Goal: Task Accomplishment & Management: Manage account settings

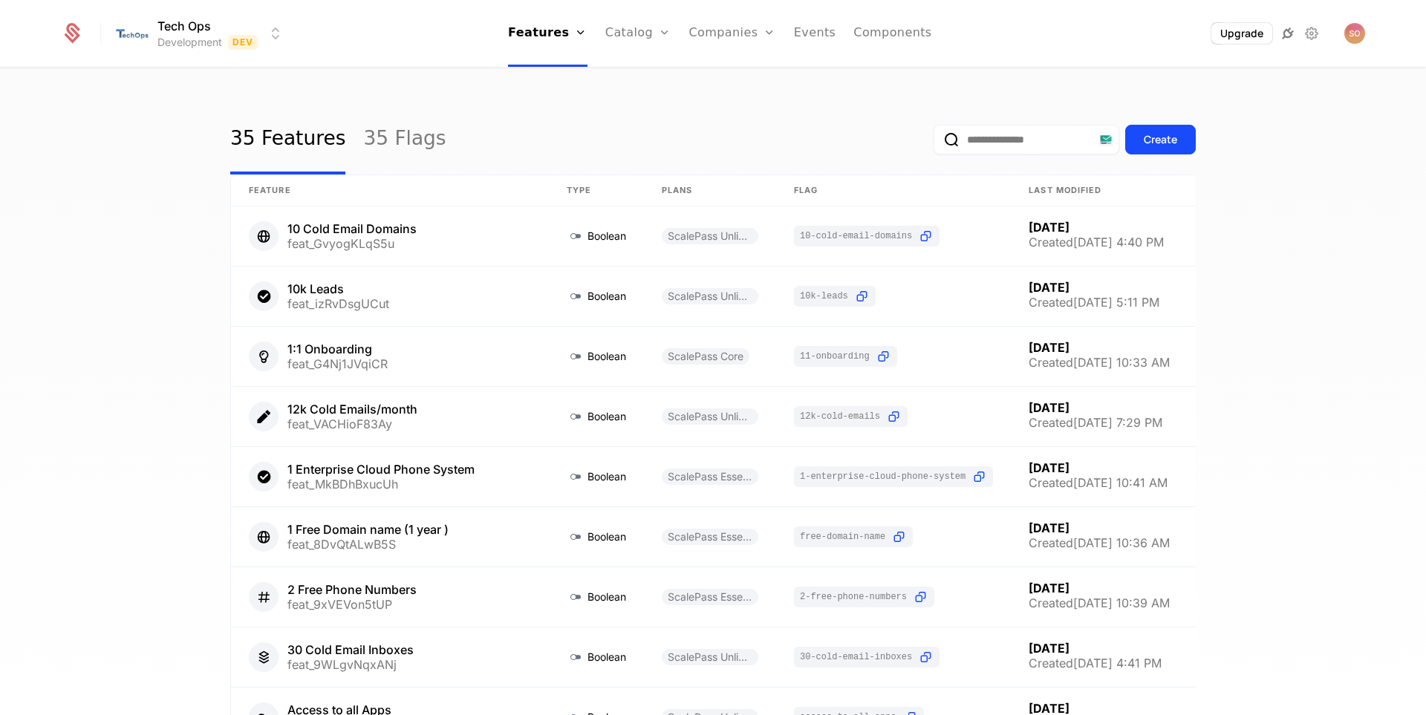
click at [1288, 39] on icon at bounding box center [1288, 34] width 18 height 18
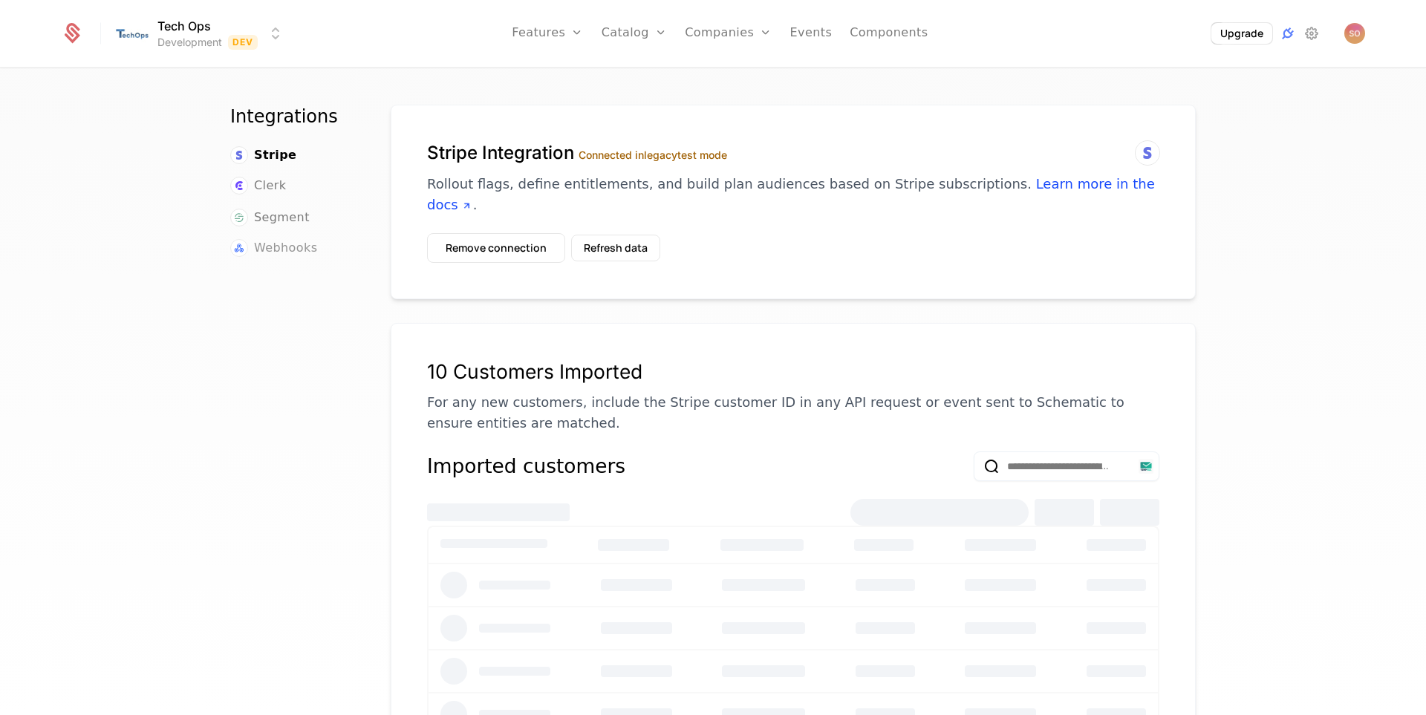
click at [301, 239] on span "Webhooks" at bounding box center [285, 248] width 63 height 18
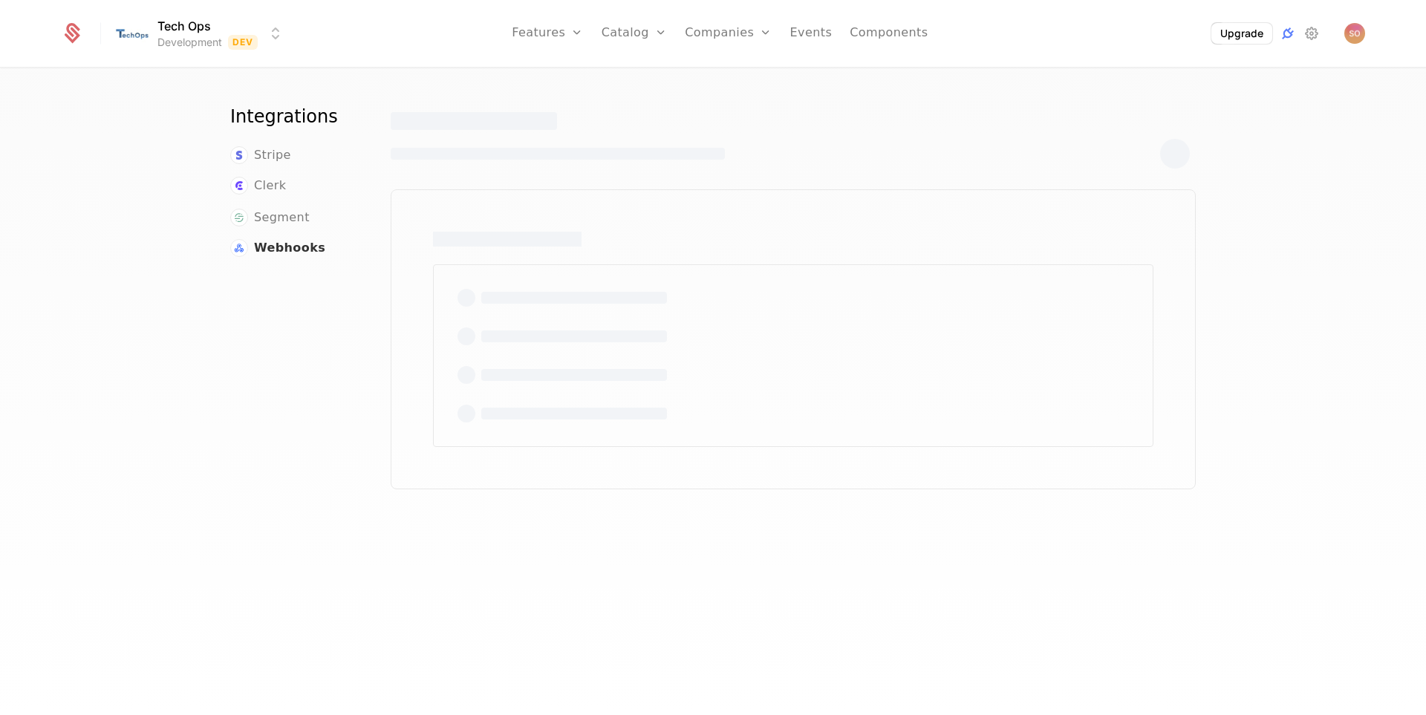
click at [301, 250] on span "Webhooks" at bounding box center [289, 248] width 71 height 18
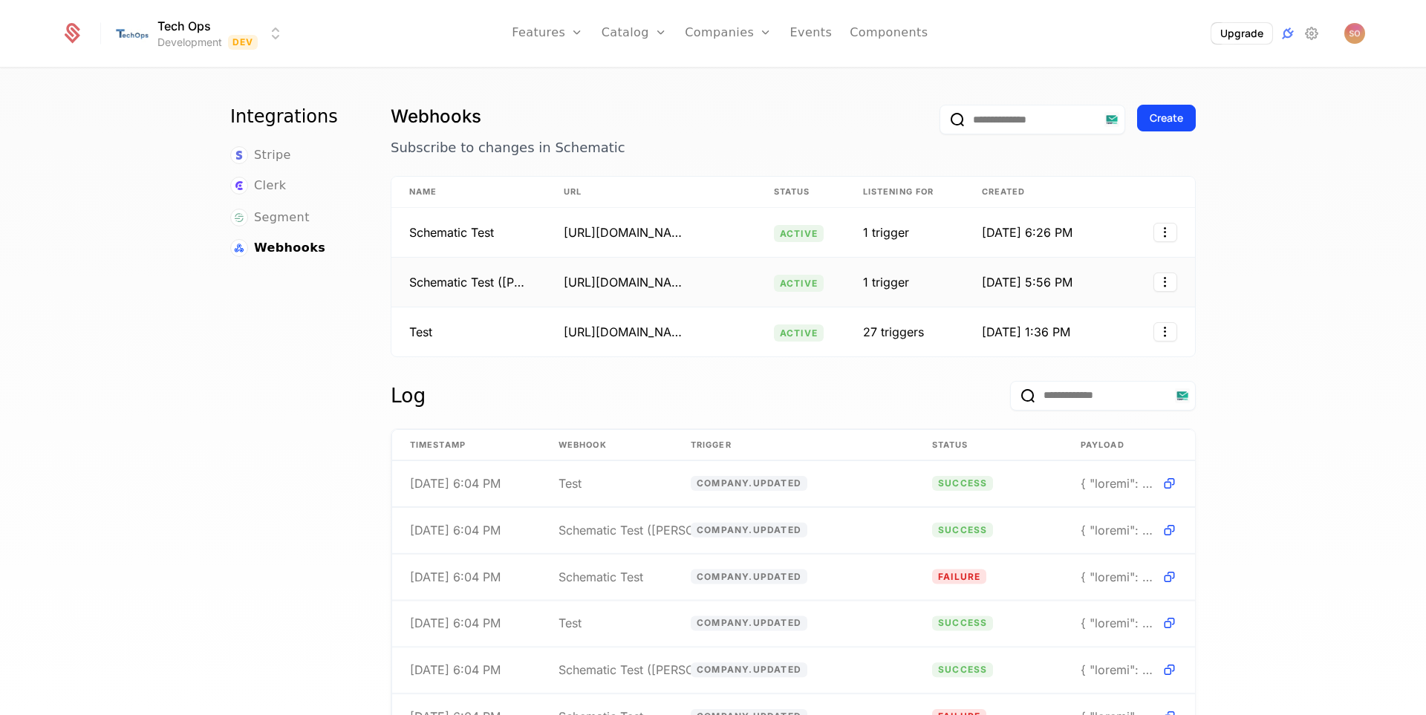
click at [605, 280] on div "[URL][DOMAIN_NAME]" at bounding box center [623, 282] width 119 height 18
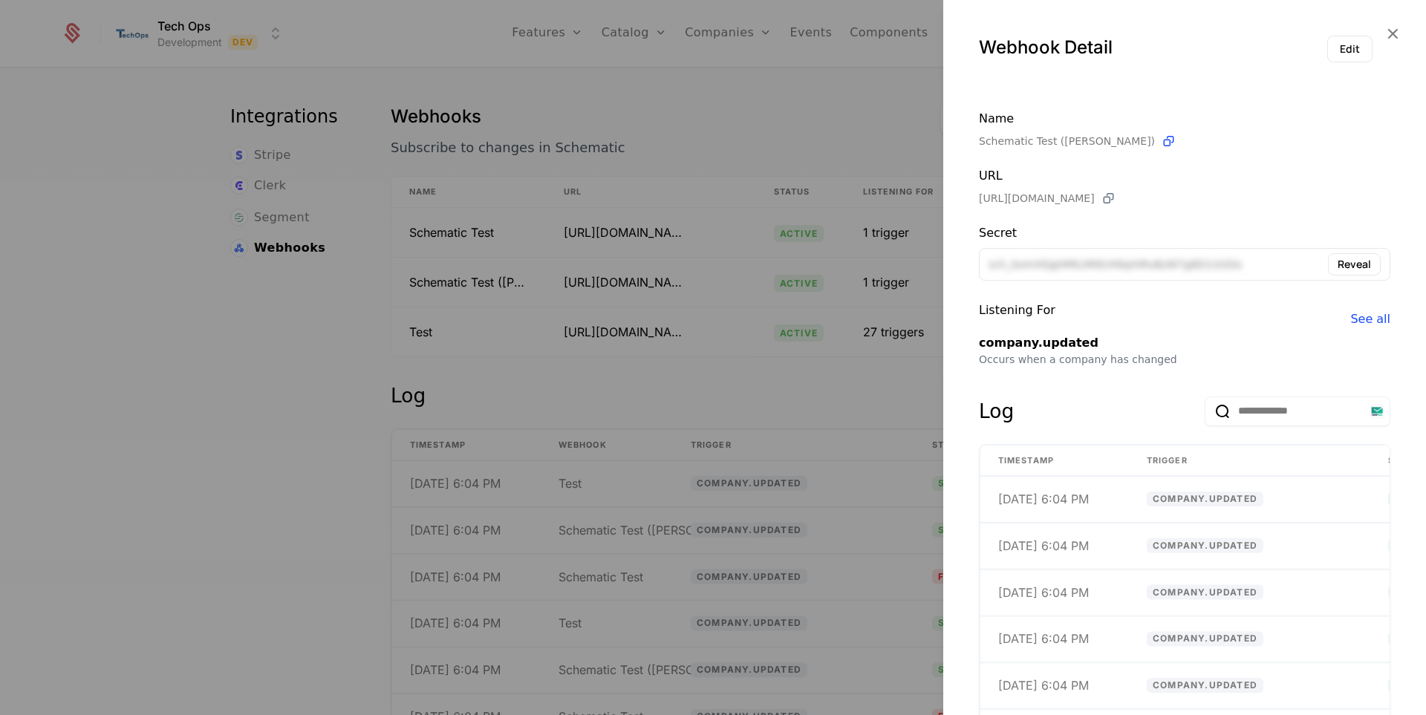
click at [1116, 197] on icon at bounding box center [1109, 199] width 16 height 16
click at [714, 117] on div at bounding box center [713, 357] width 1426 height 715
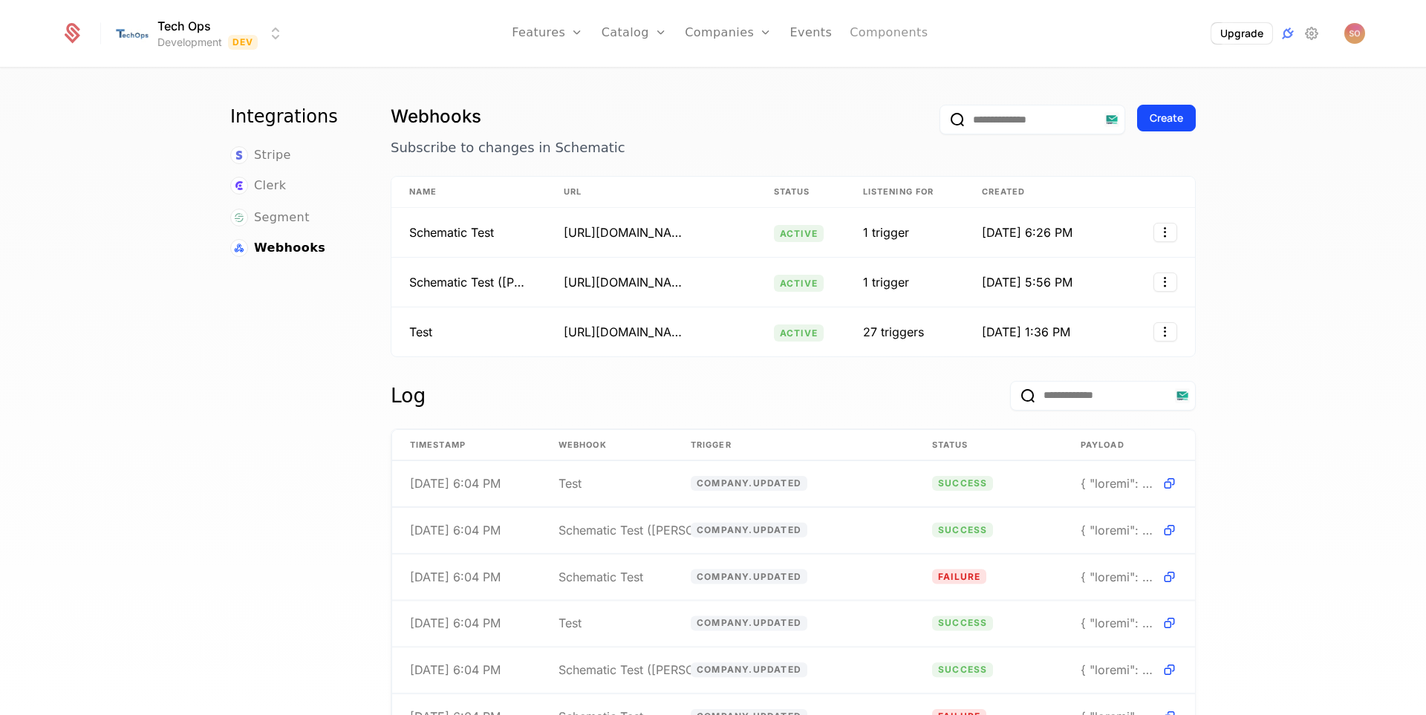
click at [884, 40] on link "Components" at bounding box center [889, 33] width 78 height 67
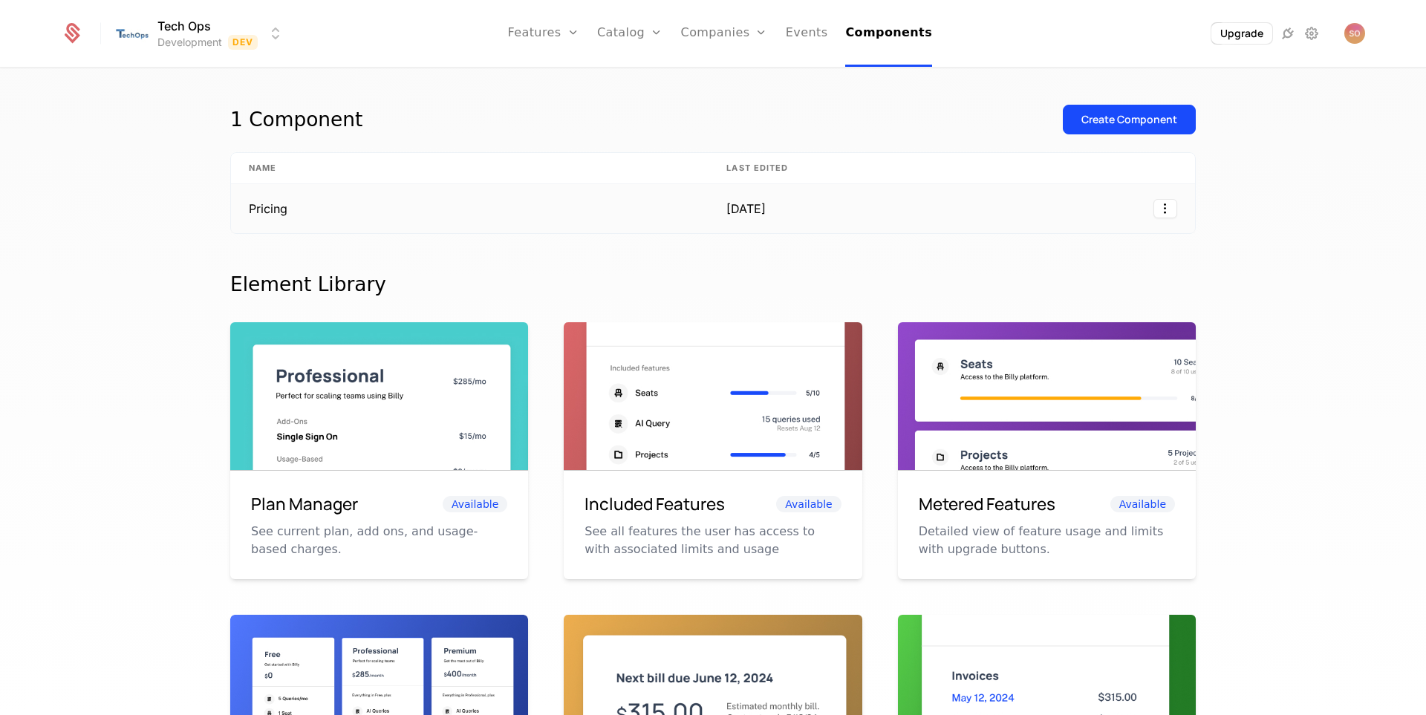
click at [327, 200] on td "Pricing" at bounding box center [469, 208] width 477 height 49
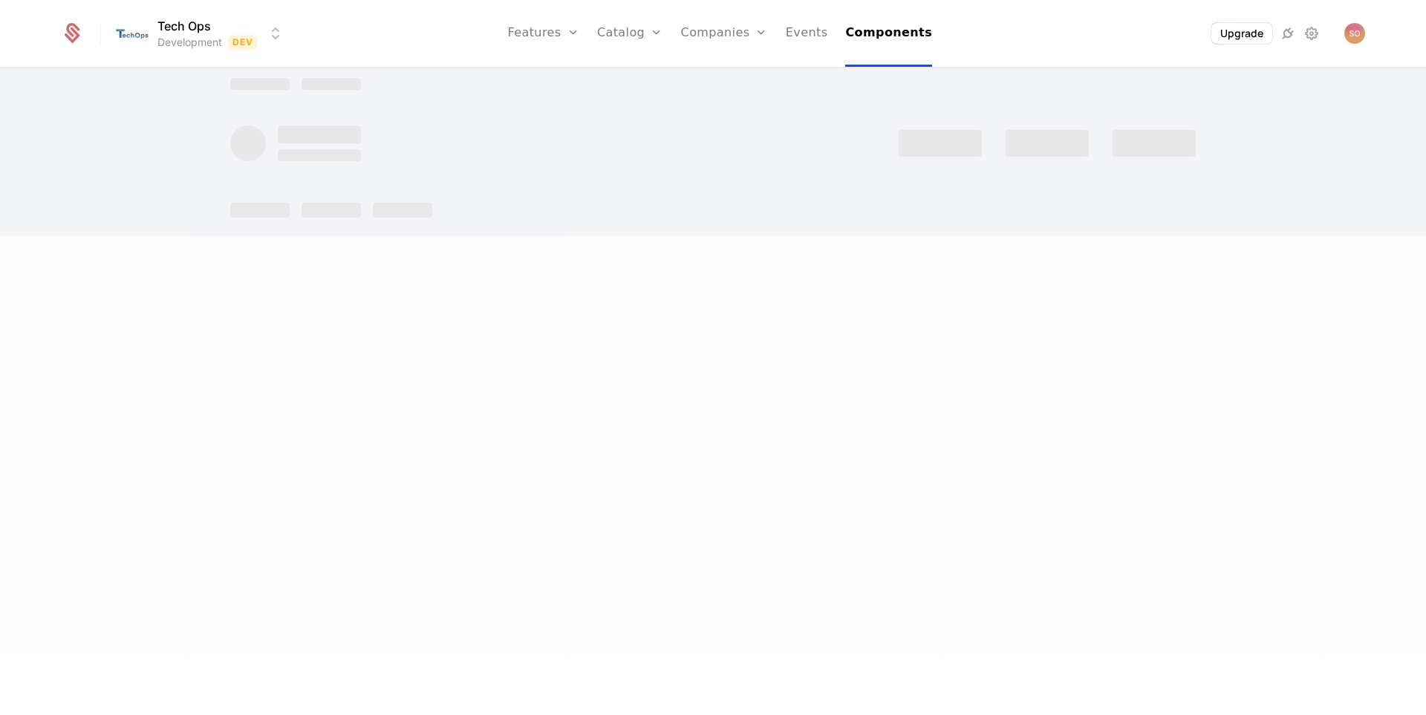
click at [264, 210] on div at bounding box center [259, 210] width 59 height 15
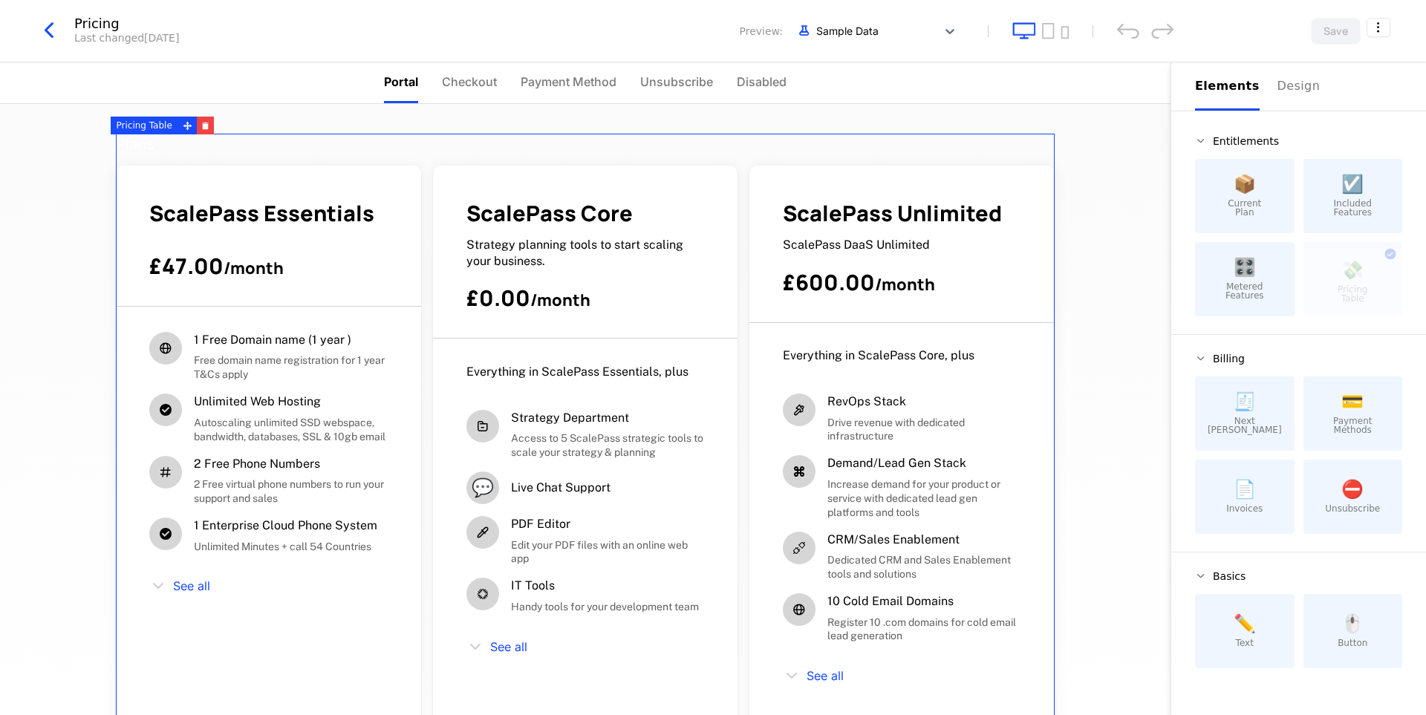
click at [39, 23] on icon "button" at bounding box center [49, 30] width 27 height 27
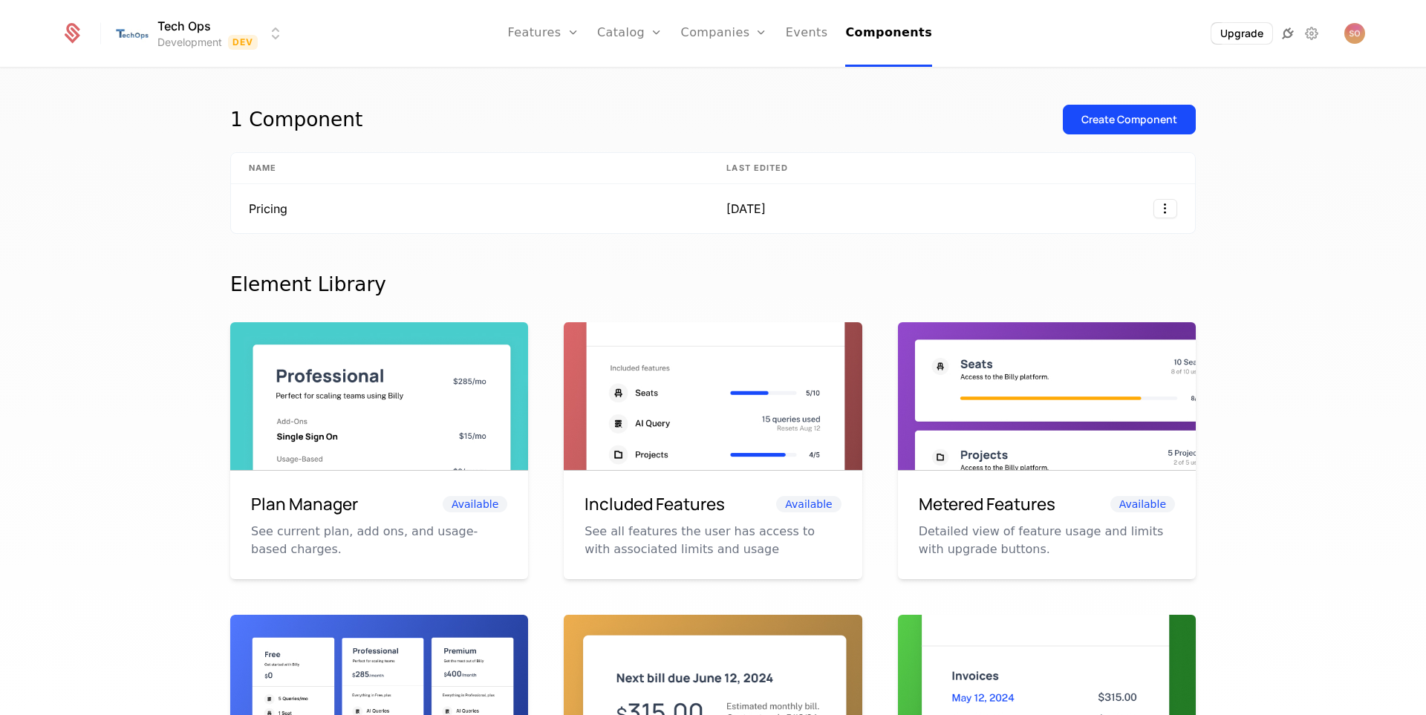
click at [1283, 32] on icon at bounding box center [1288, 34] width 18 height 18
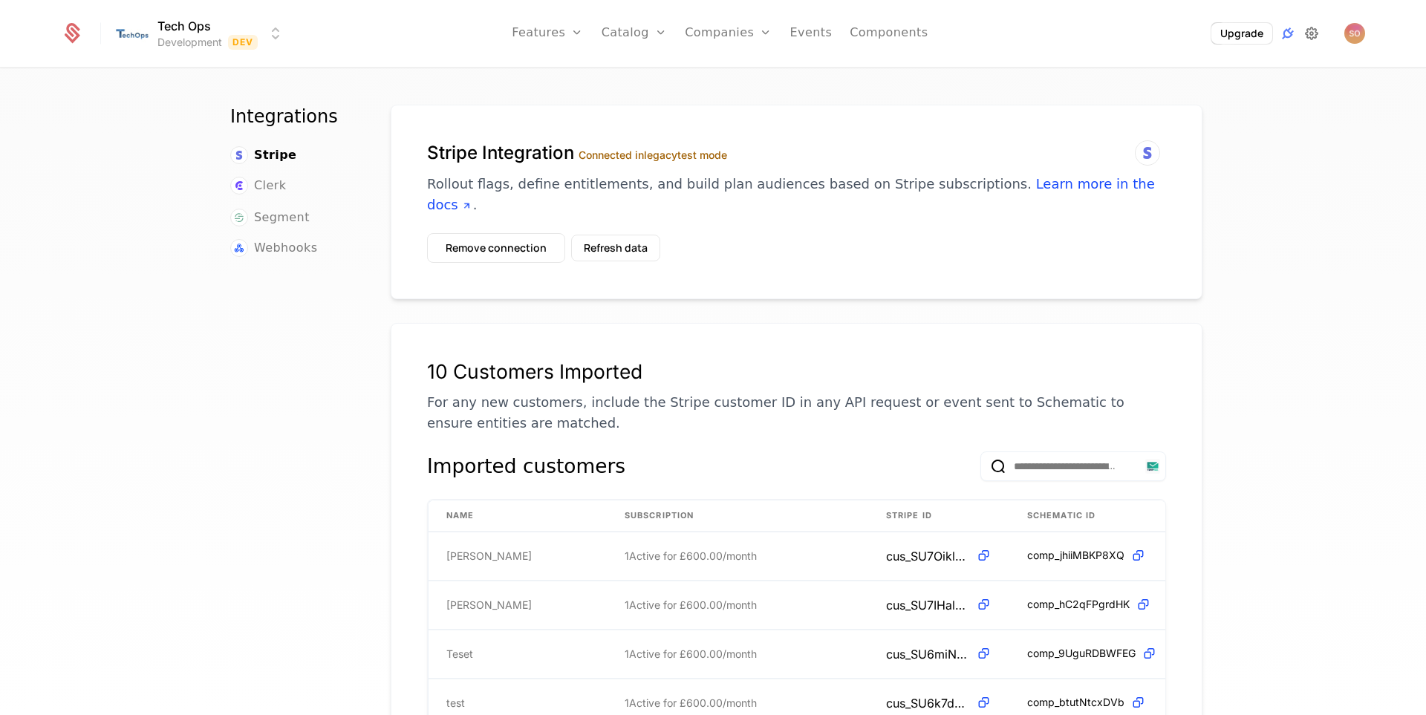
click at [1316, 30] on icon at bounding box center [1311, 34] width 18 height 18
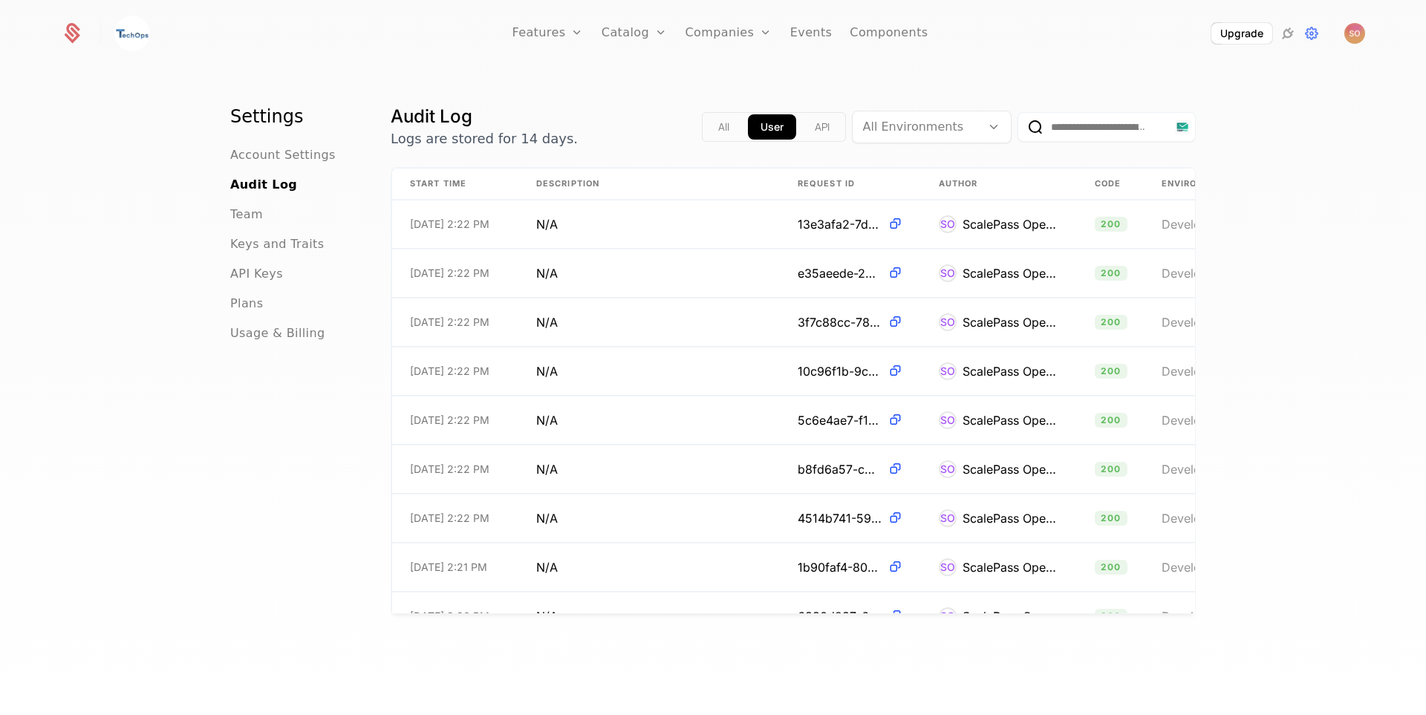
click at [290, 272] on div "API Keys" at bounding box center [292, 274] width 125 height 18
click at [253, 271] on span "API Keys" at bounding box center [256, 274] width 53 height 18
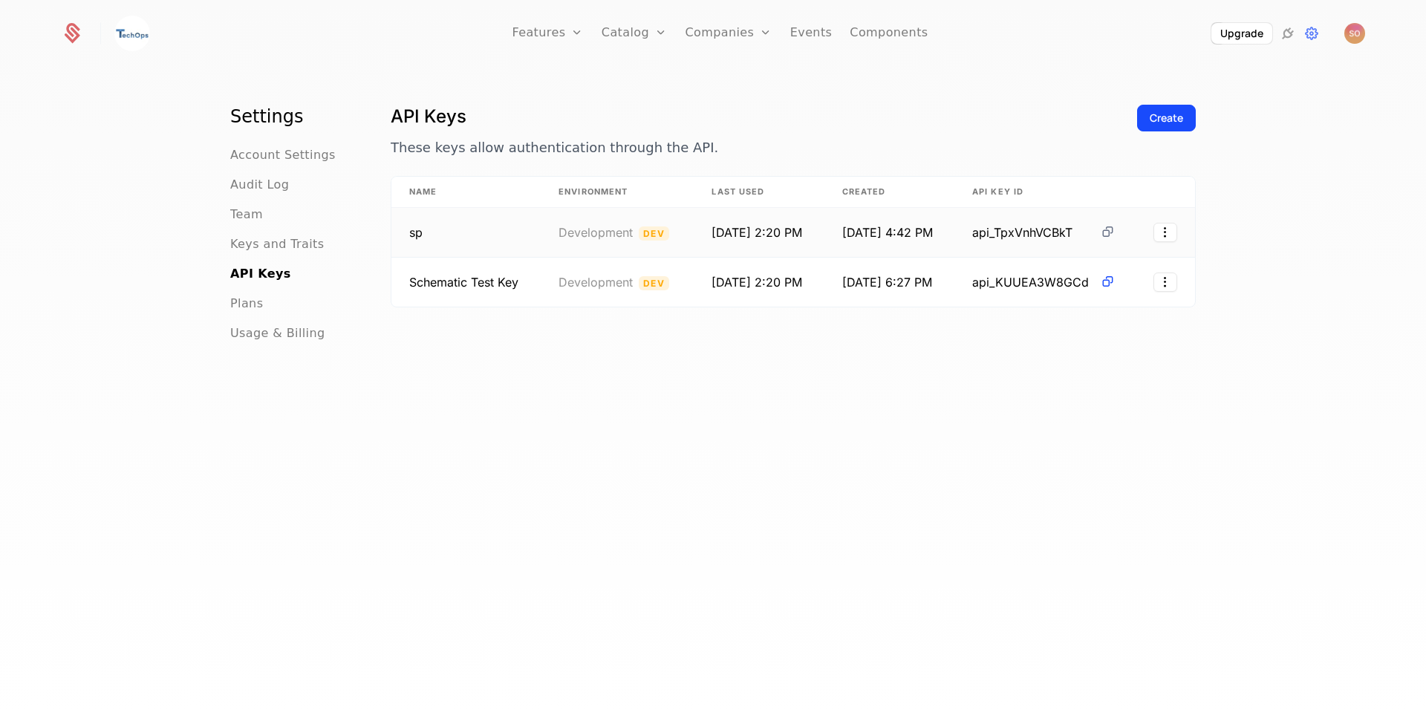
click at [1105, 231] on icon at bounding box center [1108, 232] width 16 height 16
click at [1106, 235] on icon at bounding box center [1108, 232] width 16 height 16
click at [1343, 33] on div "Upgrade" at bounding box center [1260, 33] width 210 height 22
click at [1351, 33] on img "Open user button" at bounding box center [1354, 33] width 21 height 21
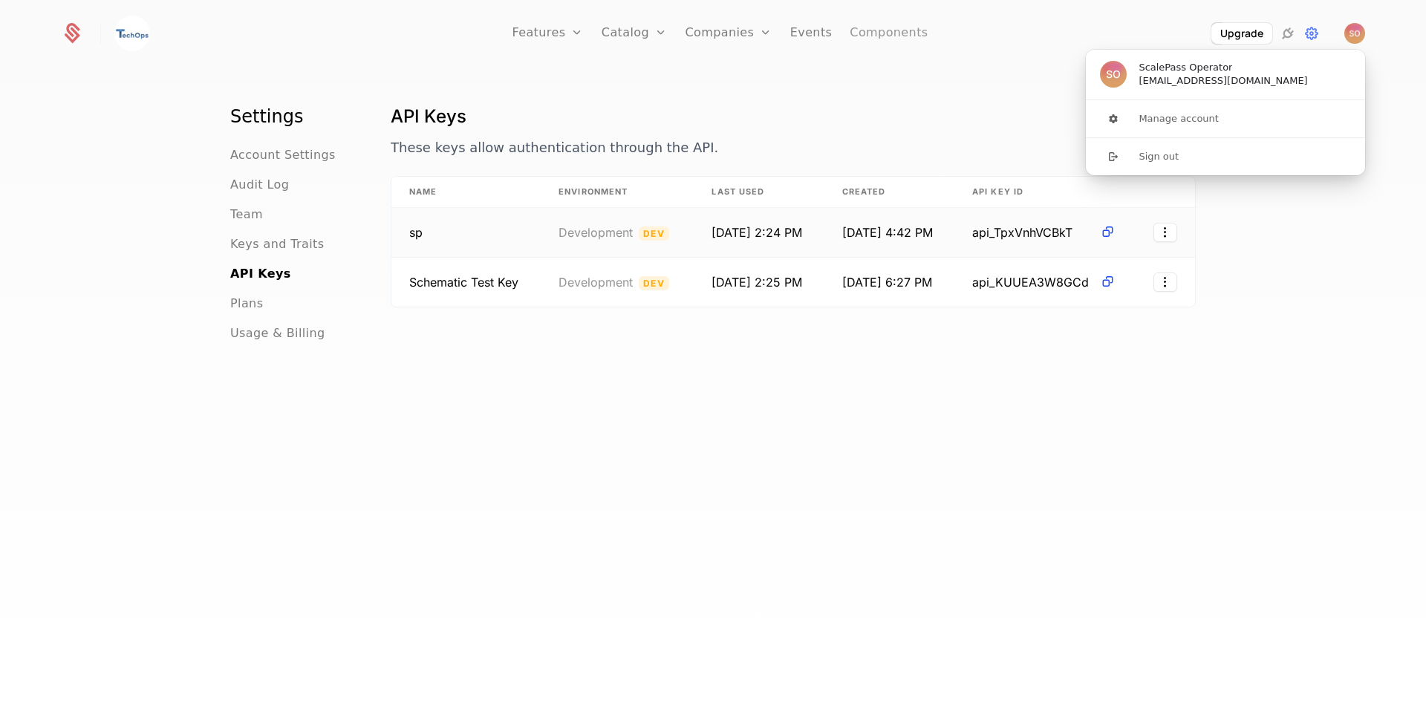
click at [864, 33] on link "Components" at bounding box center [889, 33] width 78 height 67
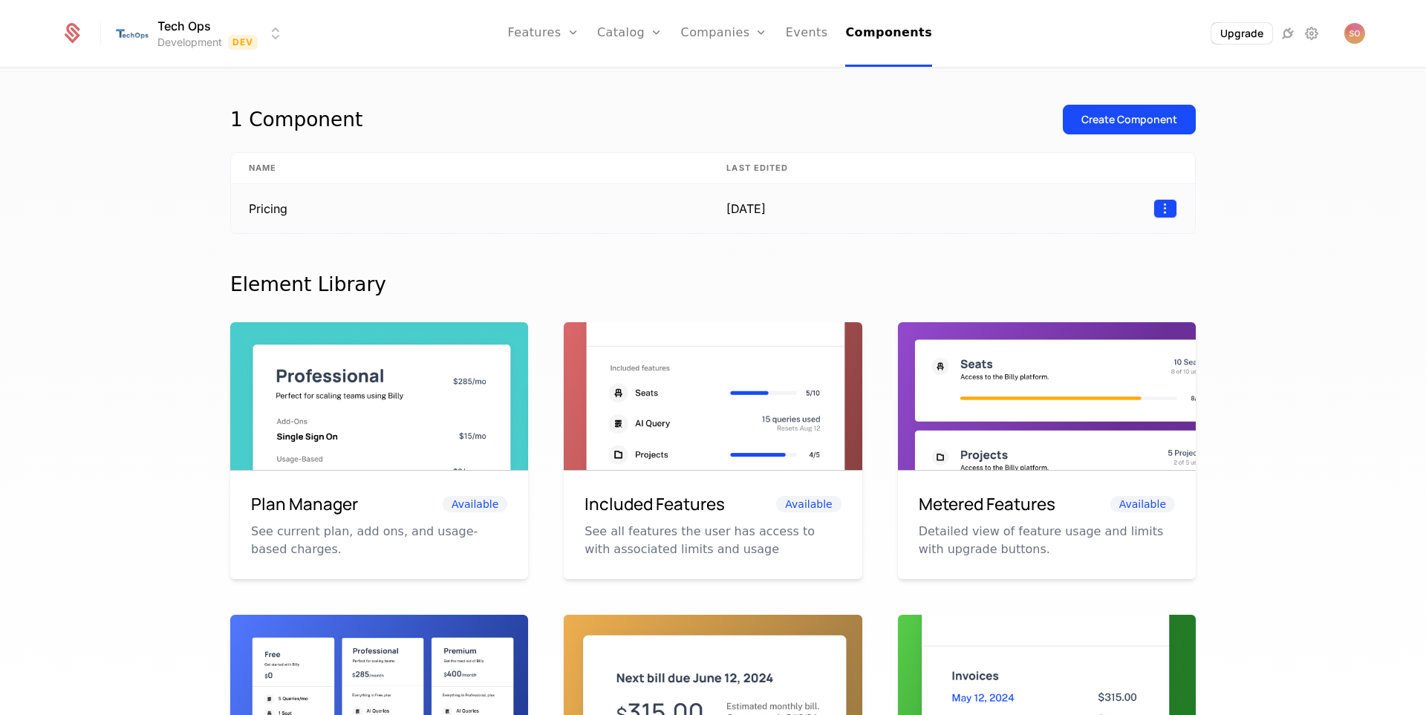
click at [1161, 209] on html "Tech Ops Development Dev Features Features Flags Catalog Plans Add Ons Credits …" at bounding box center [713, 357] width 1426 height 715
click at [529, 30] on html "Tech Ops Development Dev Features Features Flags Catalog Plans Add Ons Credits …" at bounding box center [713, 357] width 1426 height 715
click at [250, 223] on td "Pricing" at bounding box center [469, 208] width 477 height 49
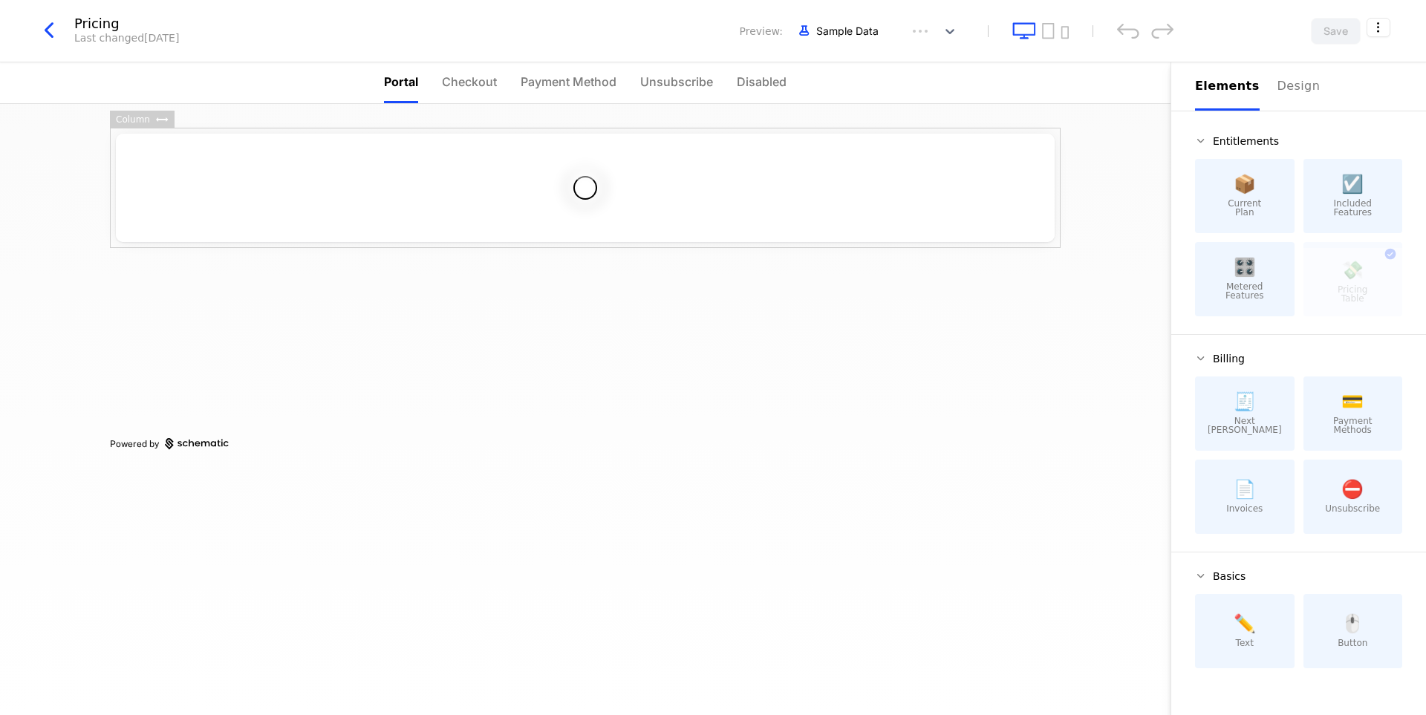
click at [259, 209] on div at bounding box center [585, 188] width 939 height 108
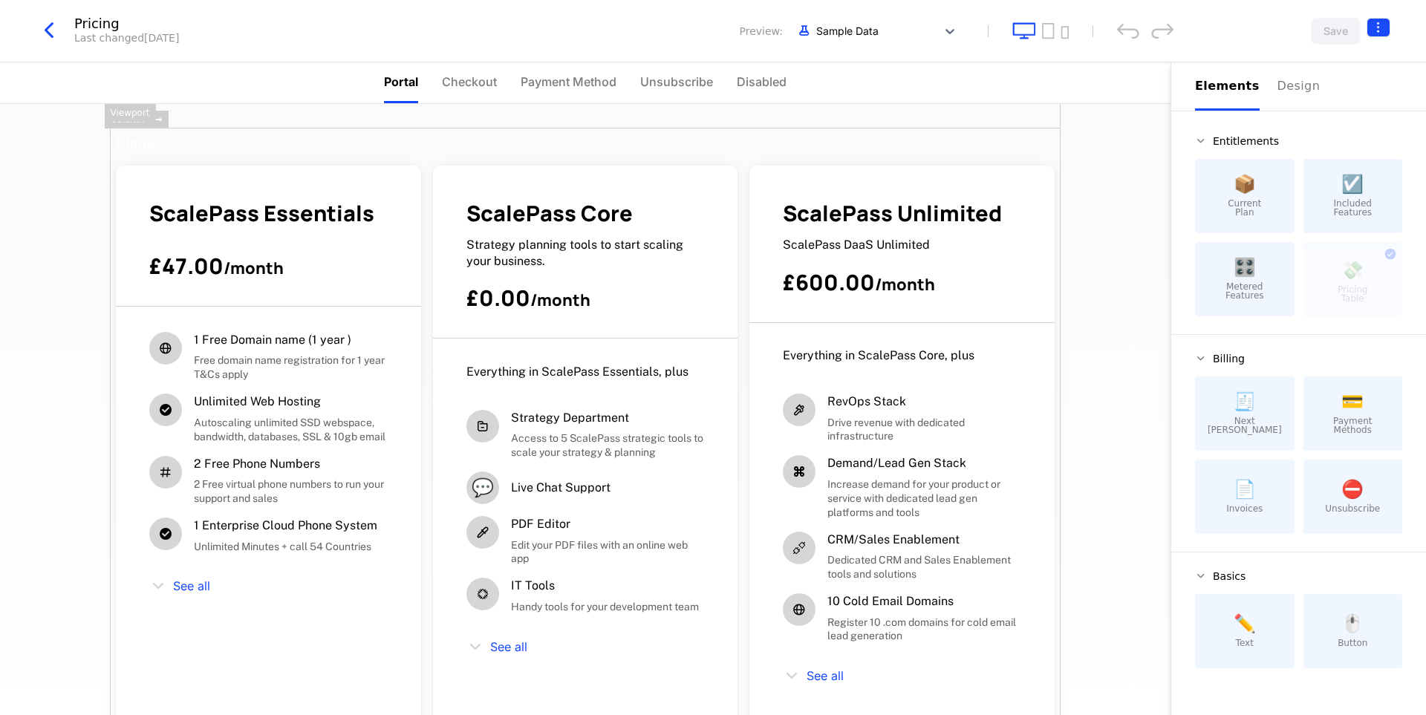
click at [1387, 26] on html "Tech Ops Development Dev Features Features Flags Catalog Plans Add Ons Credits …" at bounding box center [713, 357] width 1426 height 715
click at [1318, 65] on div "Get embed code" at bounding box center [1297, 62] width 99 height 15
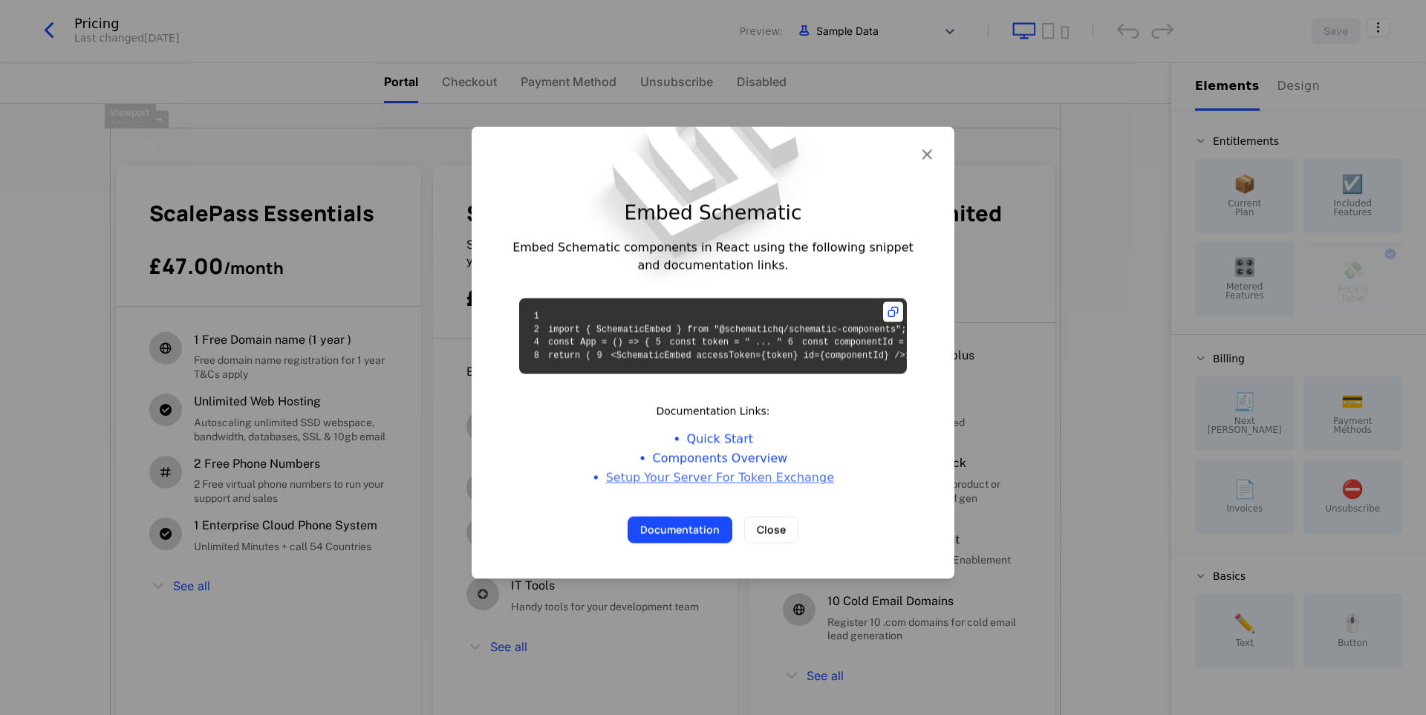
click at [743, 487] on link "Setup Your Server For Token Exchange" at bounding box center [720, 478] width 228 height 18
click at [782, 544] on button "Close" at bounding box center [771, 530] width 54 height 27
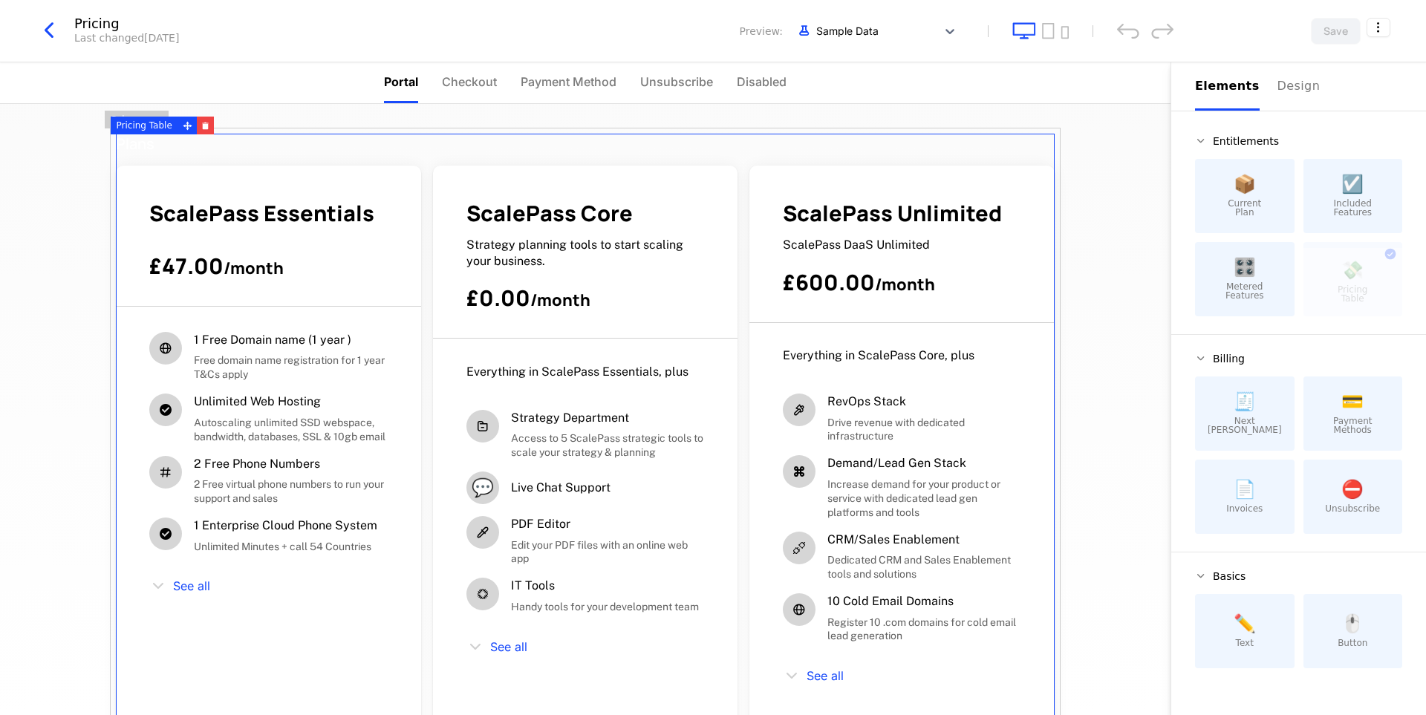
click at [43, 30] on icon "button" at bounding box center [49, 30] width 27 height 27
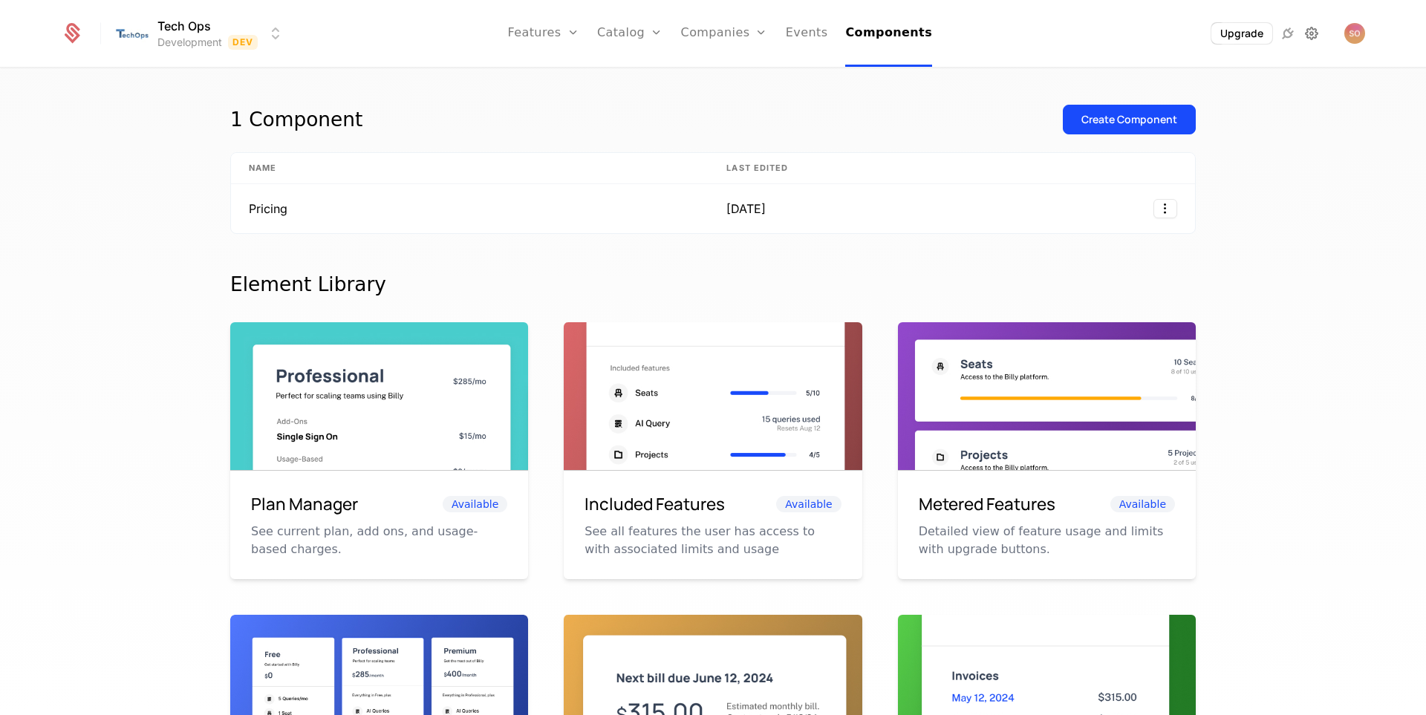
click at [1312, 35] on icon at bounding box center [1311, 34] width 18 height 18
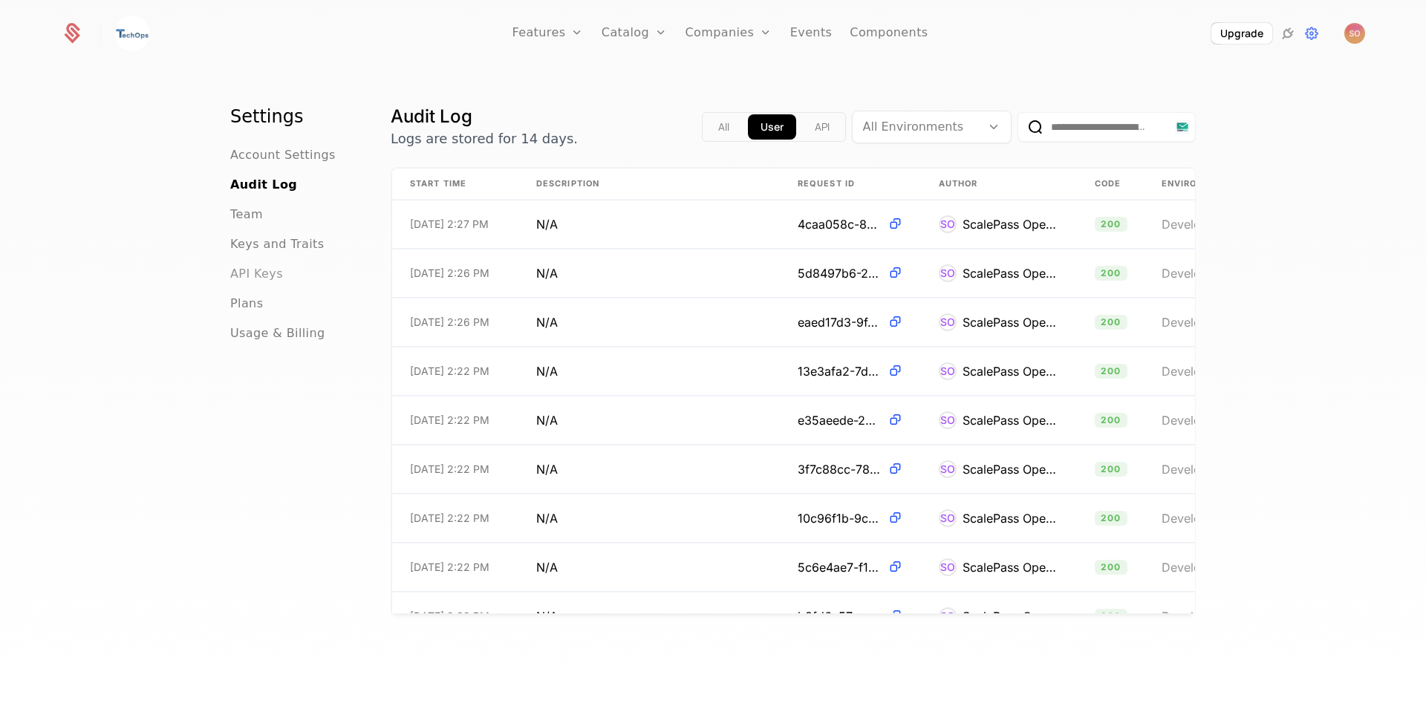
click at [255, 273] on span "API Keys" at bounding box center [256, 274] width 53 height 18
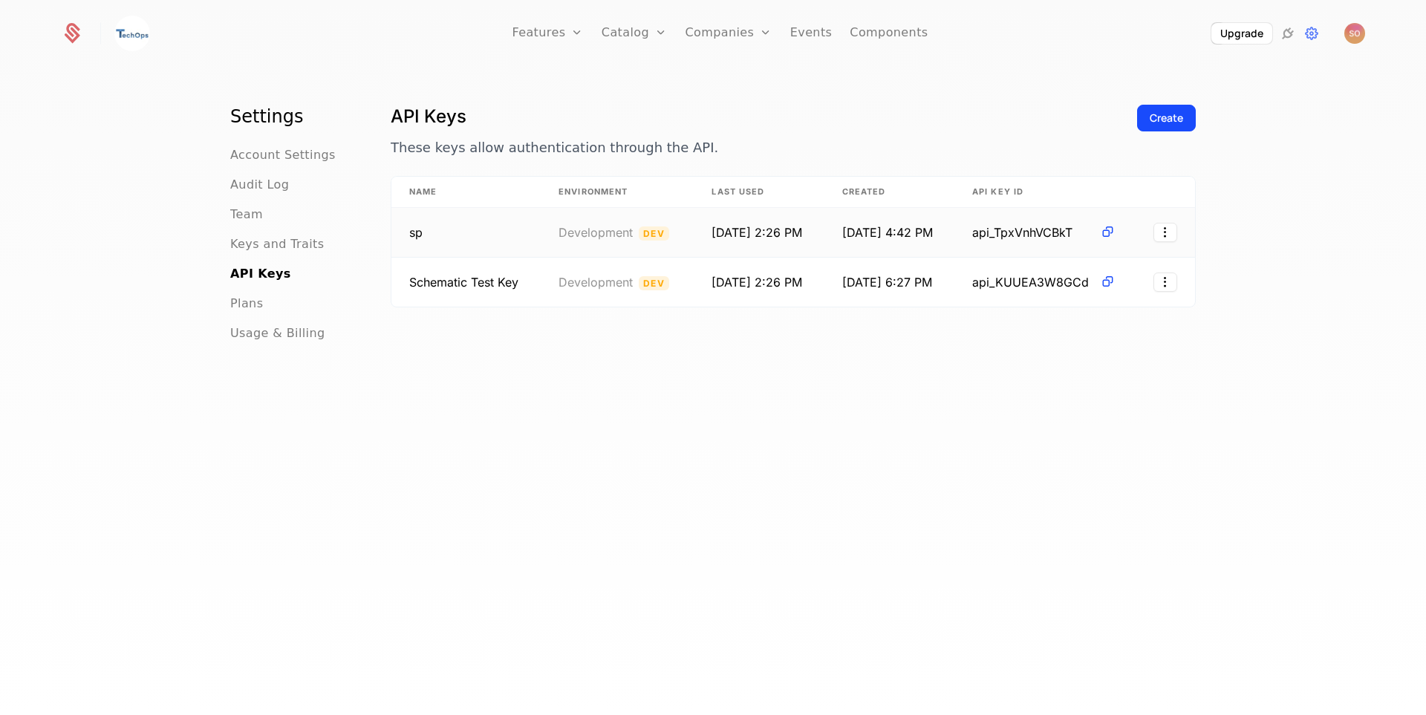
click at [815, 226] on td "[DATE] 2:26 PM" at bounding box center [759, 233] width 130 height 50
click at [1159, 234] on html "Features Features Flags Catalog Plans Add Ons Credits Configuration Companies C…" at bounding box center [713, 357] width 1426 height 715
click at [1120, 265] on div "Edit" at bounding box center [1097, 270] width 113 height 21
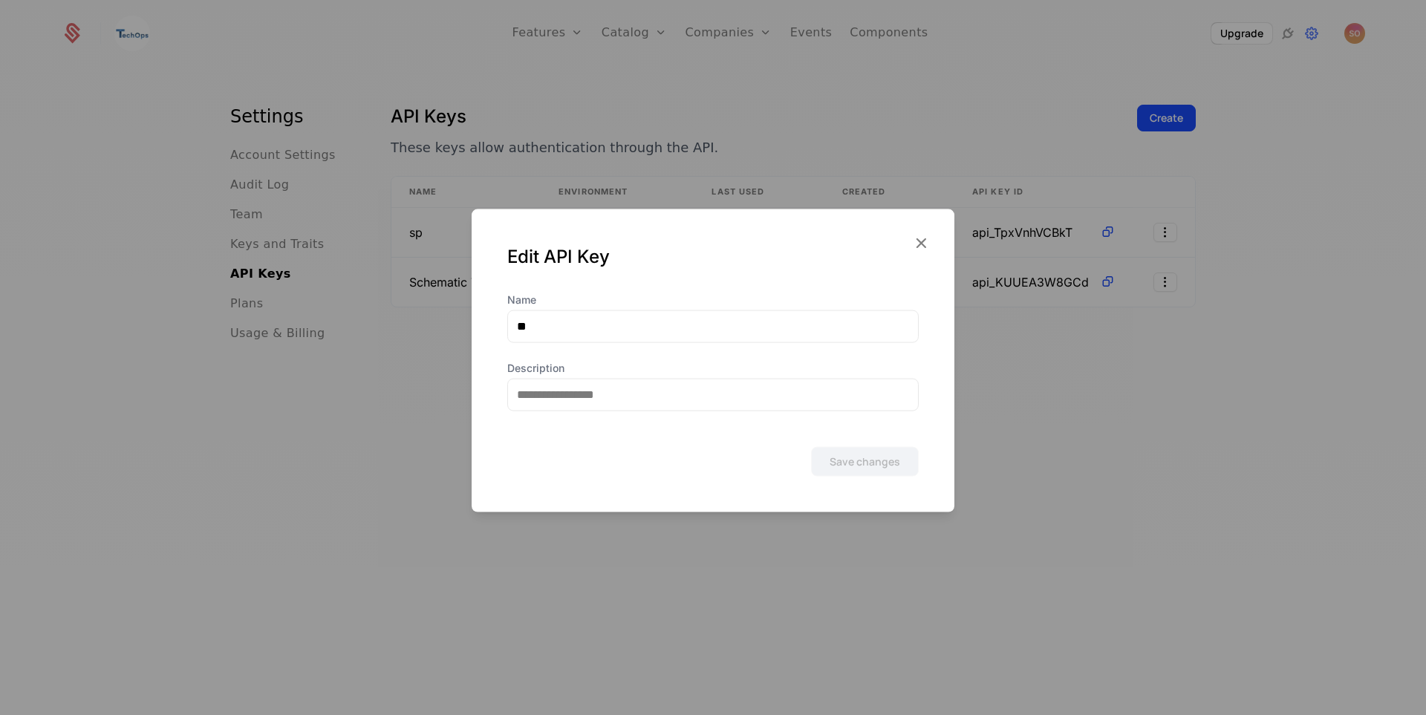
click at [930, 249] on div "Edit API Key" at bounding box center [713, 250] width 483 height 83
click at [928, 243] on icon "button" at bounding box center [920, 241] width 19 height 19
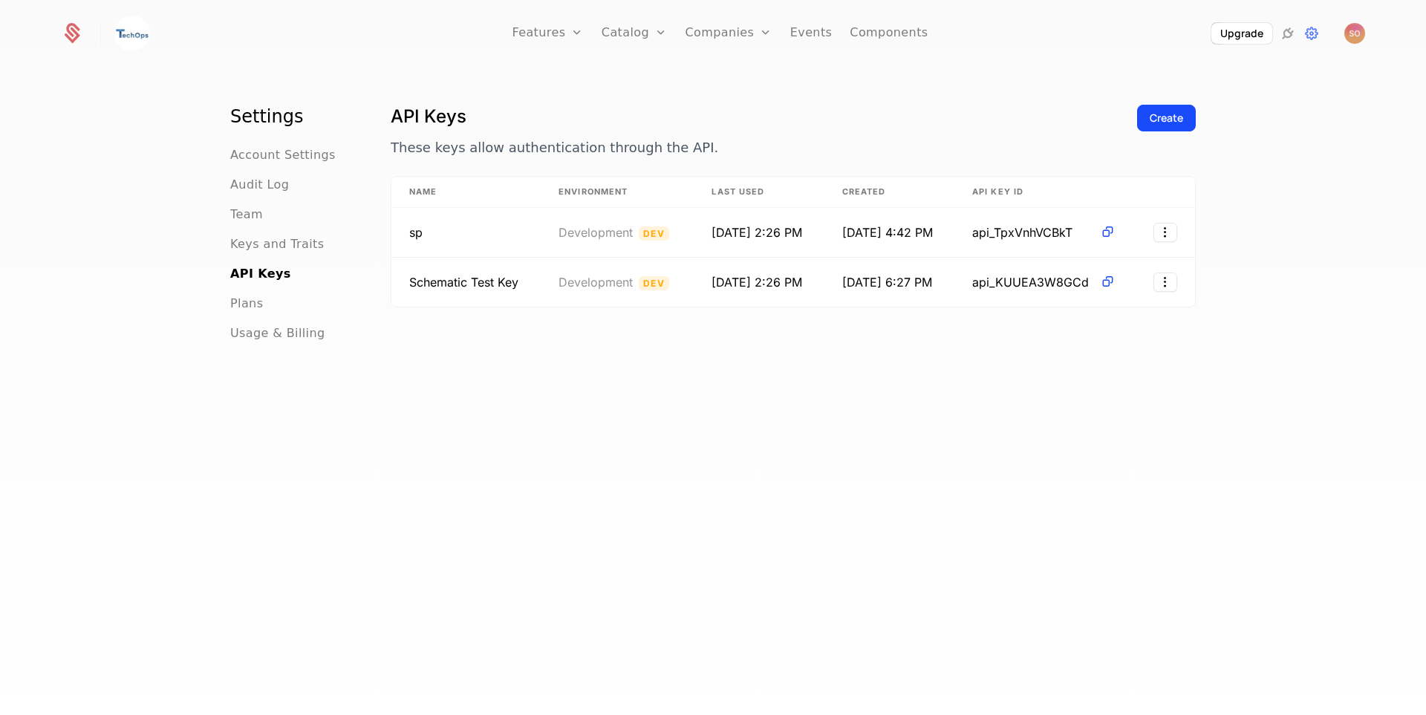
click at [256, 304] on div "Plans" at bounding box center [292, 304] width 125 height 18
click at [255, 302] on div "Plans" at bounding box center [292, 304] width 125 height 18
click at [239, 305] on span "Plans" at bounding box center [246, 304] width 33 height 18
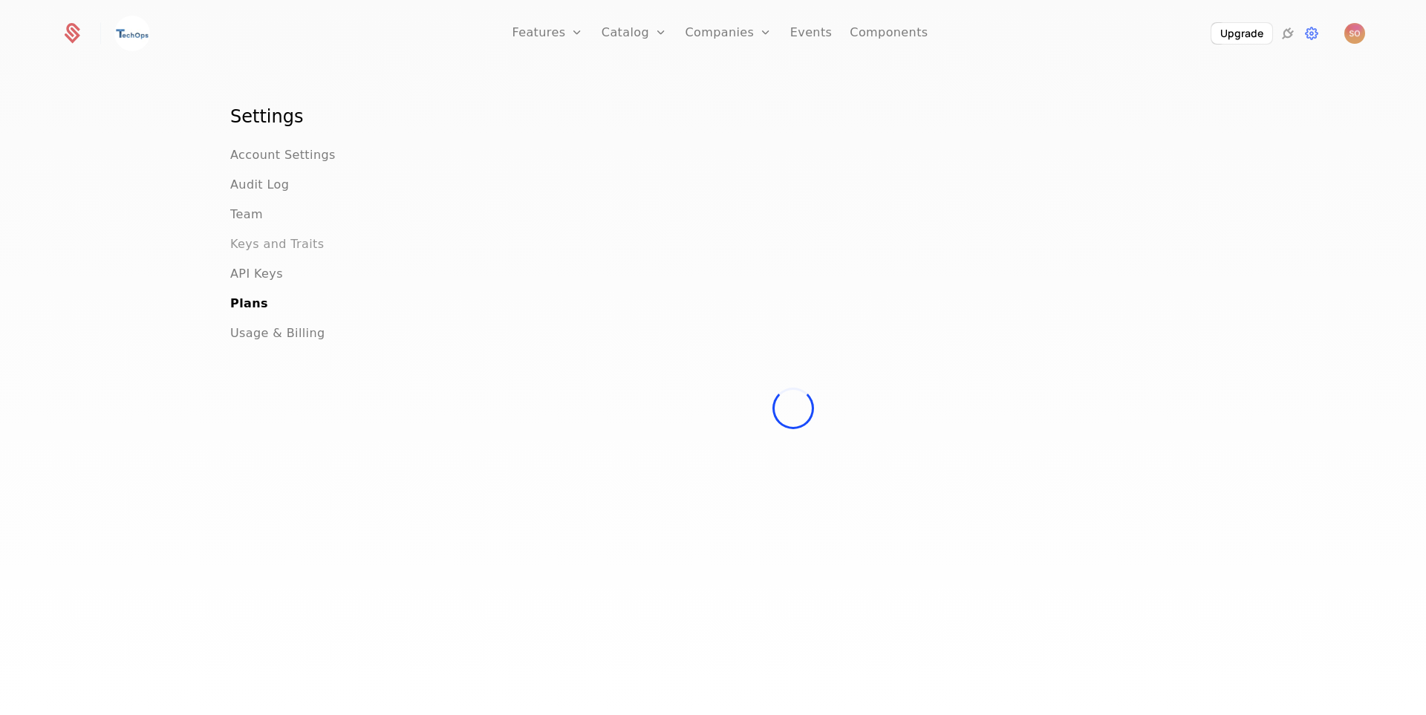
click at [253, 241] on span "Keys and Traits" at bounding box center [277, 244] width 94 height 18
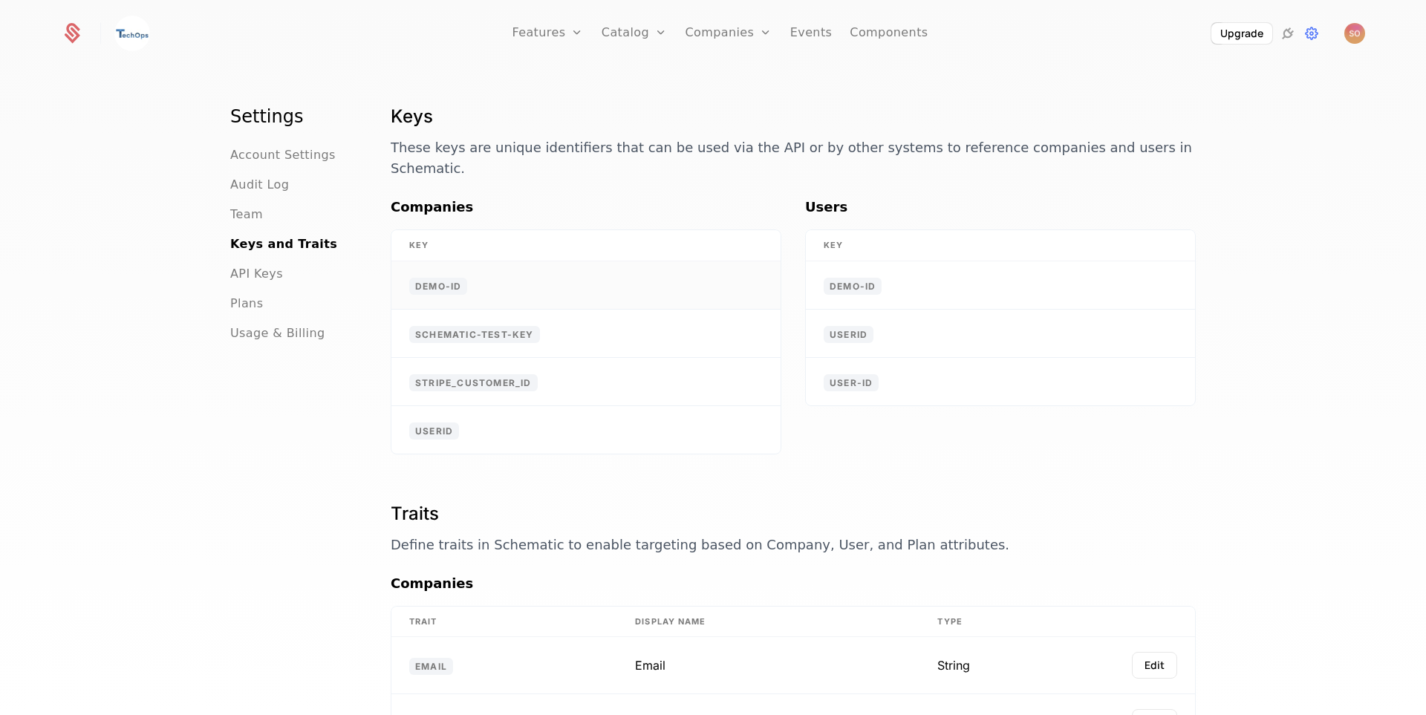
click at [531, 270] on td "demo-id" at bounding box center [585, 285] width 389 height 48
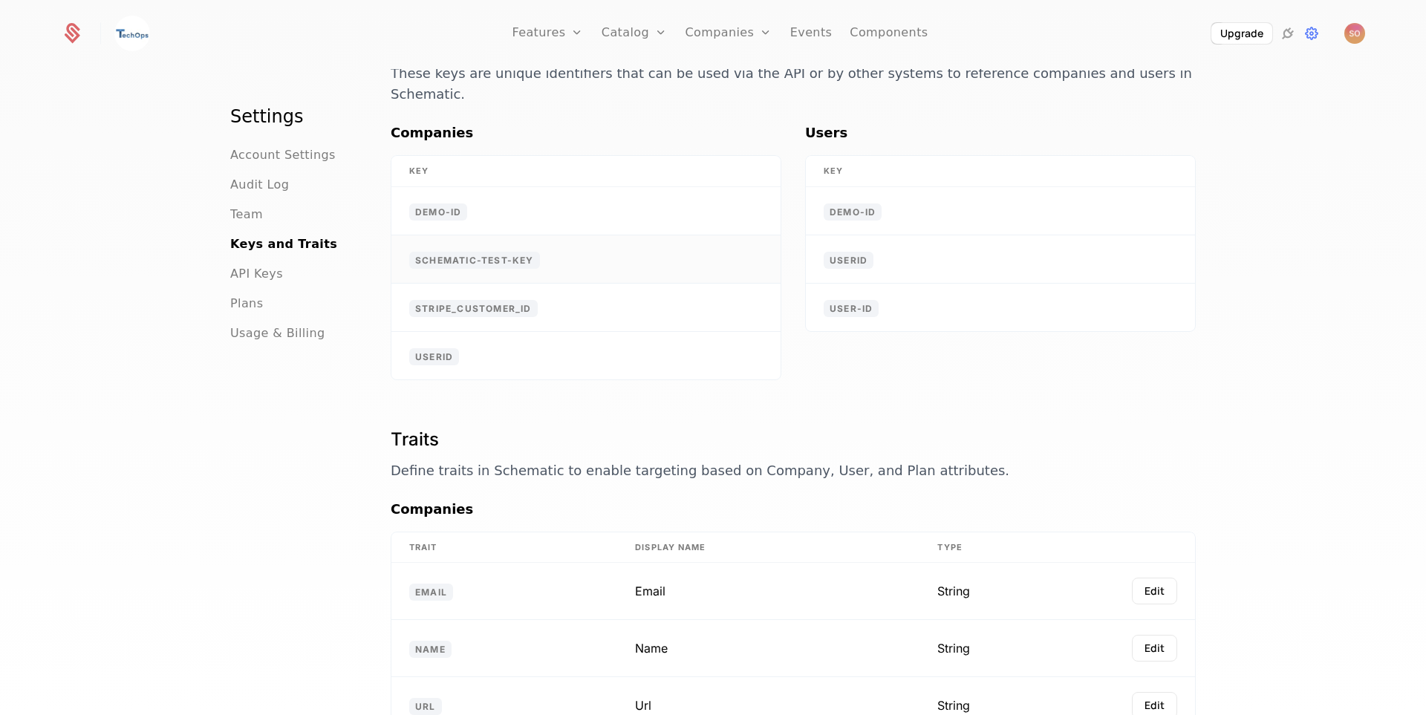
click at [460, 252] on span "schematic-test-key" at bounding box center [474, 260] width 131 height 17
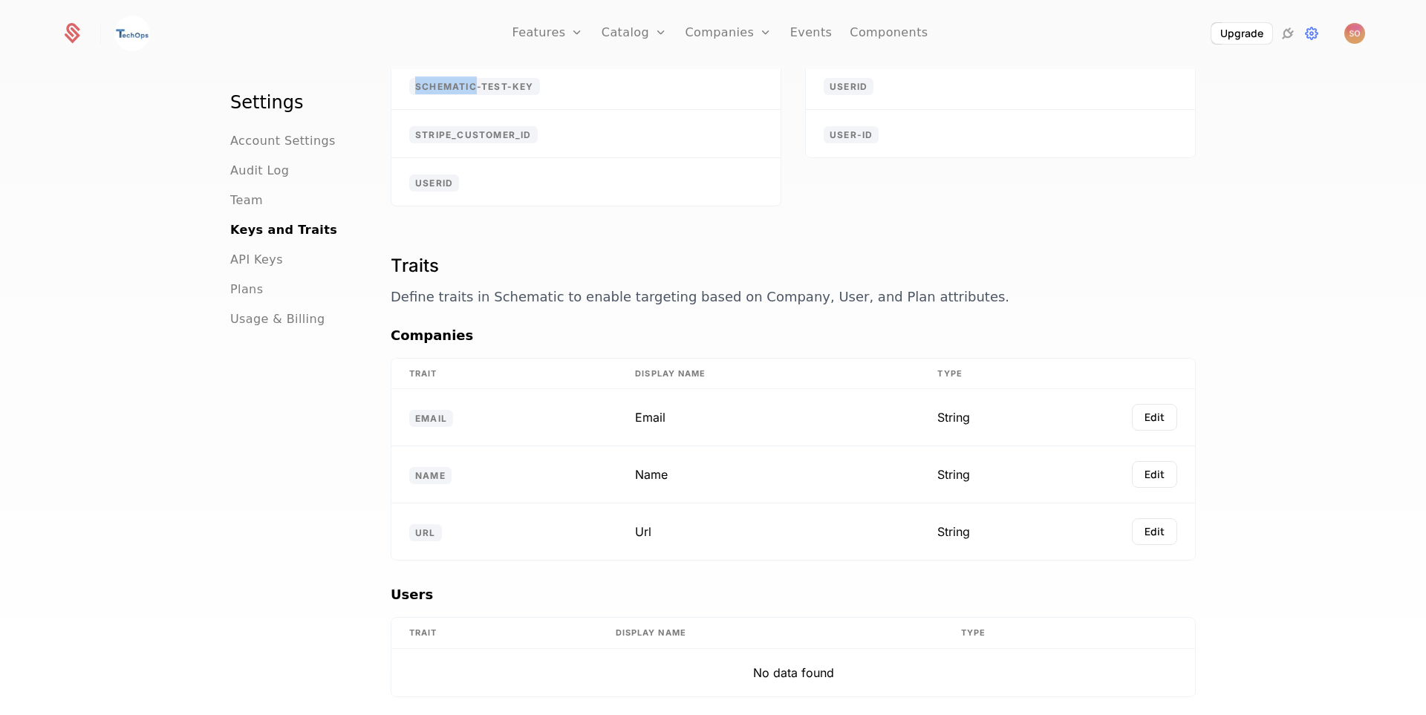
scroll to position [0, 0]
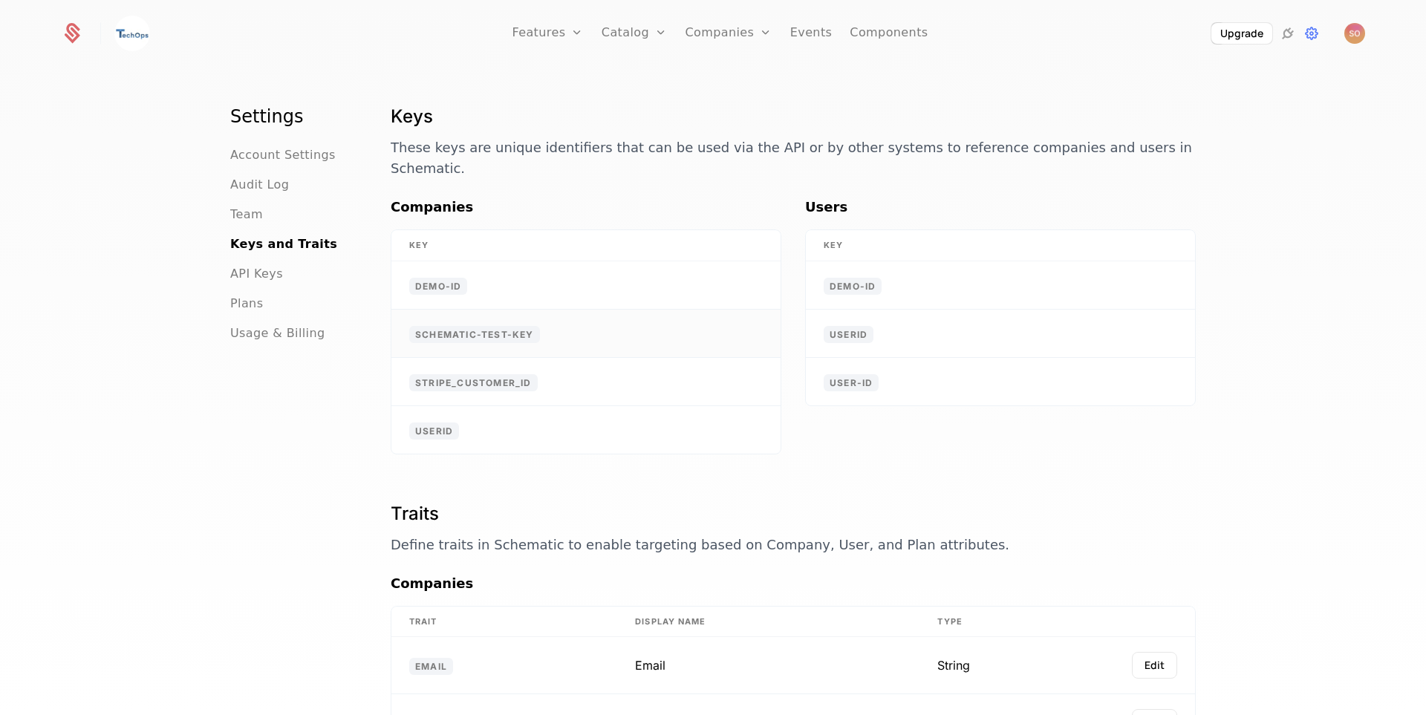
click at [507, 310] on td "schematic-test-key" at bounding box center [585, 334] width 389 height 48
click at [498, 261] on td "demo-id" at bounding box center [585, 285] width 389 height 48
click at [534, 317] on td "schematic-test-key" at bounding box center [585, 334] width 389 height 48
click at [250, 211] on span "Team" at bounding box center [246, 215] width 33 height 18
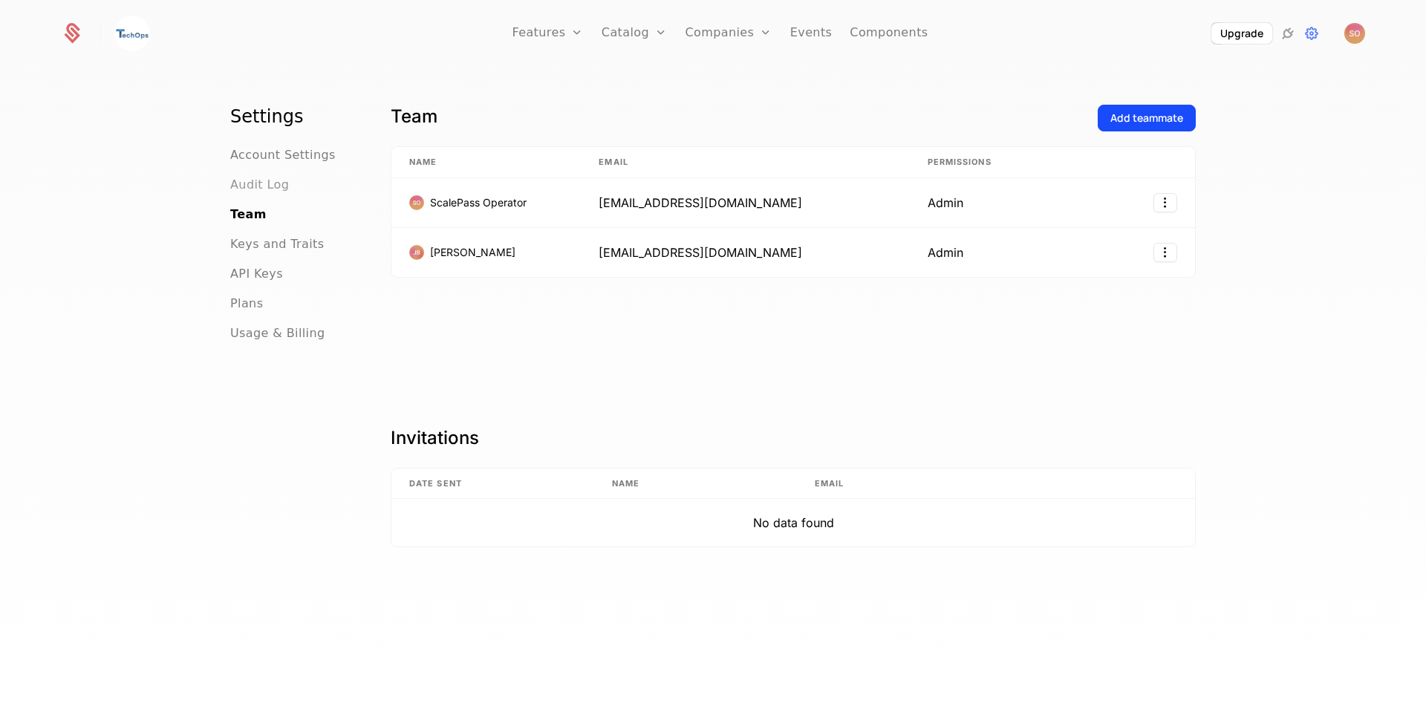
click at [249, 188] on span "Audit Log" at bounding box center [259, 185] width 59 height 18
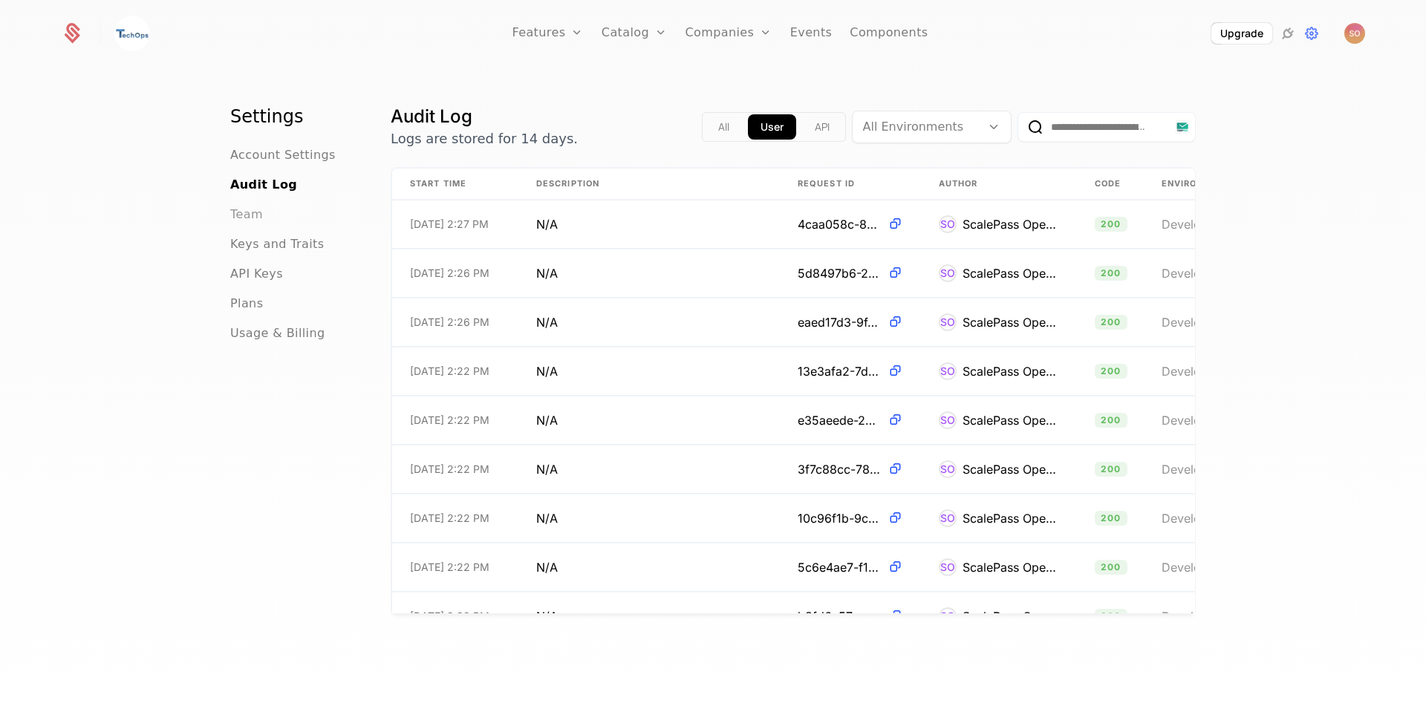
click at [245, 208] on span "Team" at bounding box center [246, 215] width 33 height 18
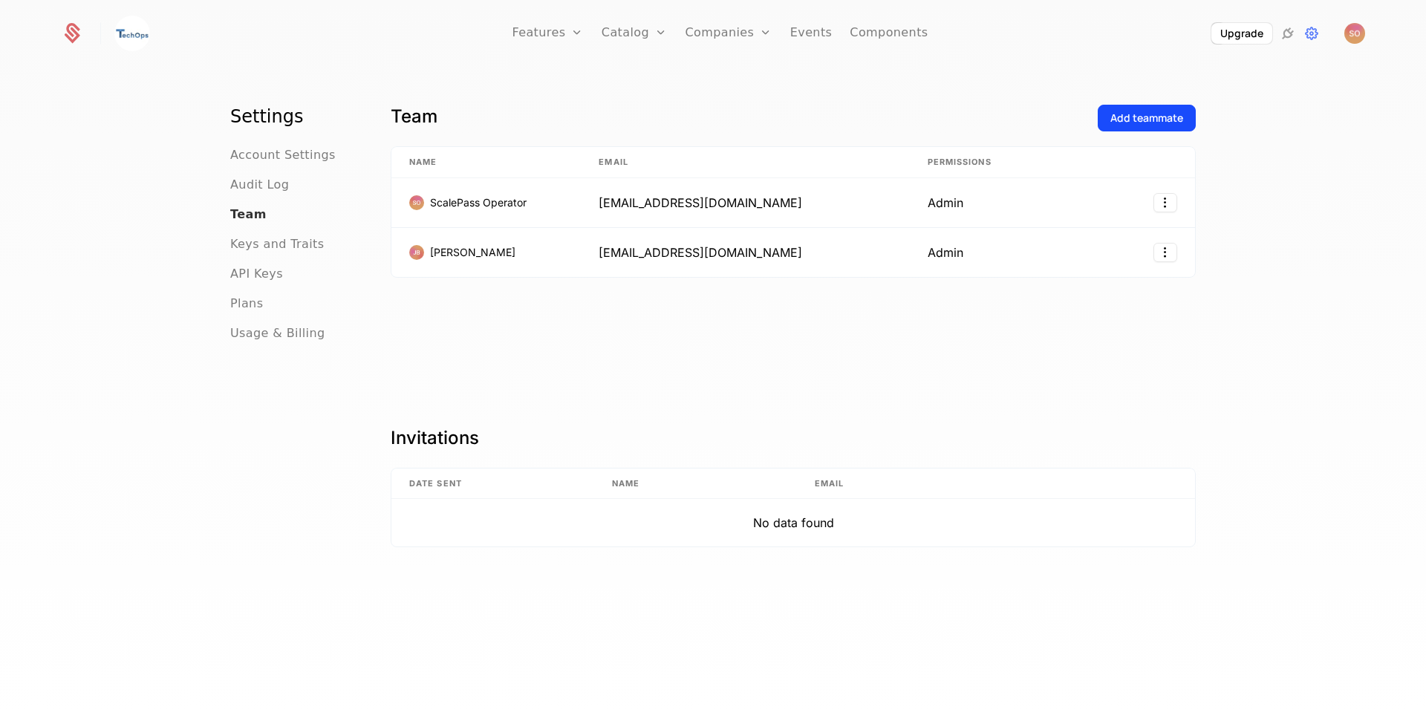
click at [247, 215] on span "Team" at bounding box center [248, 215] width 36 height 18
click at [263, 175] on ul "Account Settings Audit Log Team Keys and Traits API Keys Plans Usage & Billing" at bounding box center [292, 244] width 125 height 196
click at [266, 183] on span "Audit Log" at bounding box center [259, 185] width 59 height 18
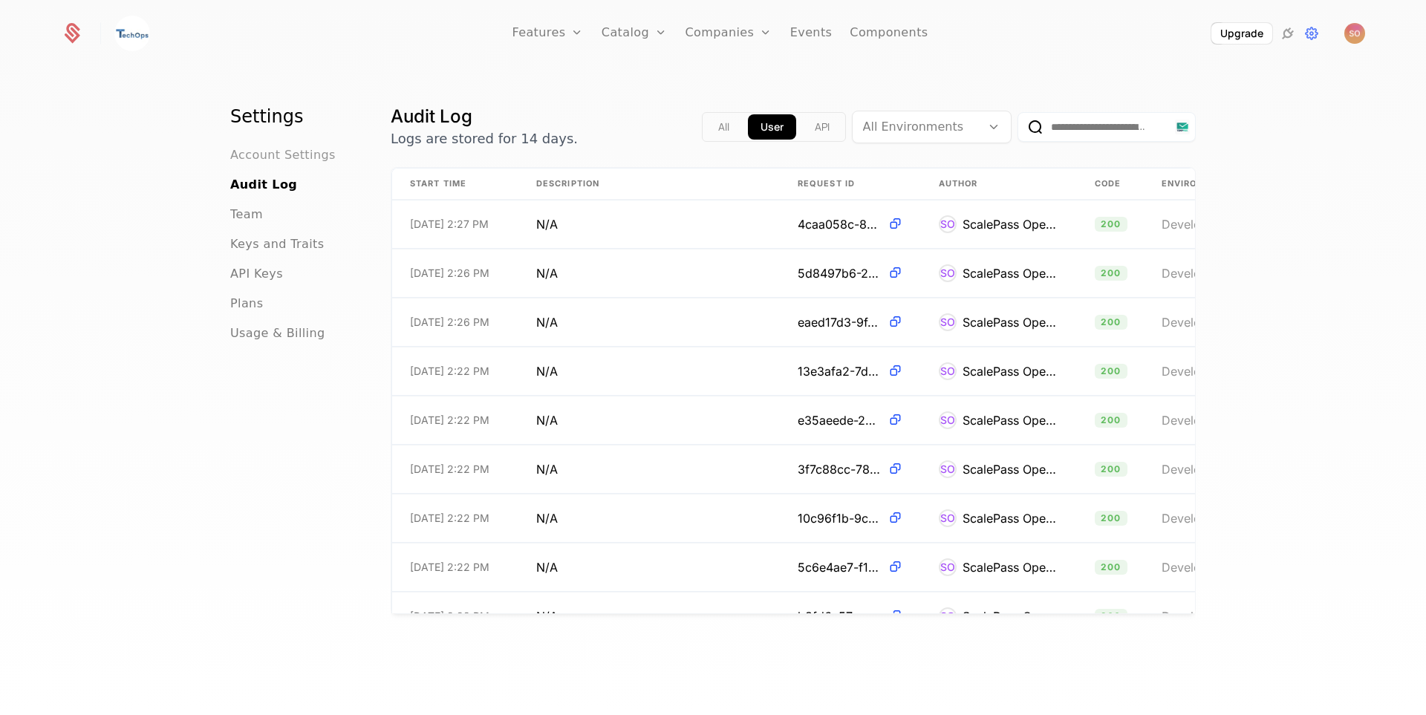
click at [267, 153] on span "Account Settings" at bounding box center [282, 155] width 105 height 18
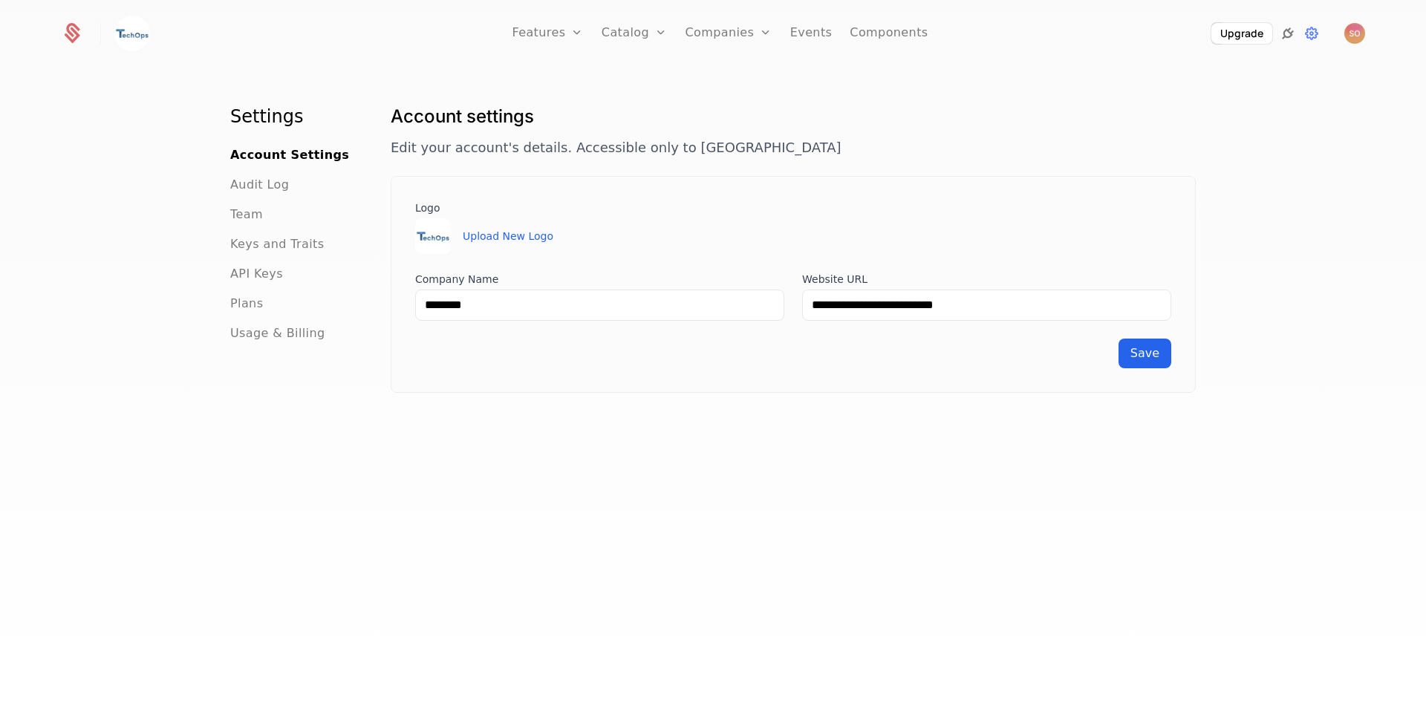
click at [1288, 32] on icon at bounding box center [1288, 34] width 18 height 18
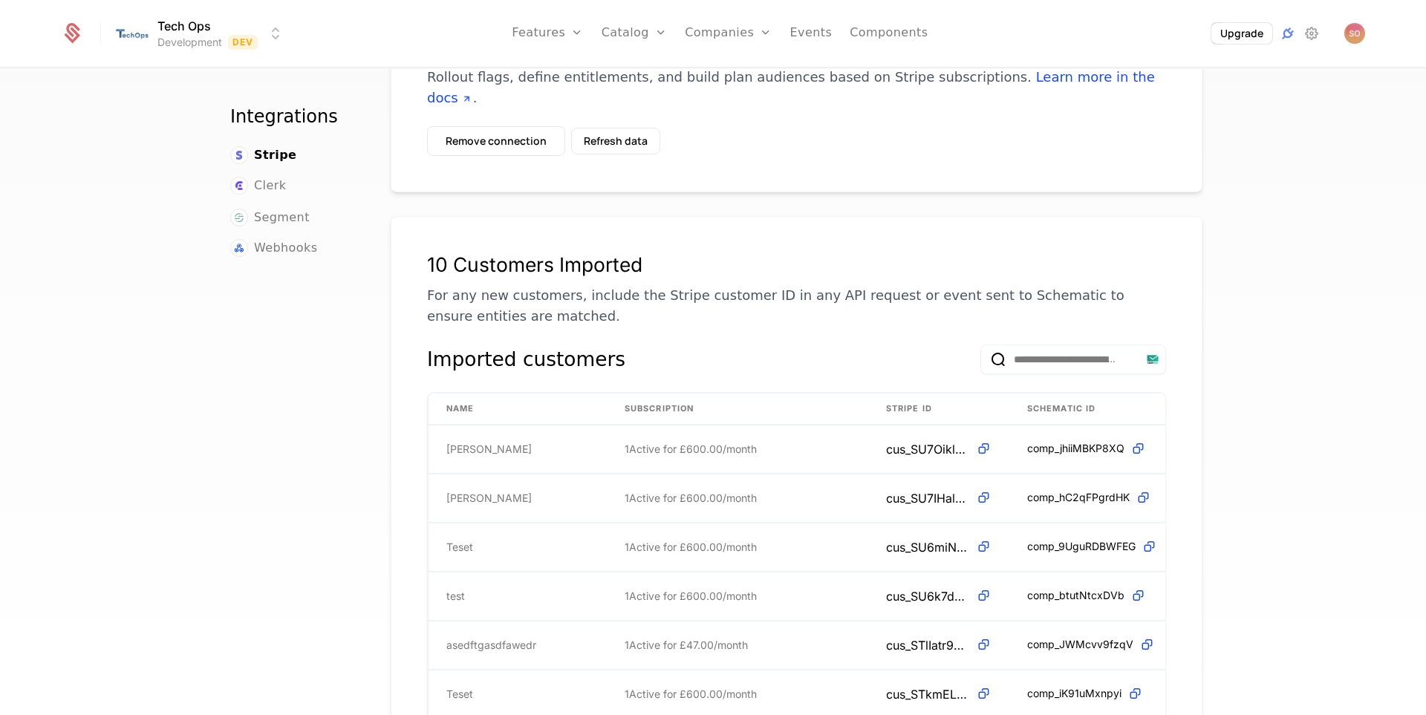
scroll to position [33, 0]
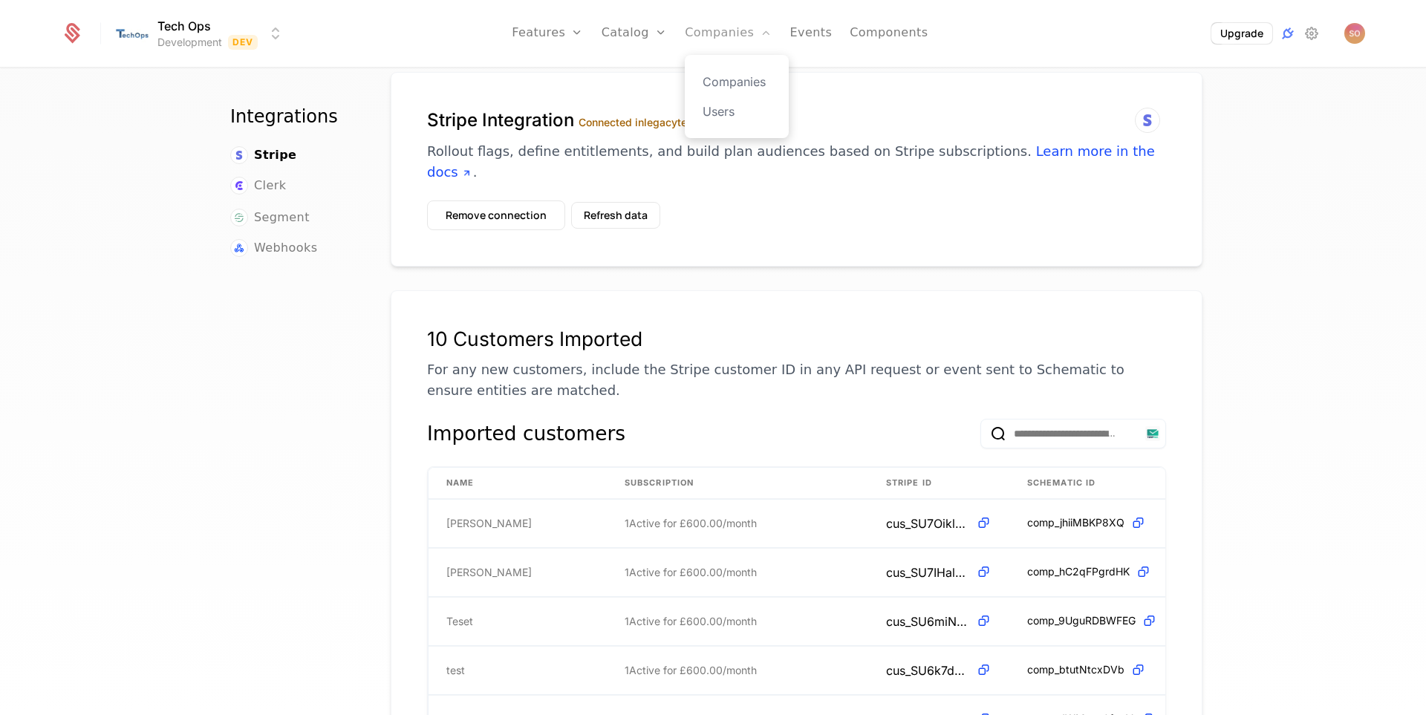
click at [726, 36] on link "Companies" at bounding box center [728, 33] width 87 height 67
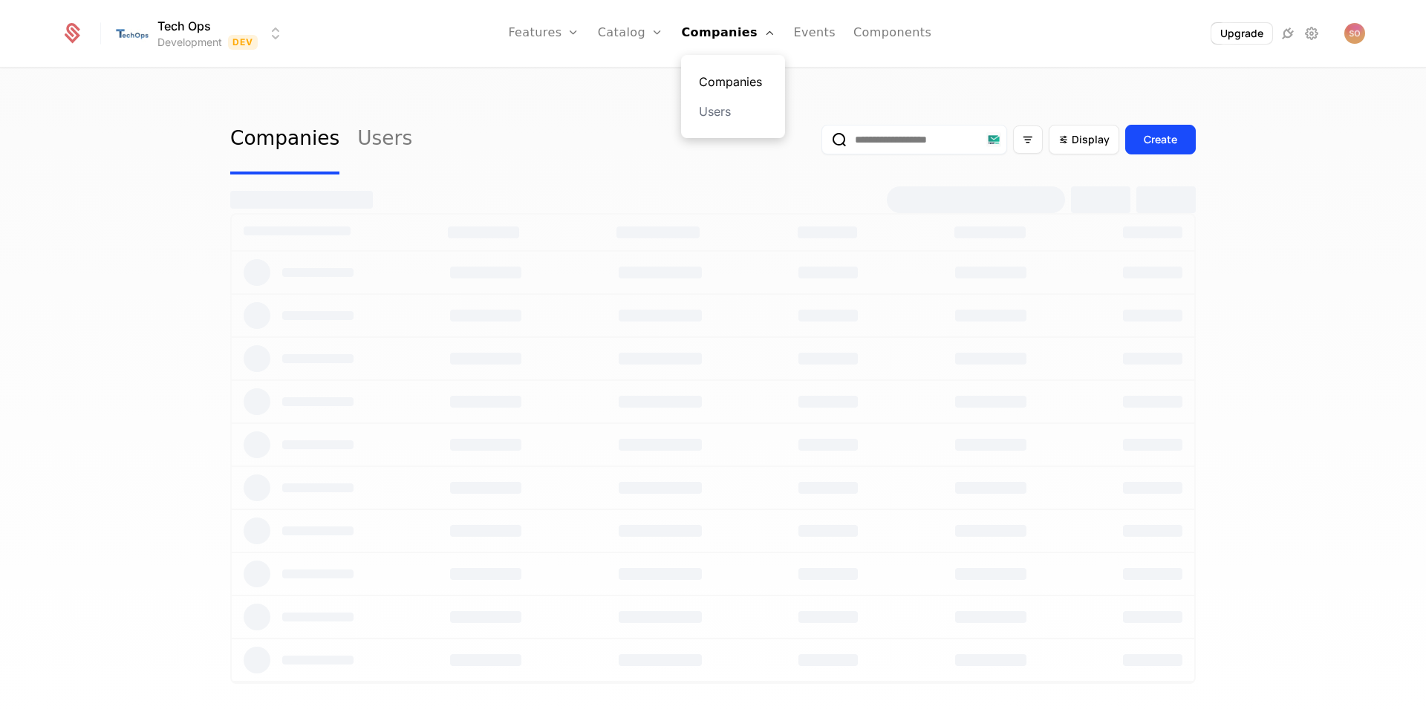
click at [732, 85] on link "Companies" at bounding box center [733, 82] width 68 height 18
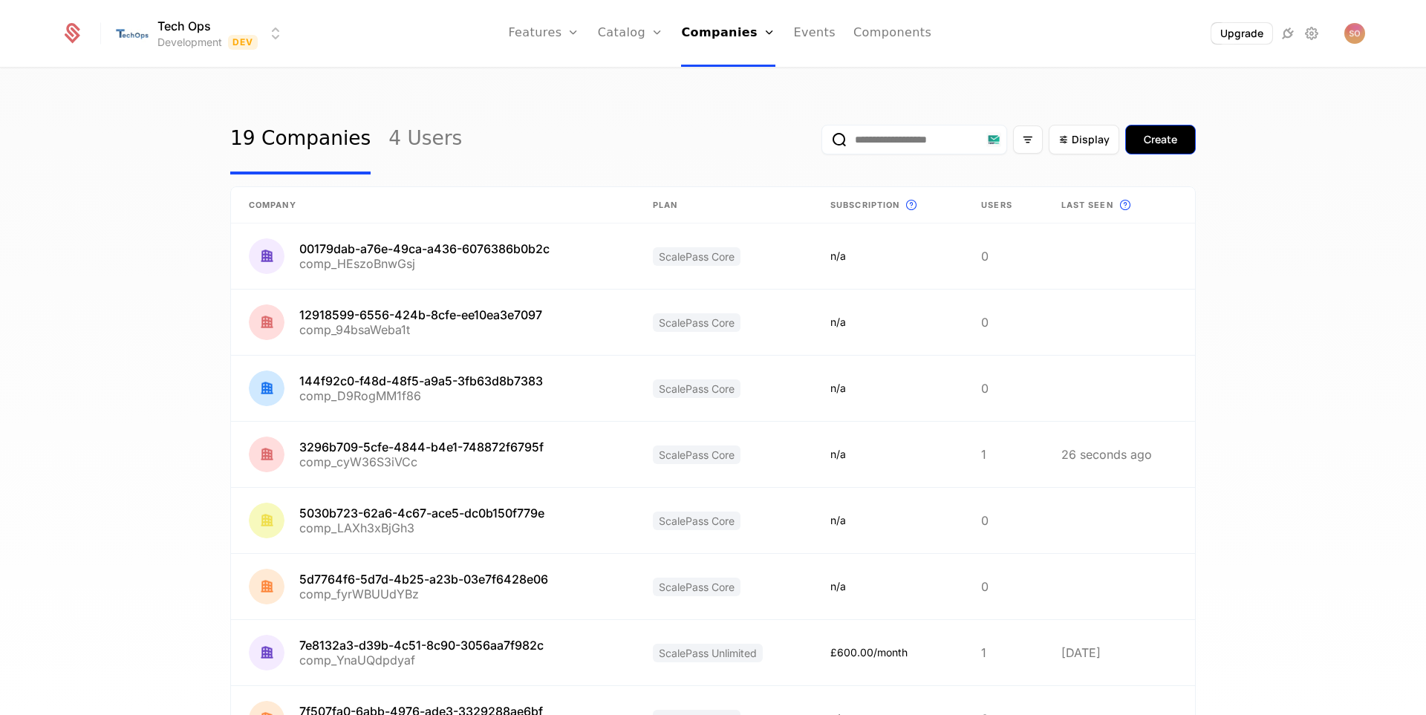
click at [1149, 133] on div "Create" at bounding box center [1160, 139] width 33 height 15
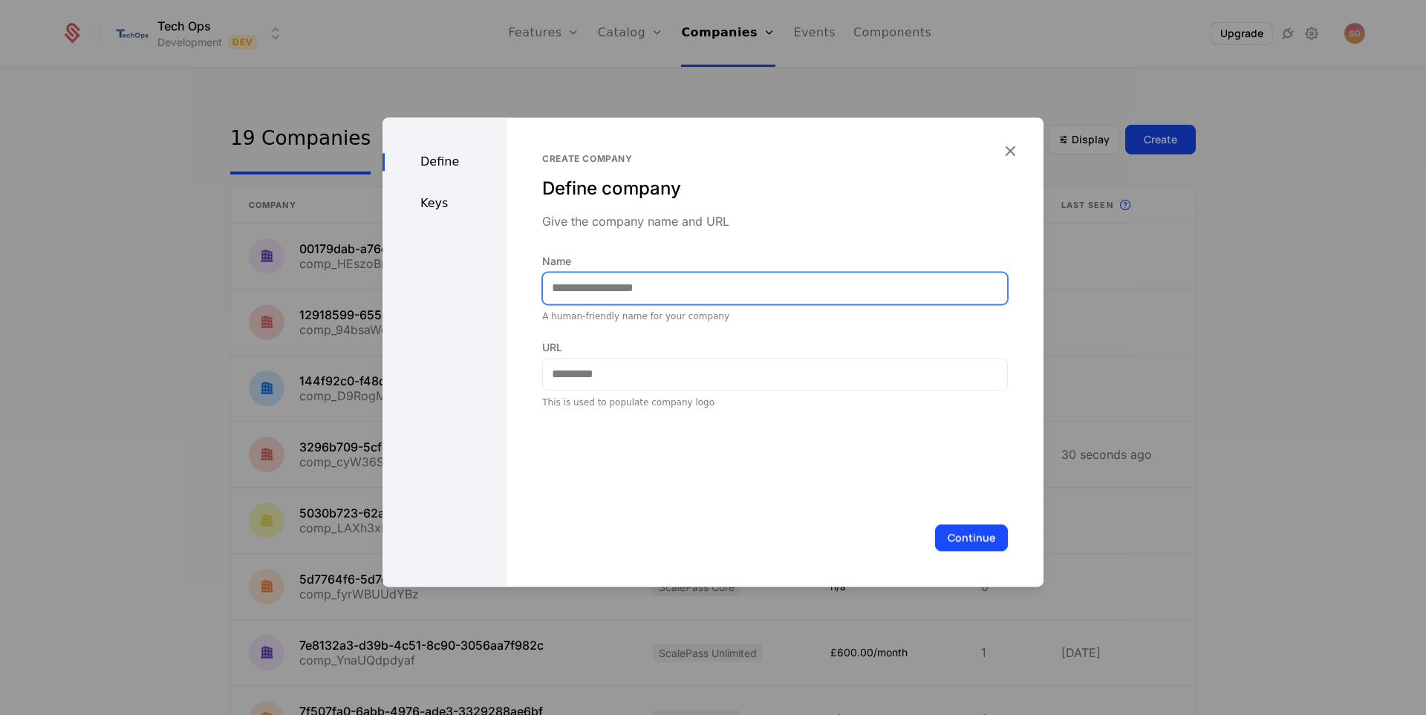
click at [652, 293] on input "Name" at bounding box center [775, 288] width 464 height 31
click at [1073, 376] on div at bounding box center [713, 357] width 1426 height 715
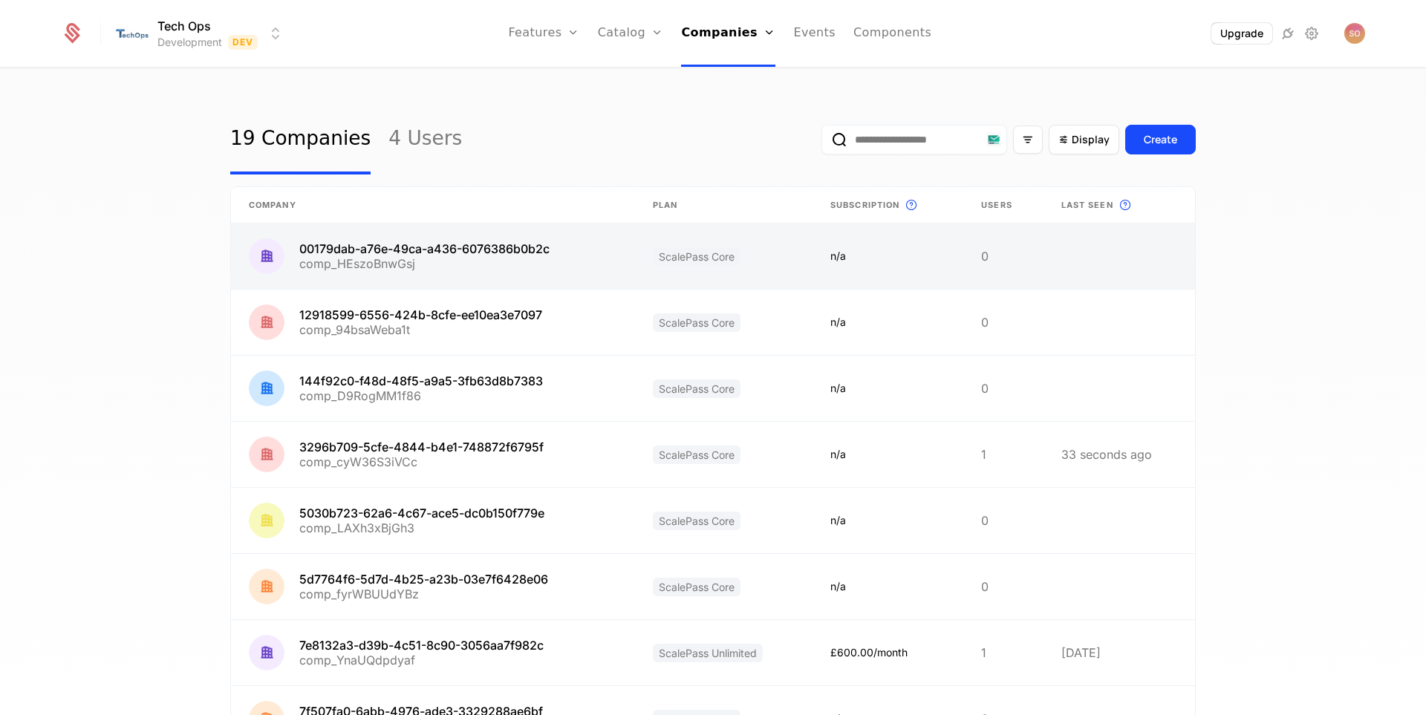
click at [1085, 264] on link at bounding box center [1118, 256] width 151 height 65
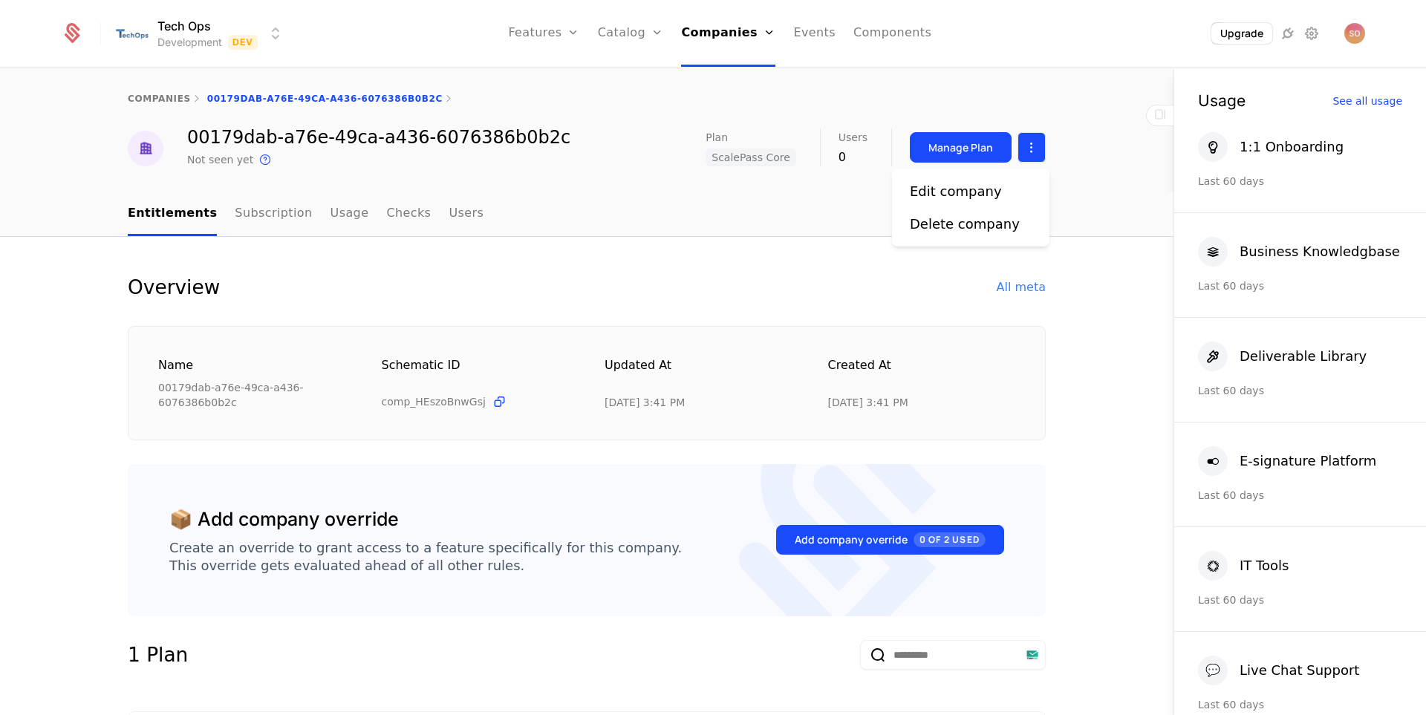
click at [1030, 151] on html "Tech Ops Development Dev Features Features Flags Catalog Plans Add Ons Credits …" at bounding box center [713, 357] width 1426 height 715
click at [1072, 131] on html "Tech Ops Development Dev Features Features Flags Catalog Plans Add Ons Credits …" at bounding box center [713, 357] width 1426 height 715
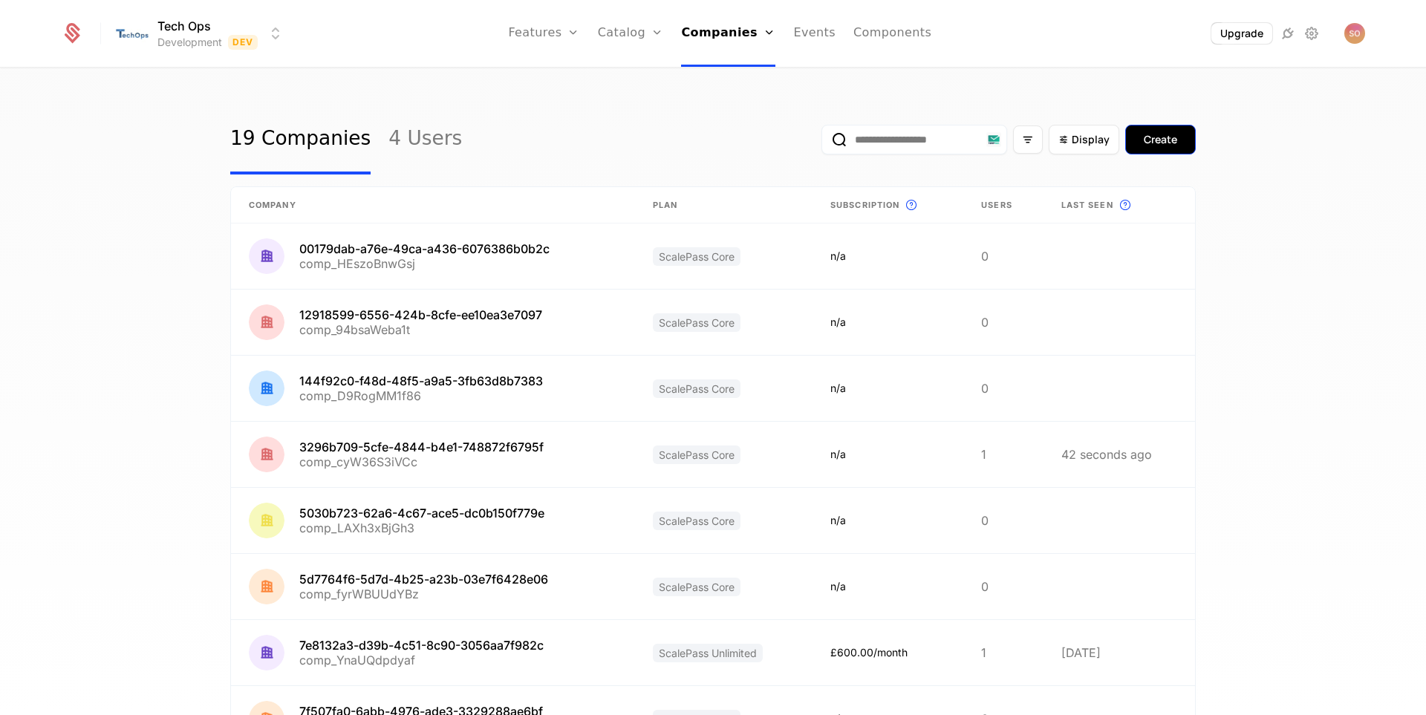
click at [1158, 134] on div "Create" at bounding box center [1160, 139] width 33 height 15
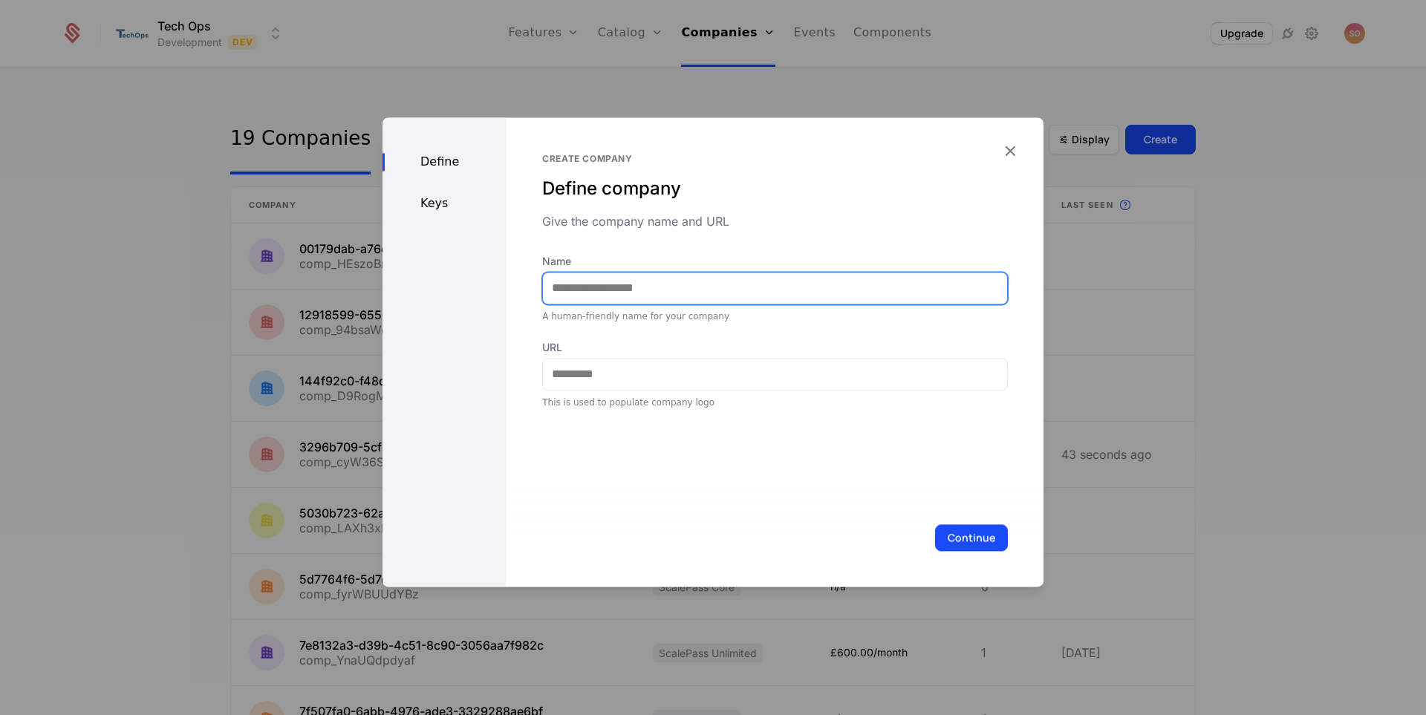
click at [631, 288] on input "Name" at bounding box center [775, 288] width 464 height 31
type input "****"
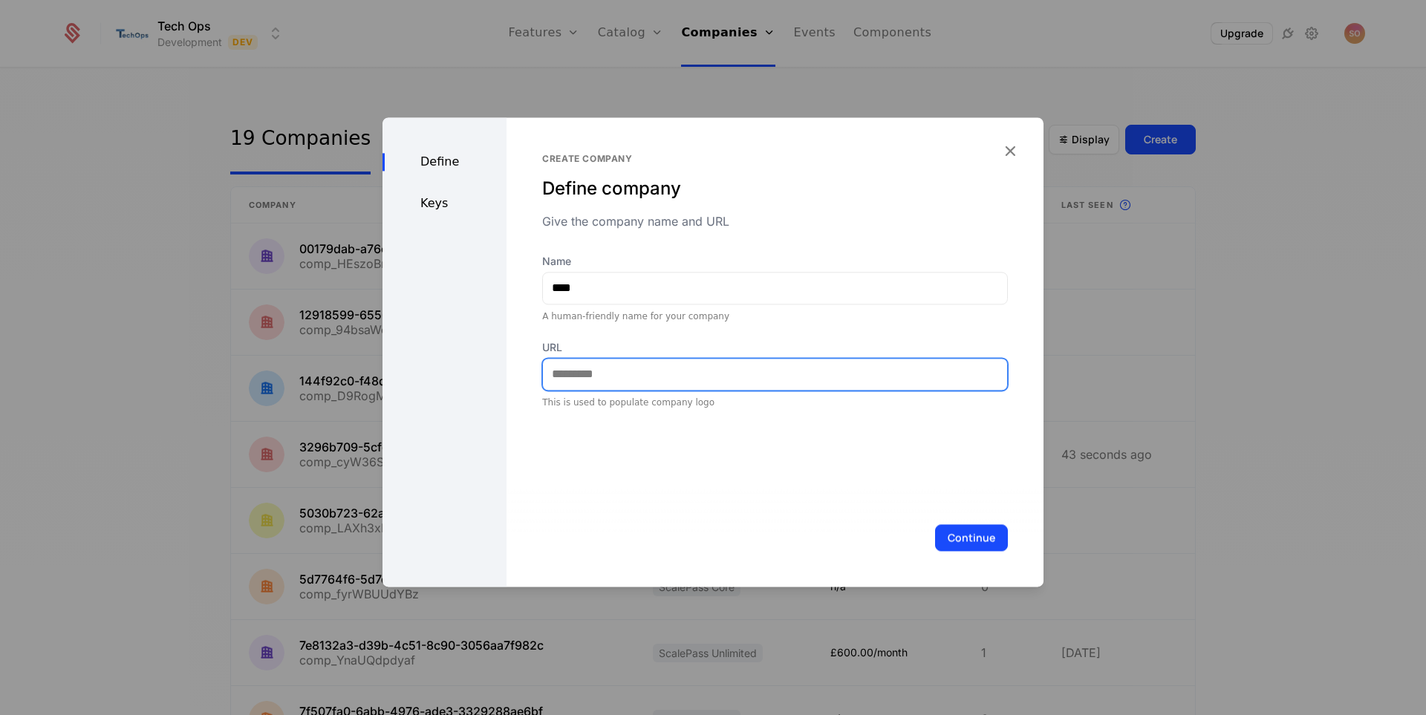
click at [786, 379] on input "URL" at bounding box center [775, 374] width 464 height 31
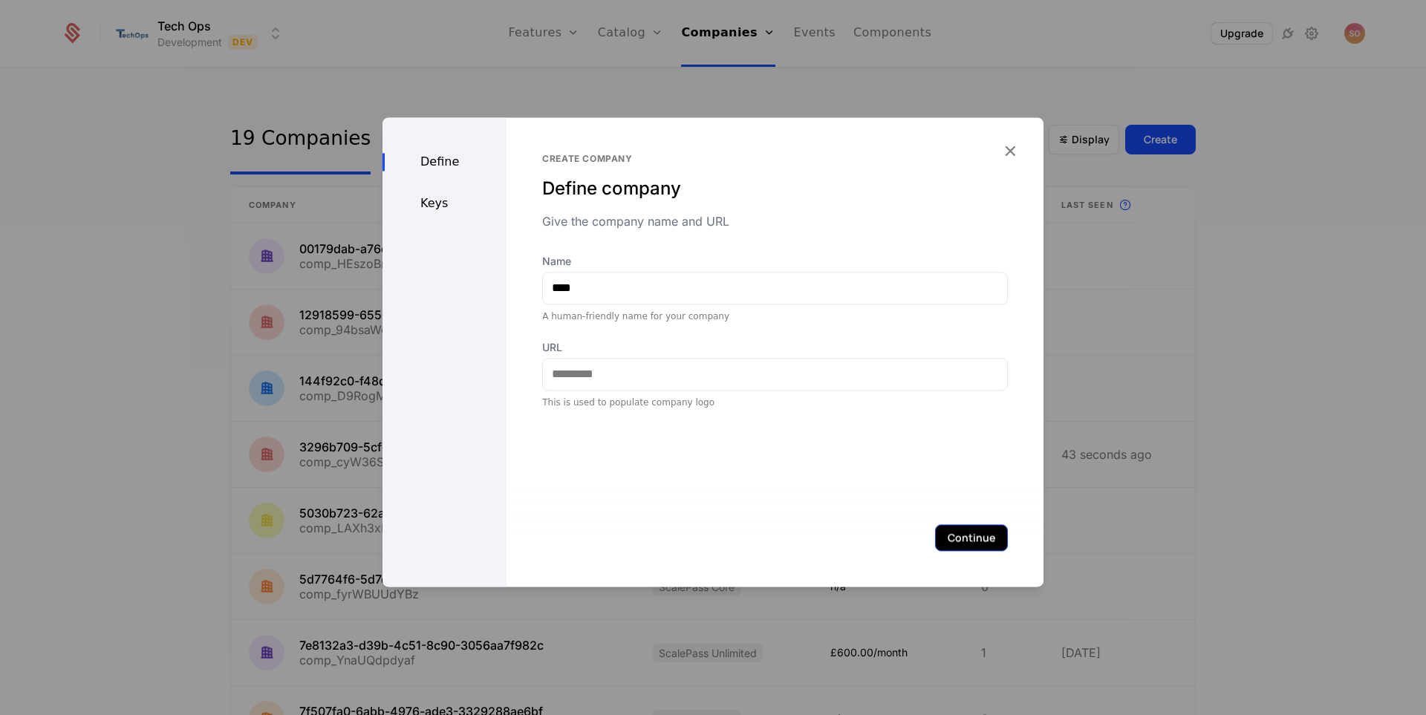
click at [956, 533] on button "Continue" at bounding box center [971, 537] width 73 height 27
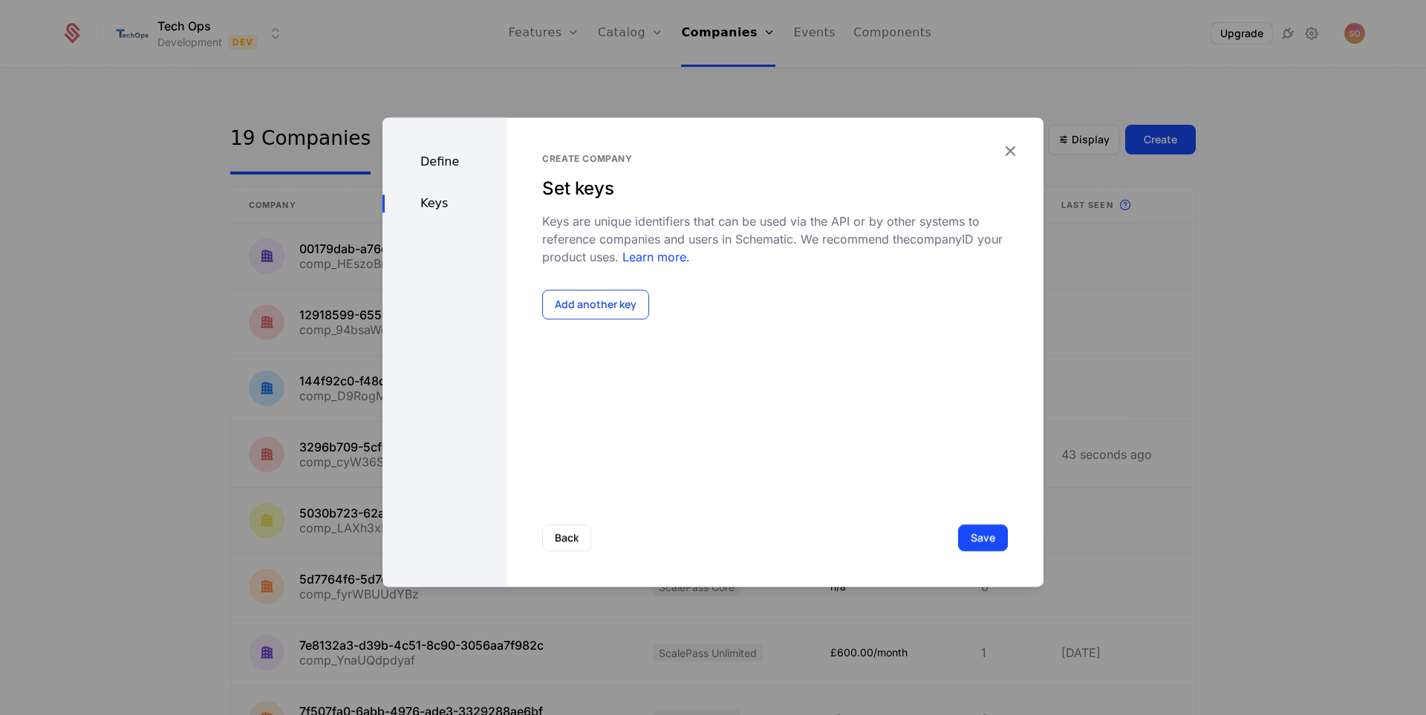
click at [576, 310] on button "Add another key" at bounding box center [595, 305] width 107 height 30
click at [596, 325] on div at bounding box center [689, 323] width 272 height 21
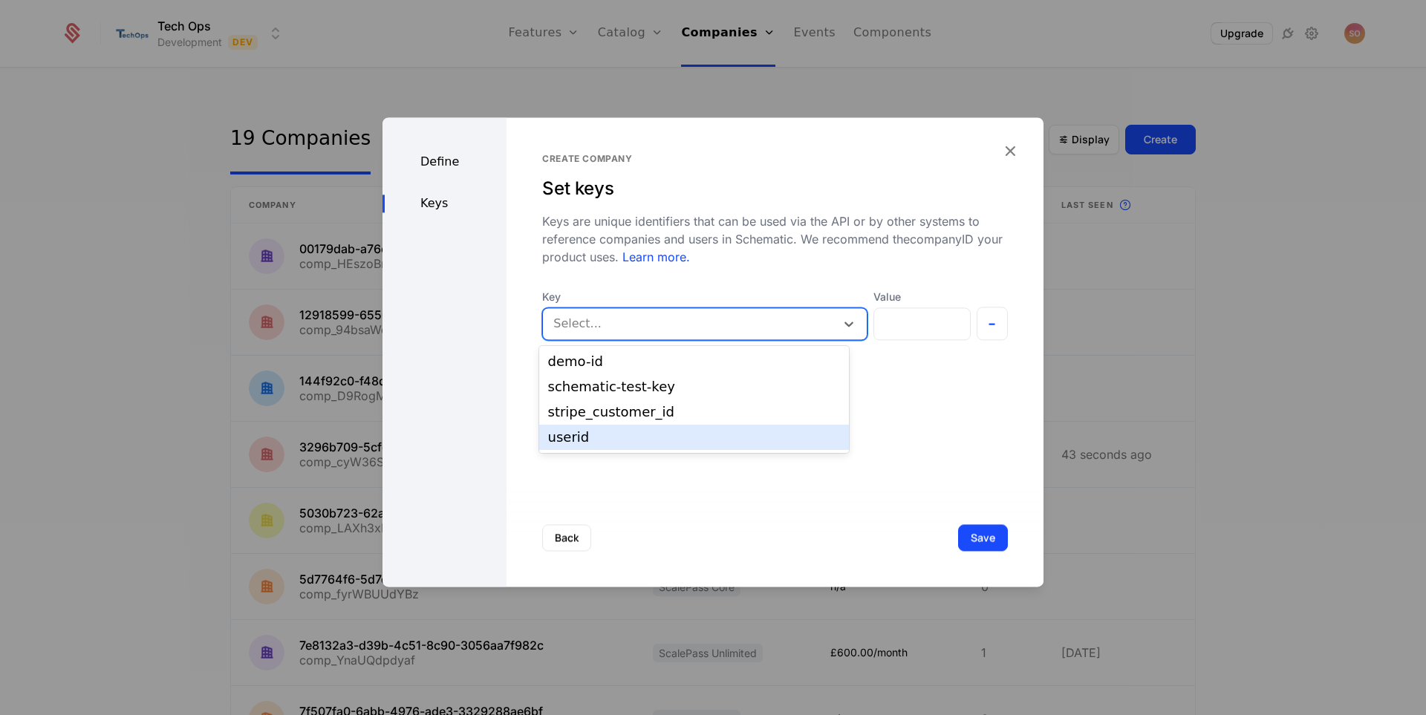
click at [588, 431] on div "userid" at bounding box center [694, 437] width 293 height 13
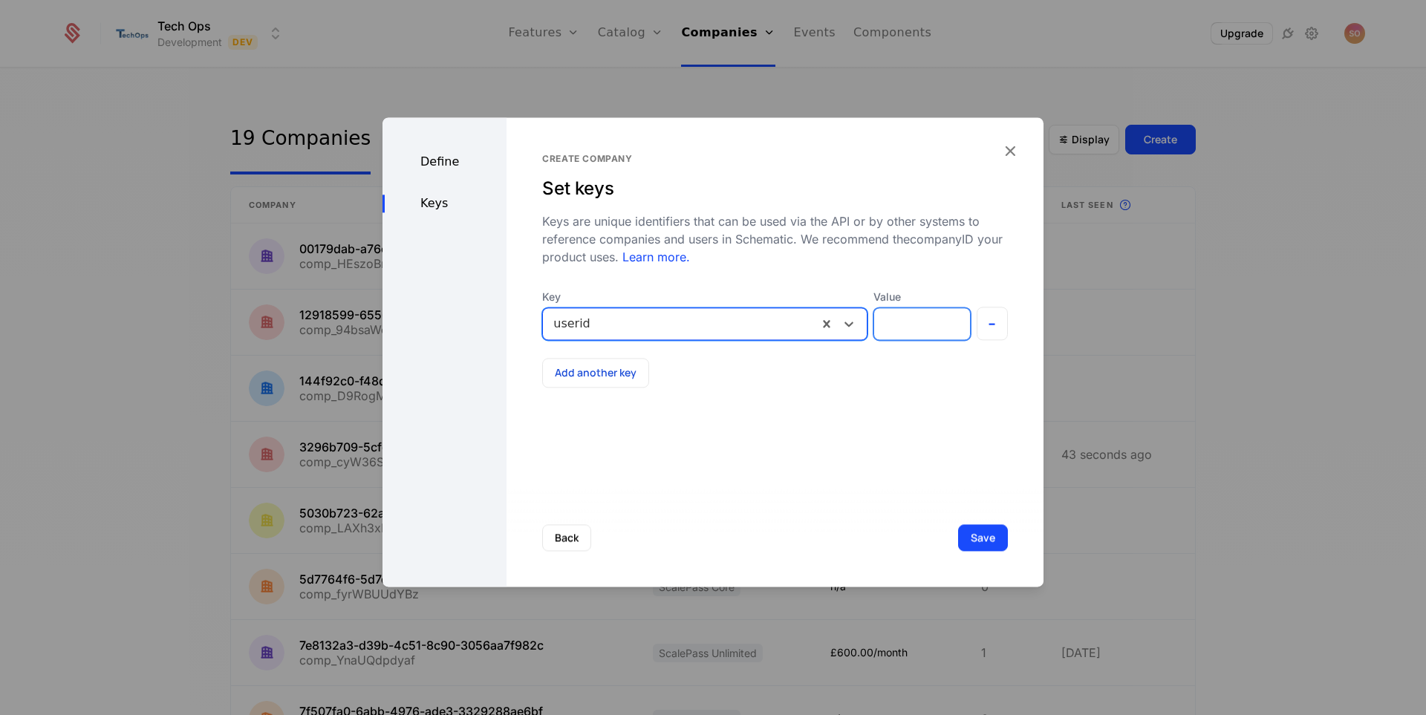
click at [901, 308] on input "Value" at bounding box center [921, 323] width 95 height 31
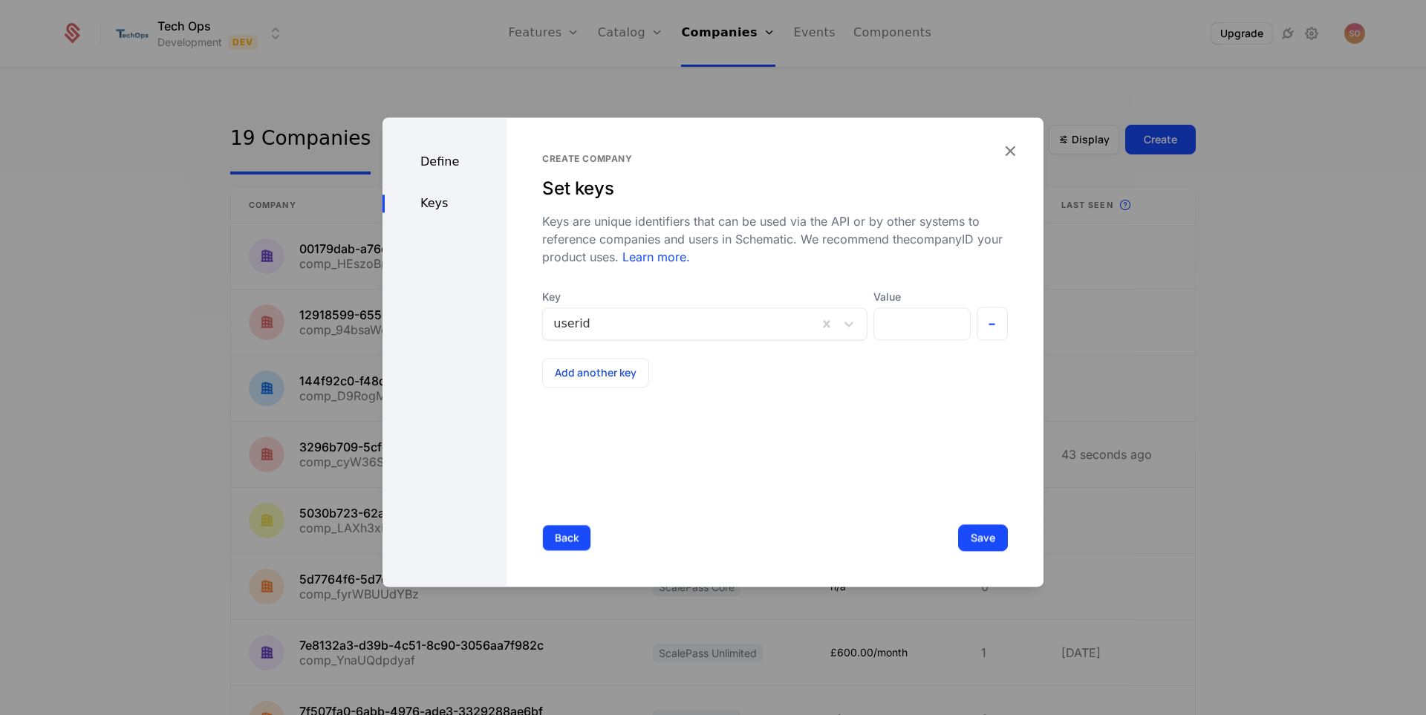
click at [550, 538] on button "Back" at bounding box center [566, 537] width 49 height 27
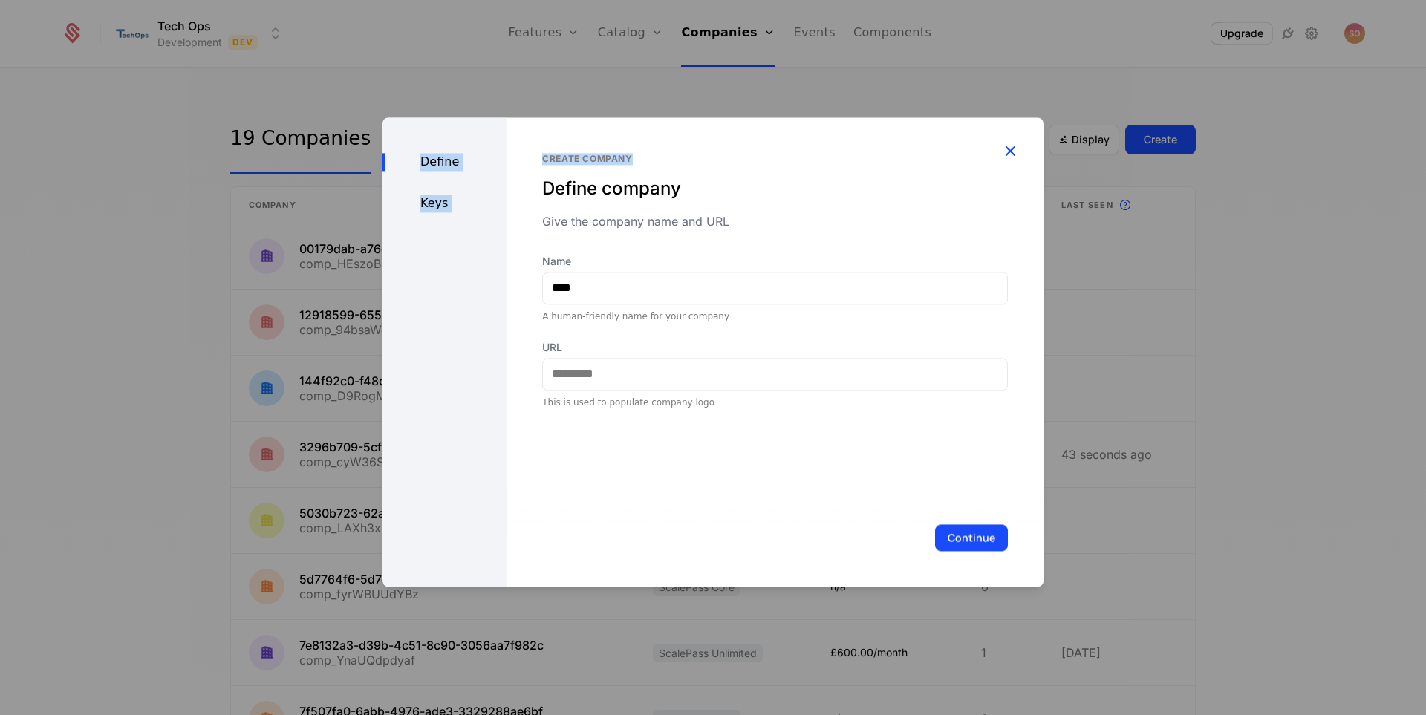
click at [1000, 145] on div "Define Keys Create company Define company Give the company name and URL Name **…" at bounding box center [712, 351] width 661 height 469
click at [1007, 148] on icon "button" at bounding box center [1009, 150] width 19 height 19
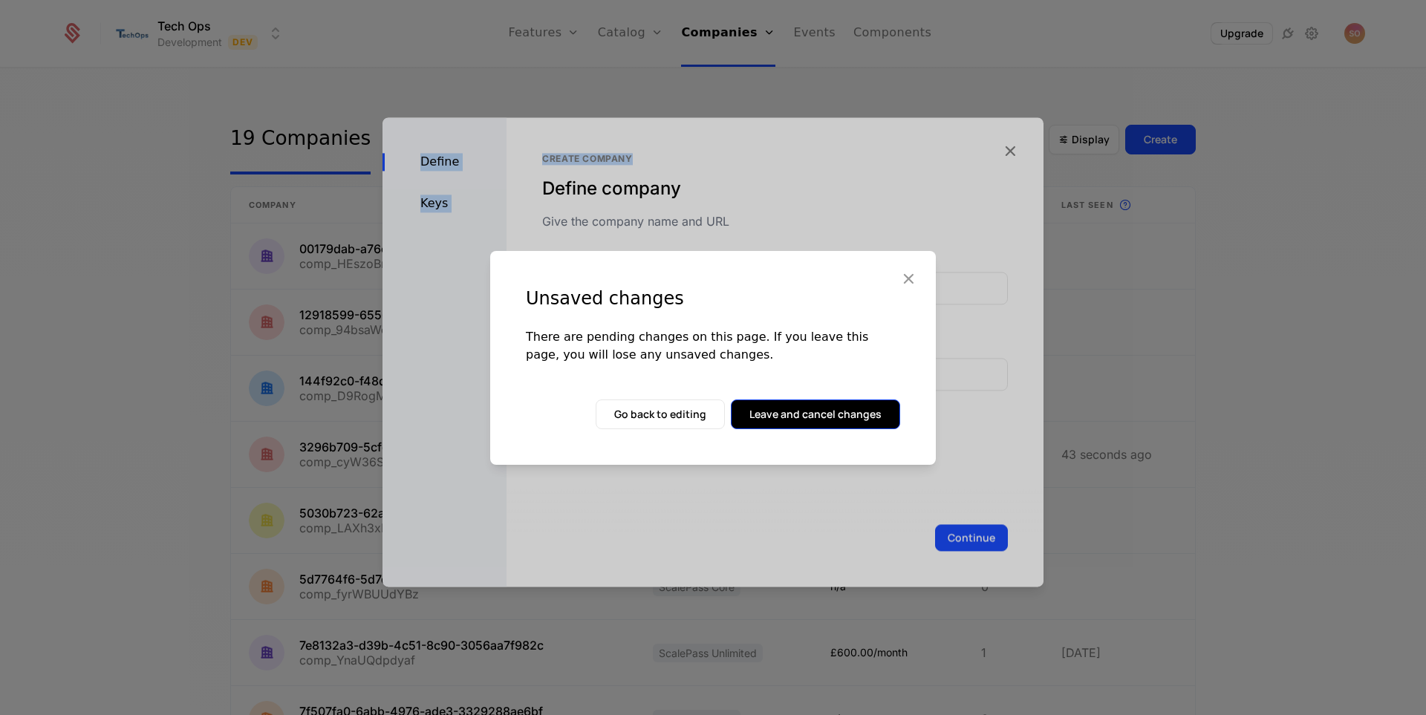
click at [828, 414] on button "Leave and cancel changes" at bounding box center [815, 415] width 169 height 30
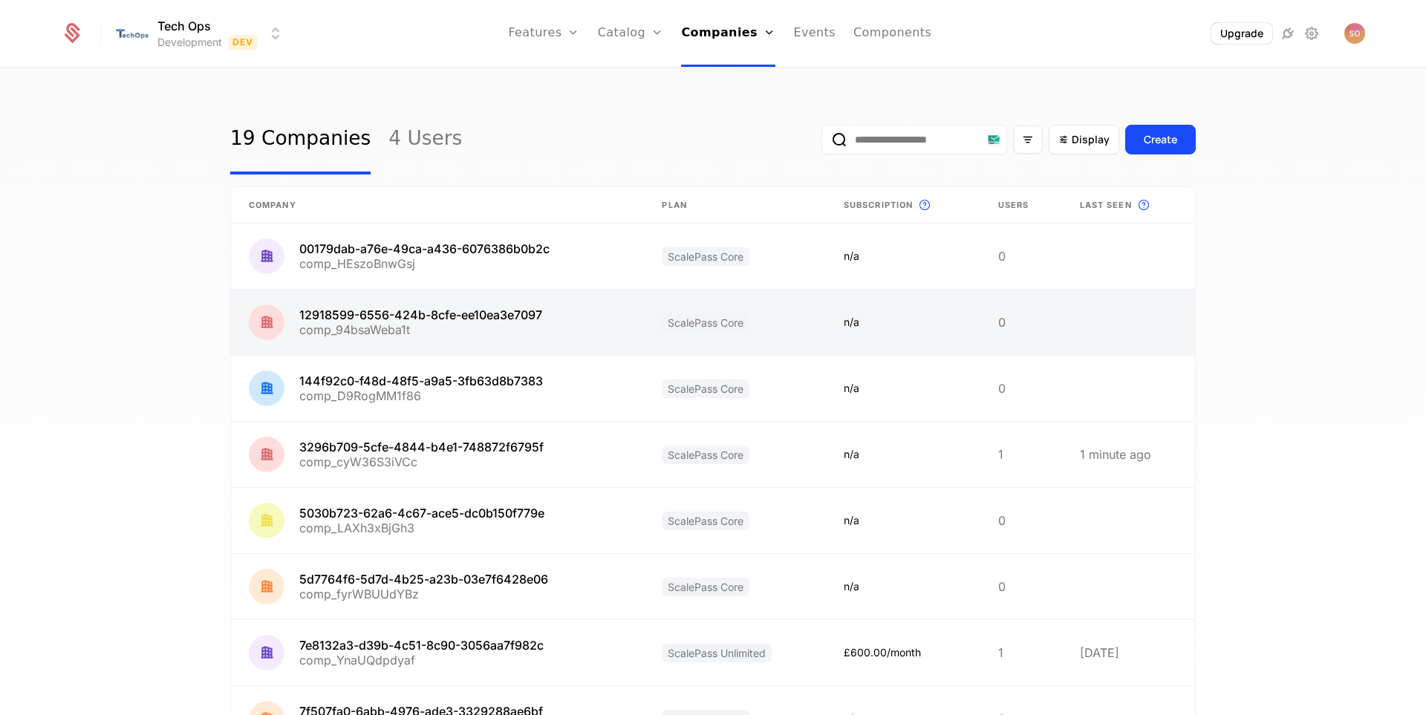
click at [397, 327] on link at bounding box center [437, 322] width 413 height 65
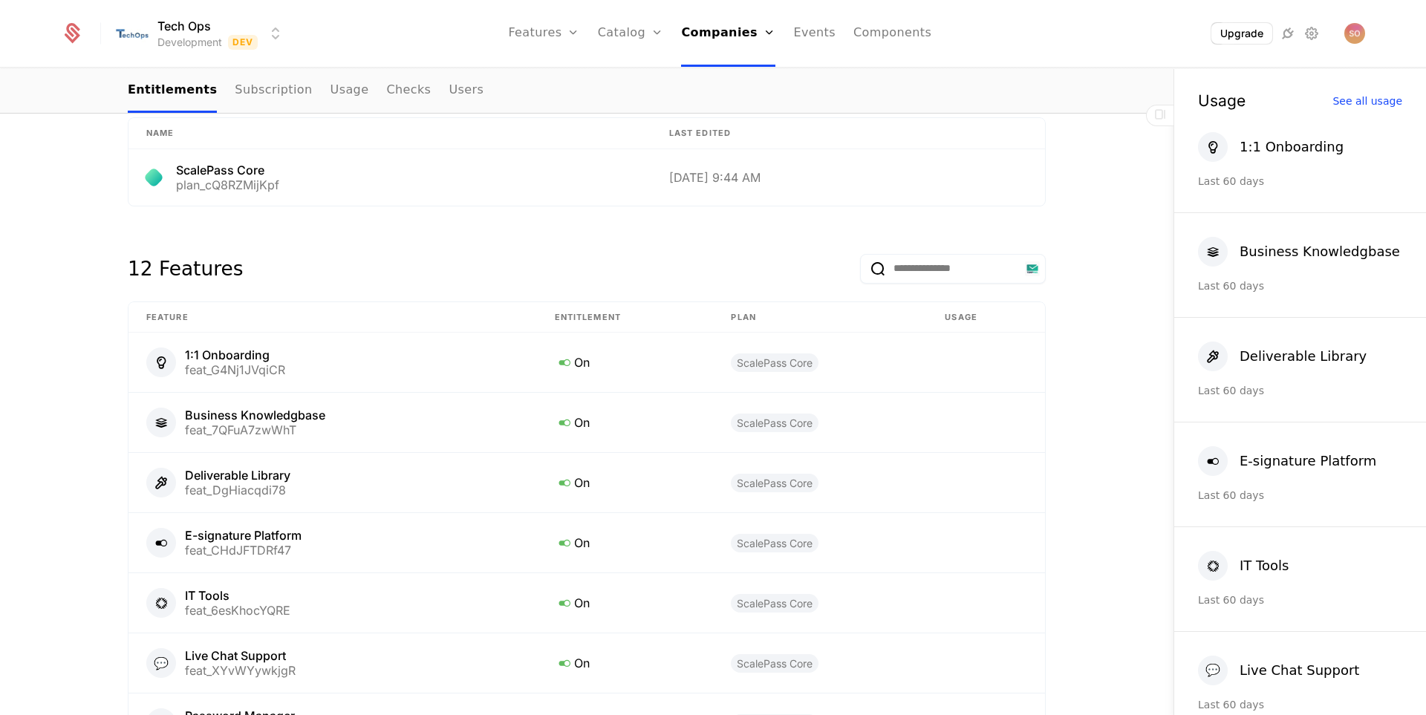
scroll to position [297, 0]
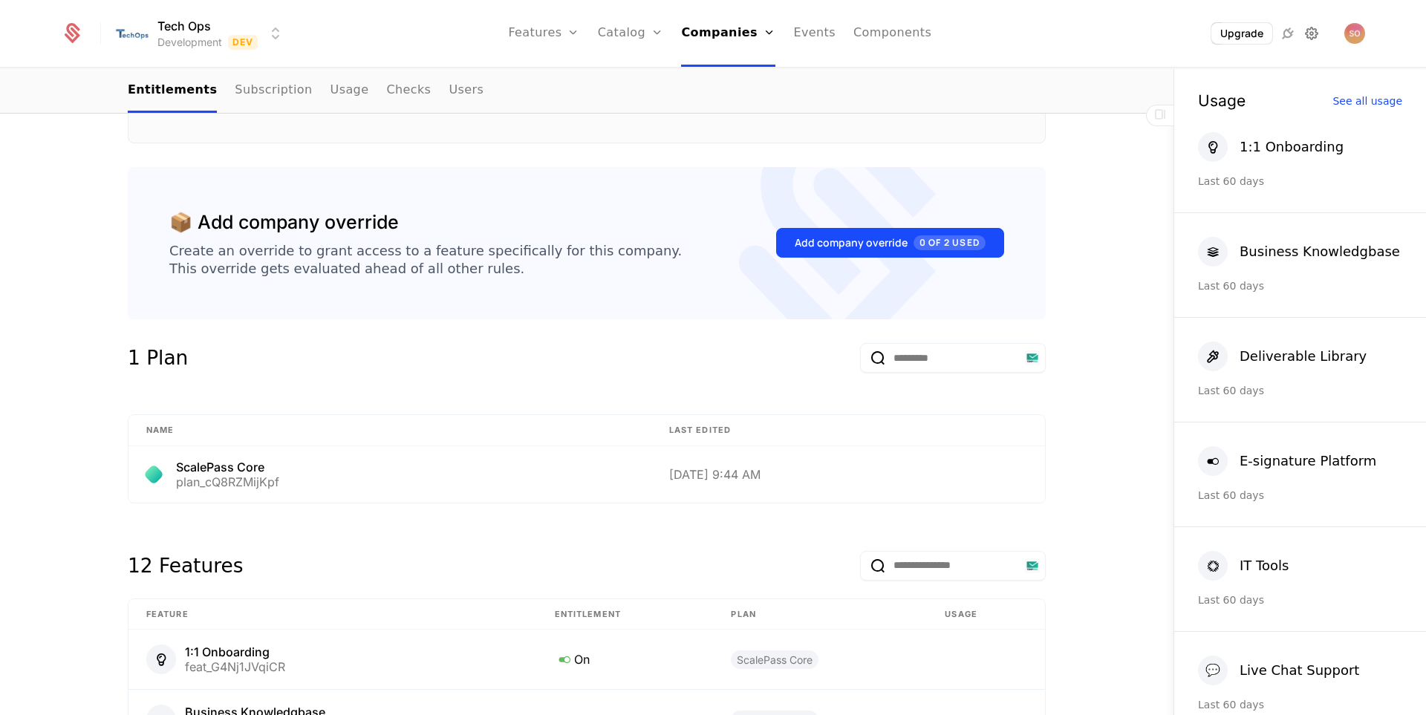
click at [1304, 30] on icon at bounding box center [1311, 34] width 18 height 18
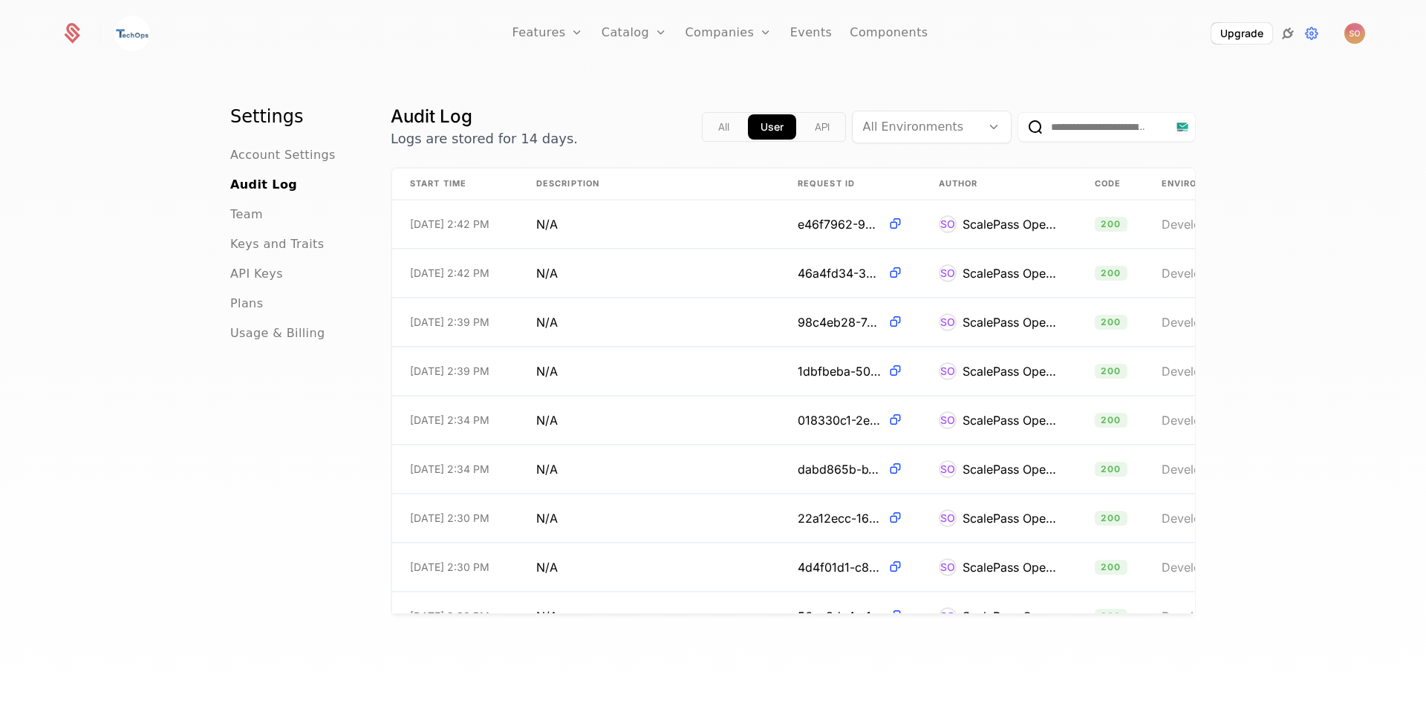
click at [1292, 30] on icon at bounding box center [1288, 34] width 18 height 18
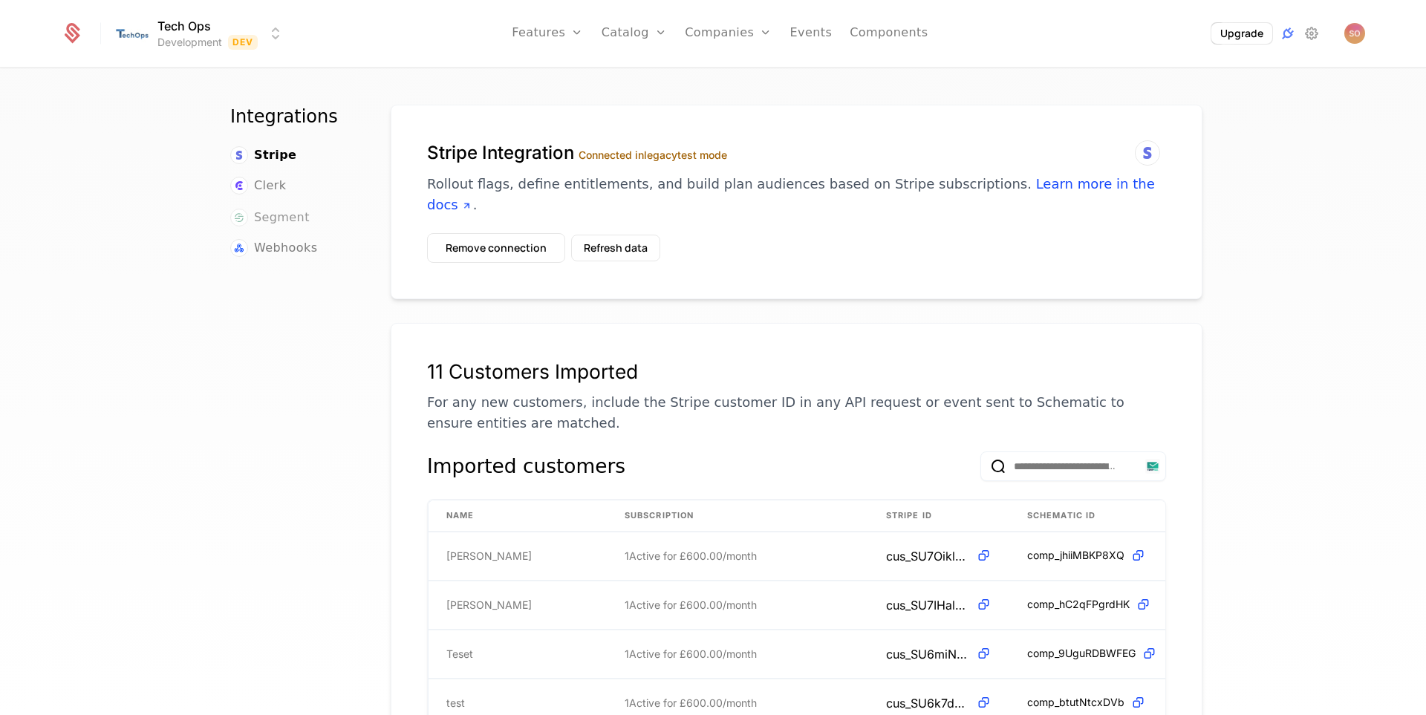
click at [262, 221] on span "Segment" at bounding box center [282, 218] width 56 height 18
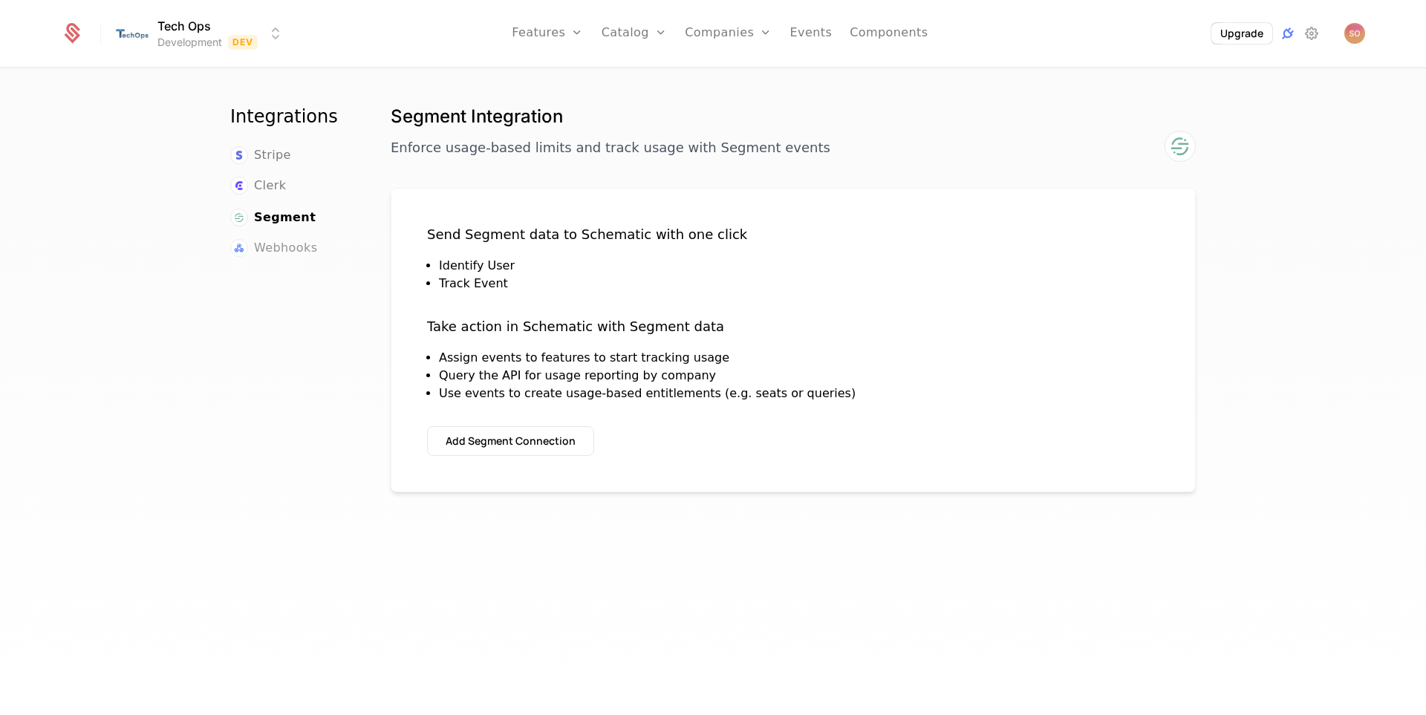
click at [266, 250] on span "Webhooks" at bounding box center [285, 248] width 63 height 18
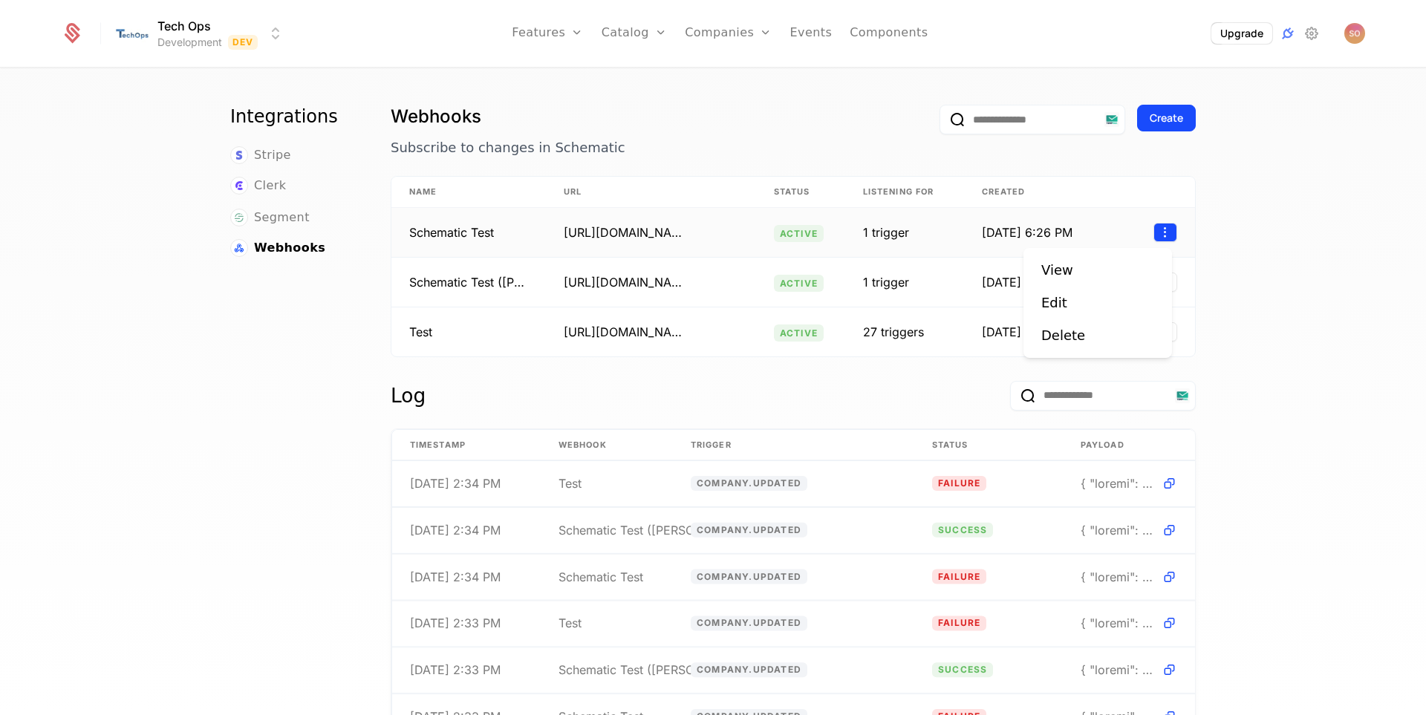
click at [1157, 231] on html "Tech Ops Development Dev Features Features Flags Catalog Plans Add Ons Credits …" at bounding box center [713, 357] width 1426 height 715
click at [1057, 308] on div "Edit" at bounding box center [1054, 303] width 26 height 21
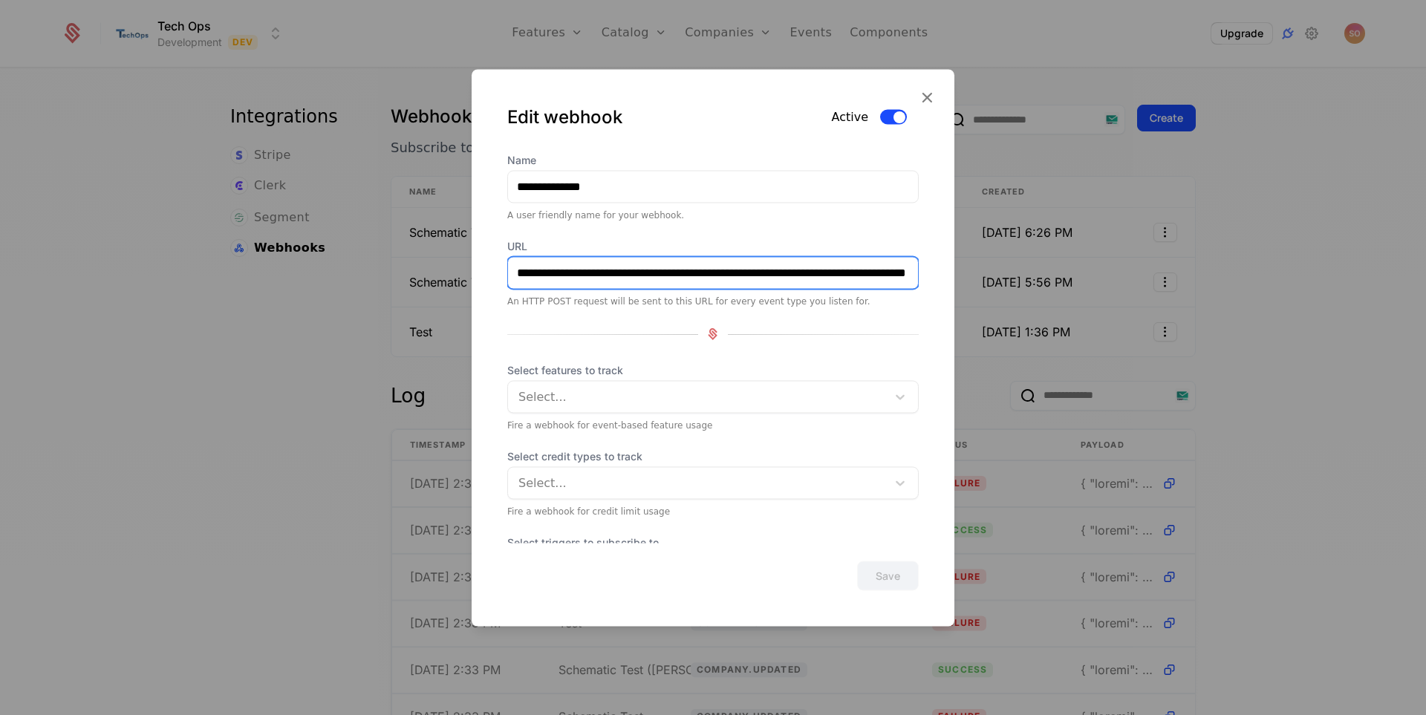
click at [752, 264] on input "**********" at bounding box center [713, 272] width 410 height 31
click at [682, 38] on div at bounding box center [713, 357] width 1426 height 715
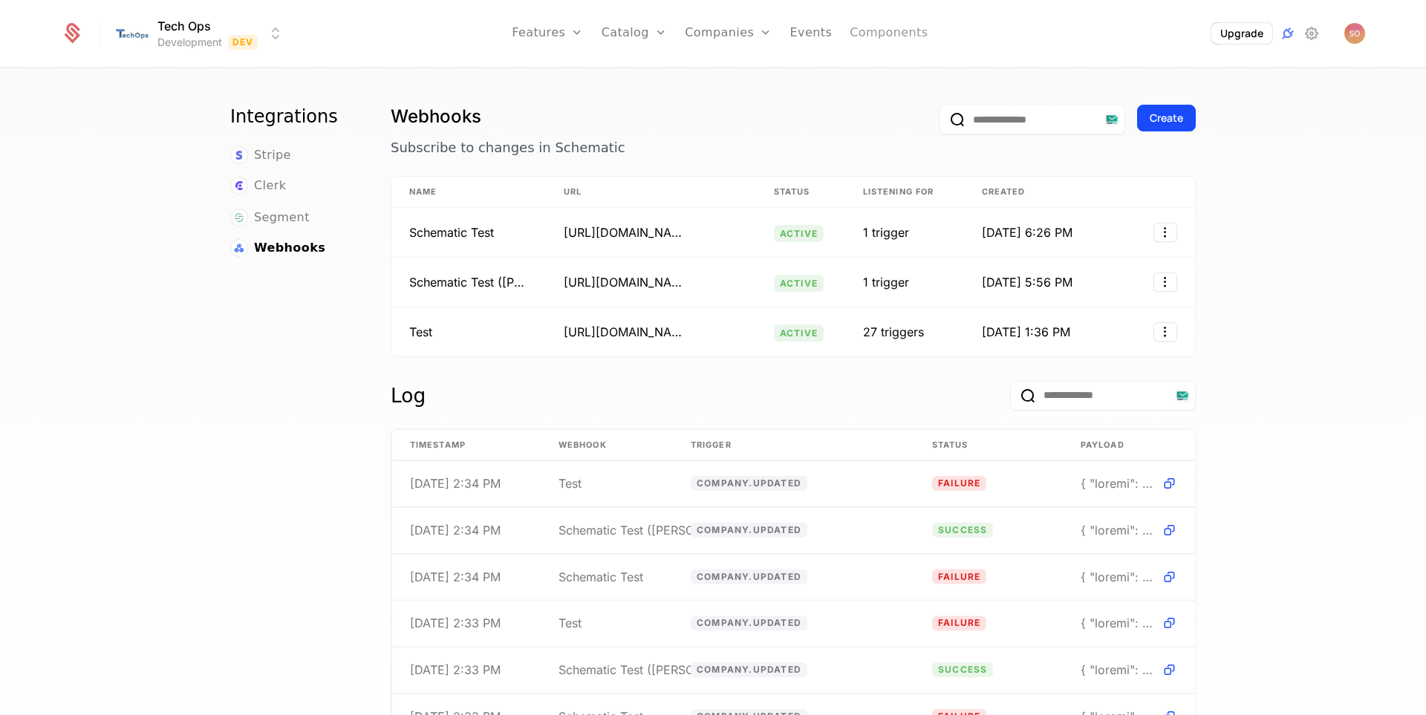
click at [876, 49] on link "Components" at bounding box center [889, 33] width 78 height 67
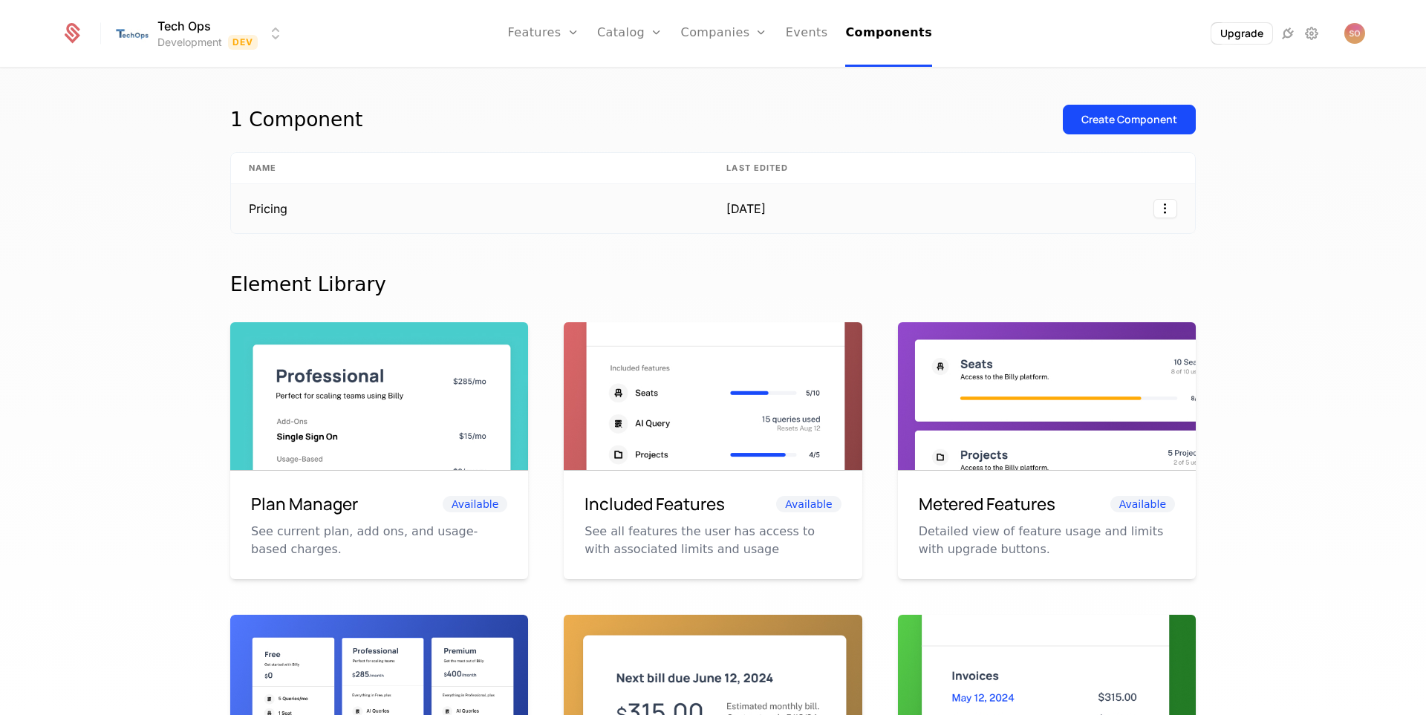
click at [264, 212] on td "Pricing" at bounding box center [469, 208] width 477 height 49
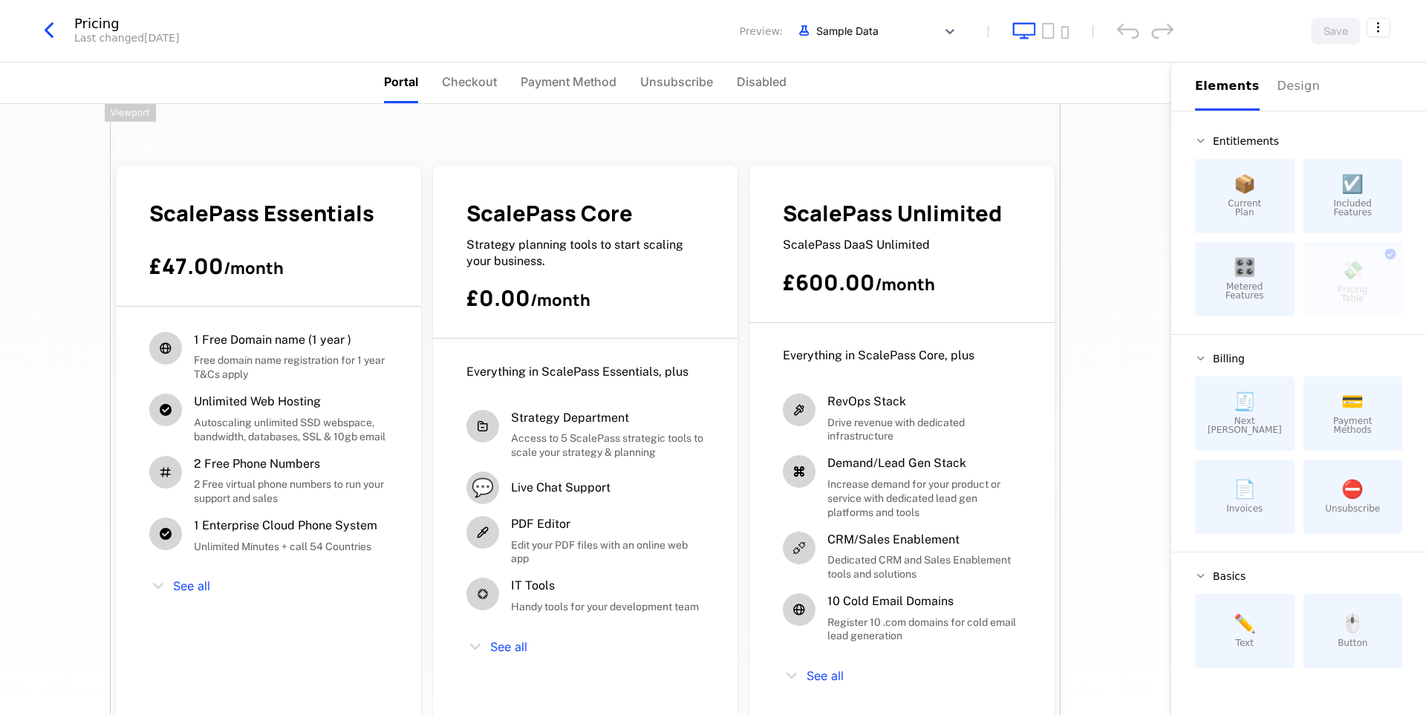
click at [47, 29] on icon "button" at bounding box center [49, 30] width 27 height 27
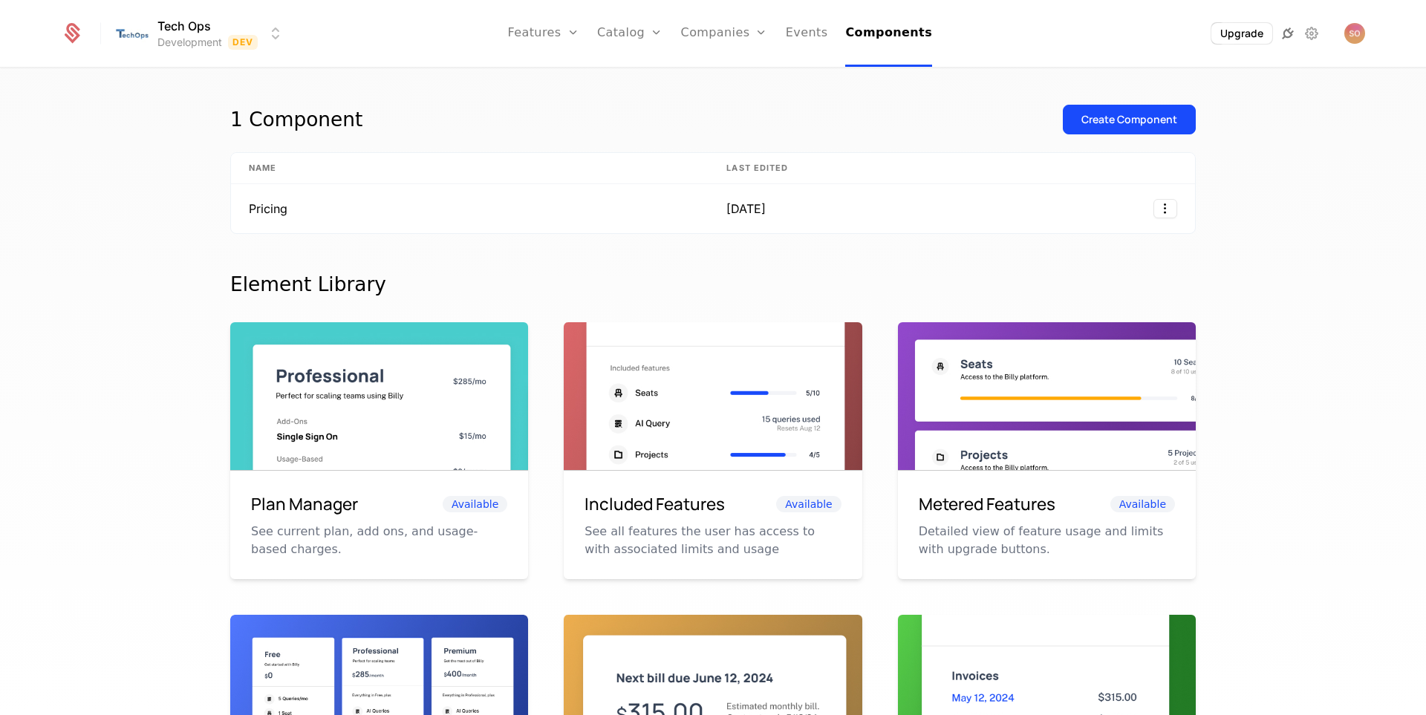
click at [1290, 36] on icon at bounding box center [1288, 34] width 18 height 18
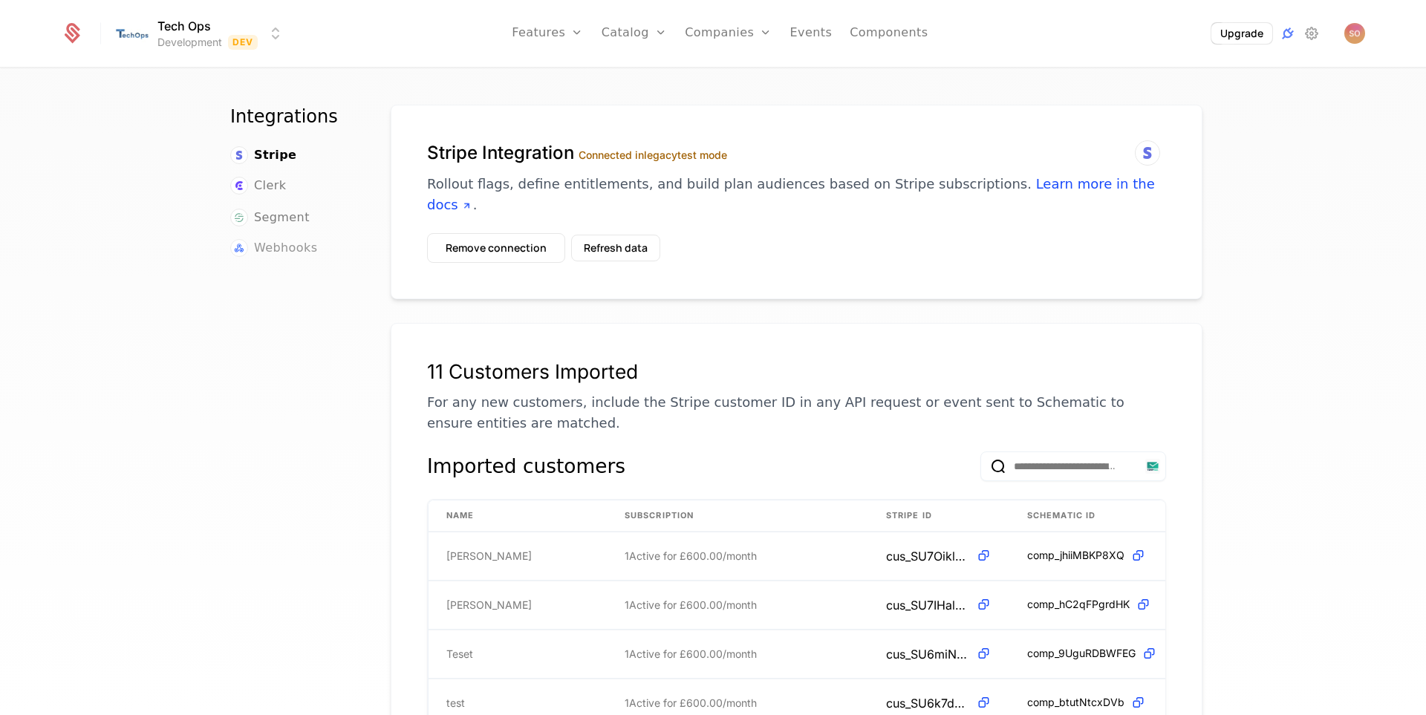
click at [267, 239] on span "Webhooks" at bounding box center [285, 248] width 63 height 18
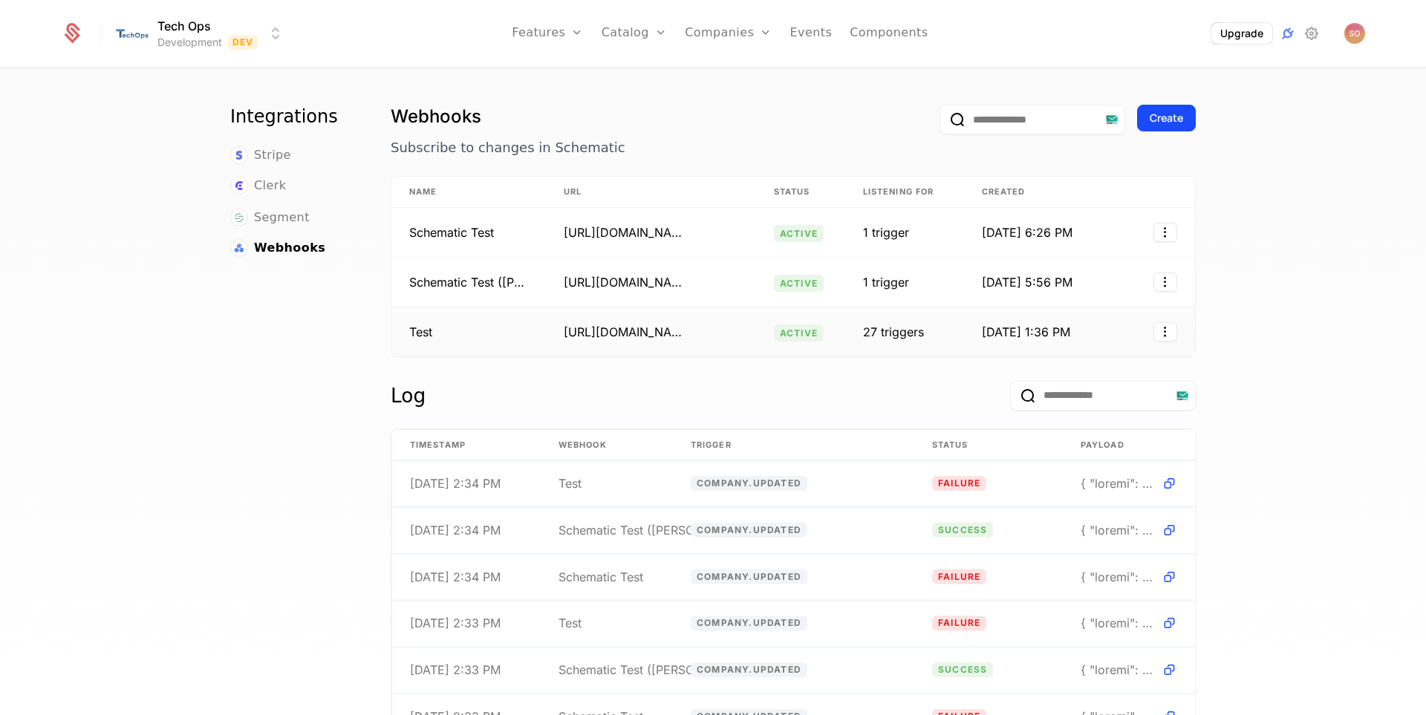
click at [674, 344] on td "[URL][DOMAIN_NAME]" at bounding box center [651, 331] width 210 height 49
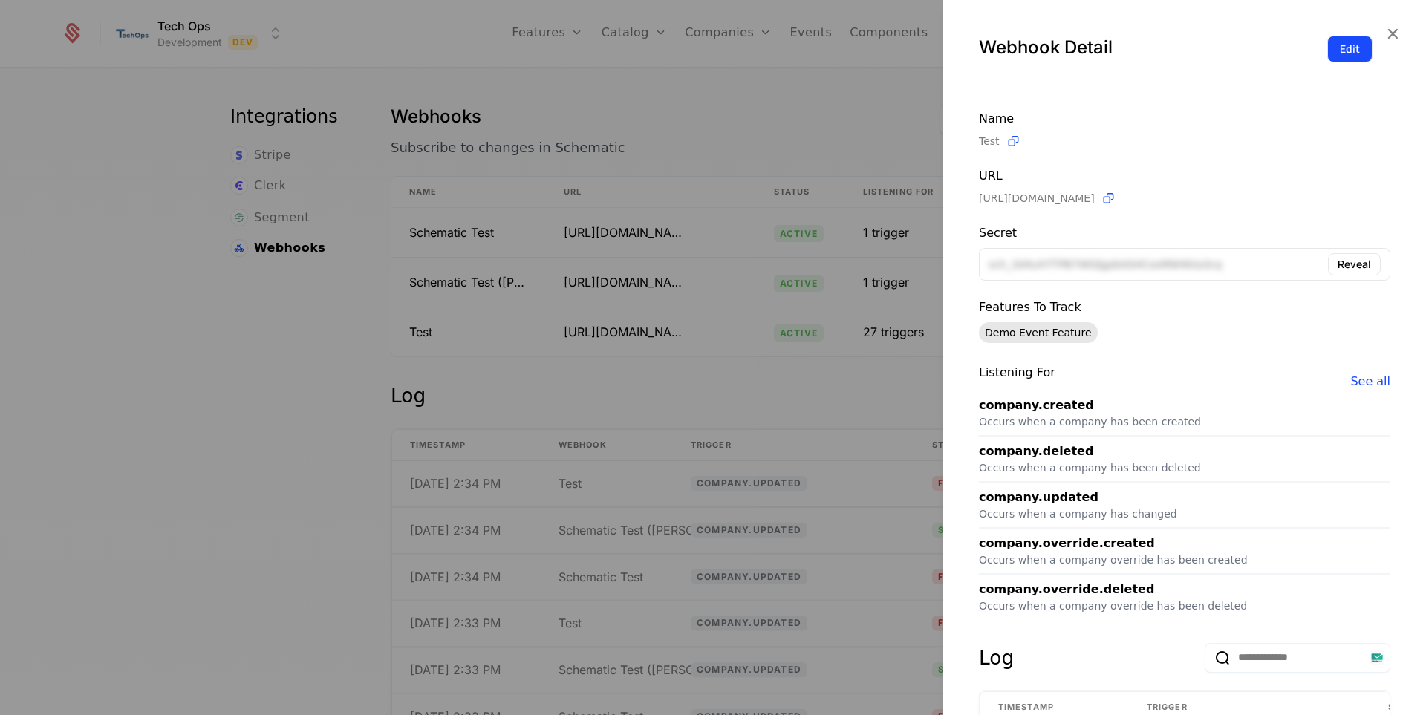
click at [1349, 42] on button "Edit" at bounding box center [1349, 49] width 45 height 27
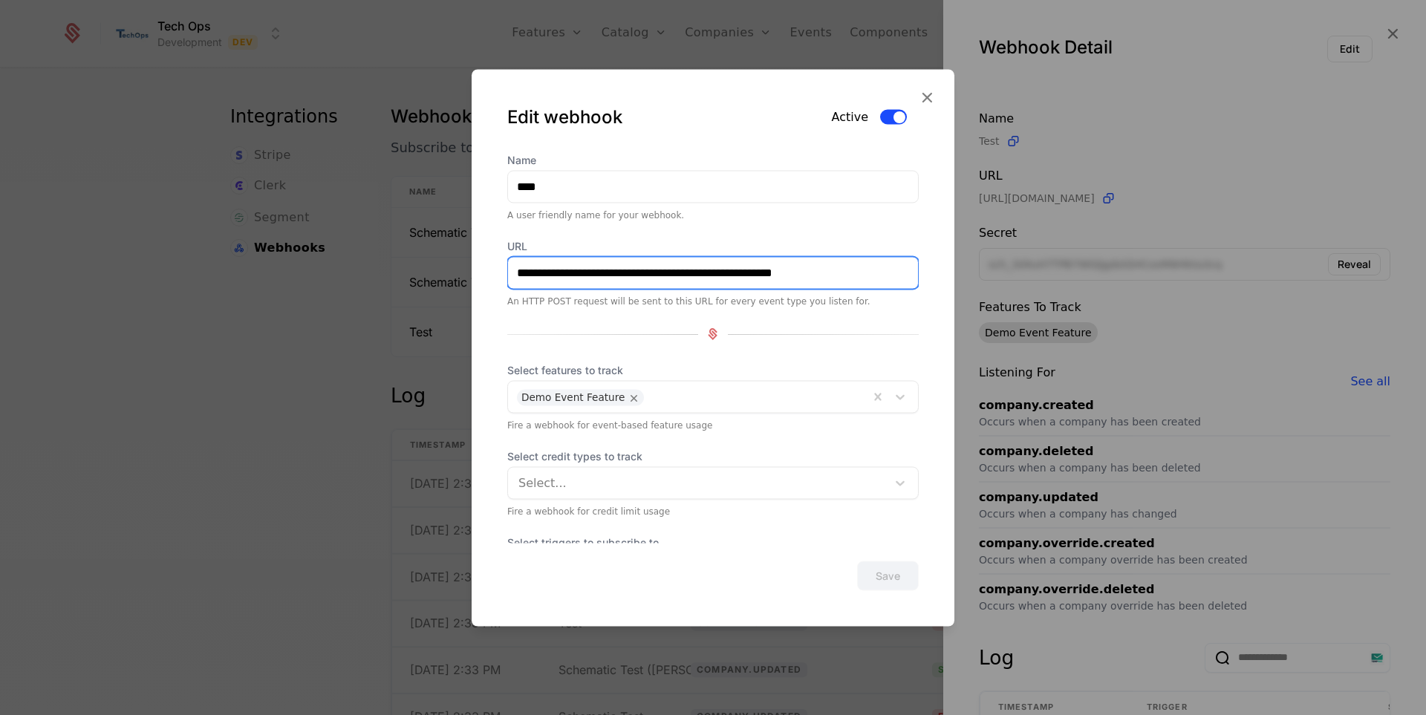
click at [719, 287] on input "**********" at bounding box center [713, 272] width 410 height 31
click at [721, 281] on input "**********" at bounding box center [713, 272] width 410 height 31
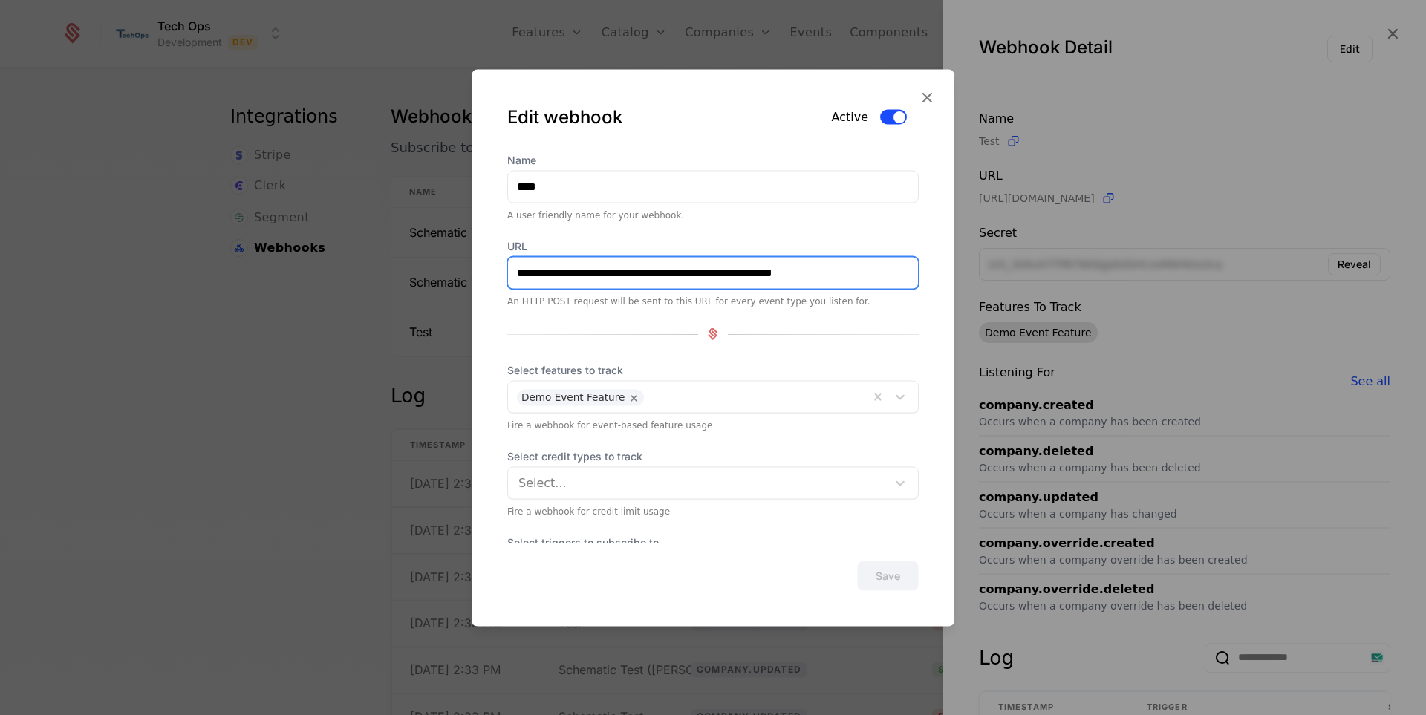
paste input "**********"
drag, startPoint x: 757, startPoint y: 272, endPoint x: 547, endPoint y: 275, distance: 210.2
click at [547, 275] on input "**********" at bounding box center [702, 272] width 388 height 31
click at [537, 272] on input "**********" at bounding box center [702, 272] width 388 height 31
type input "**********"
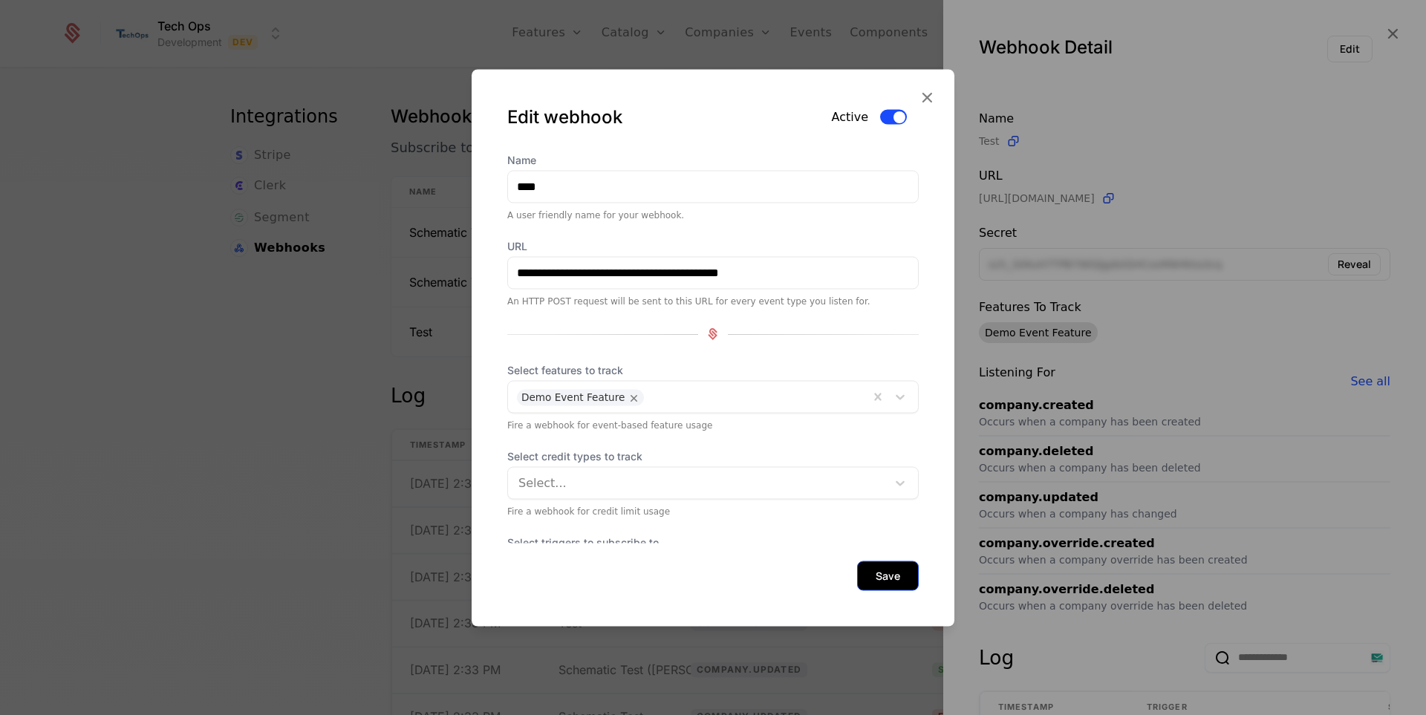
click at [878, 572] on button "Save" at bounding box center [888, 576] width 62 height 30
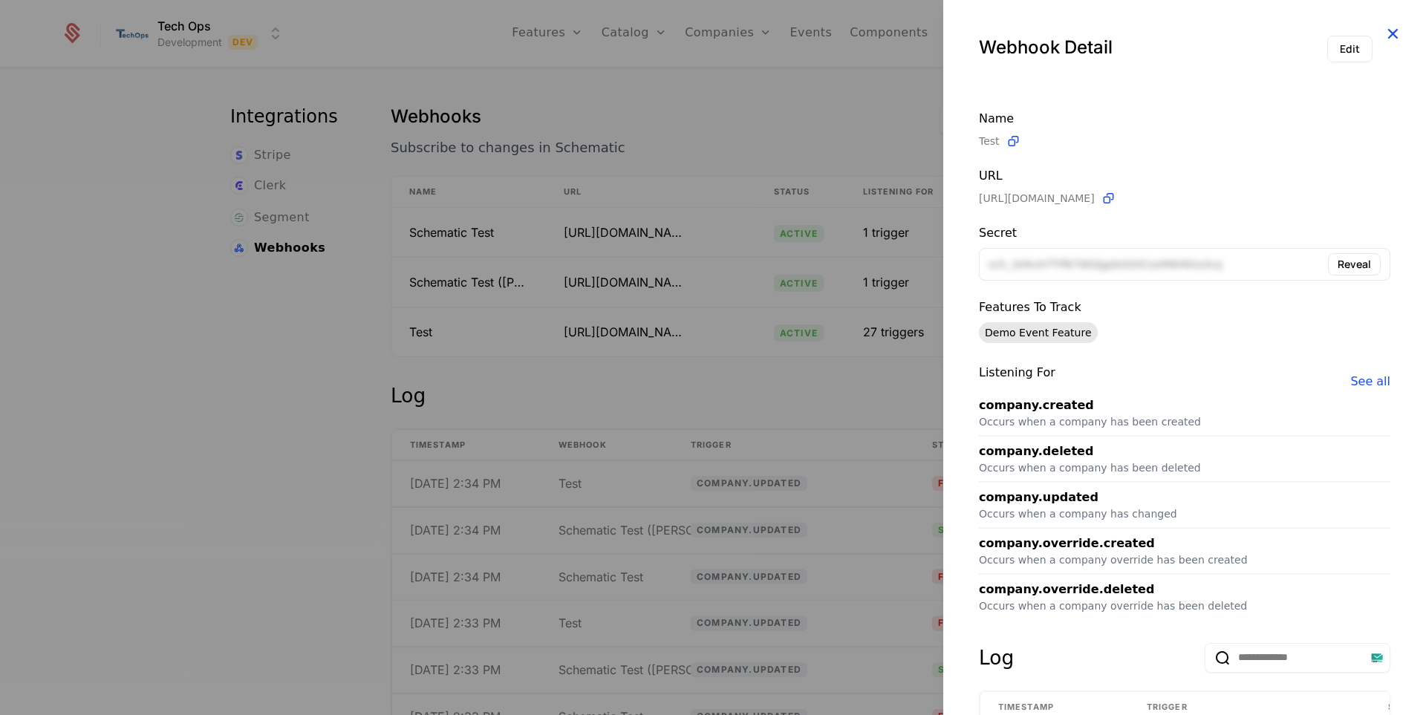
click at [1383, 32] on icon "button" at bounding box center [1392, 33] width 19 height 19
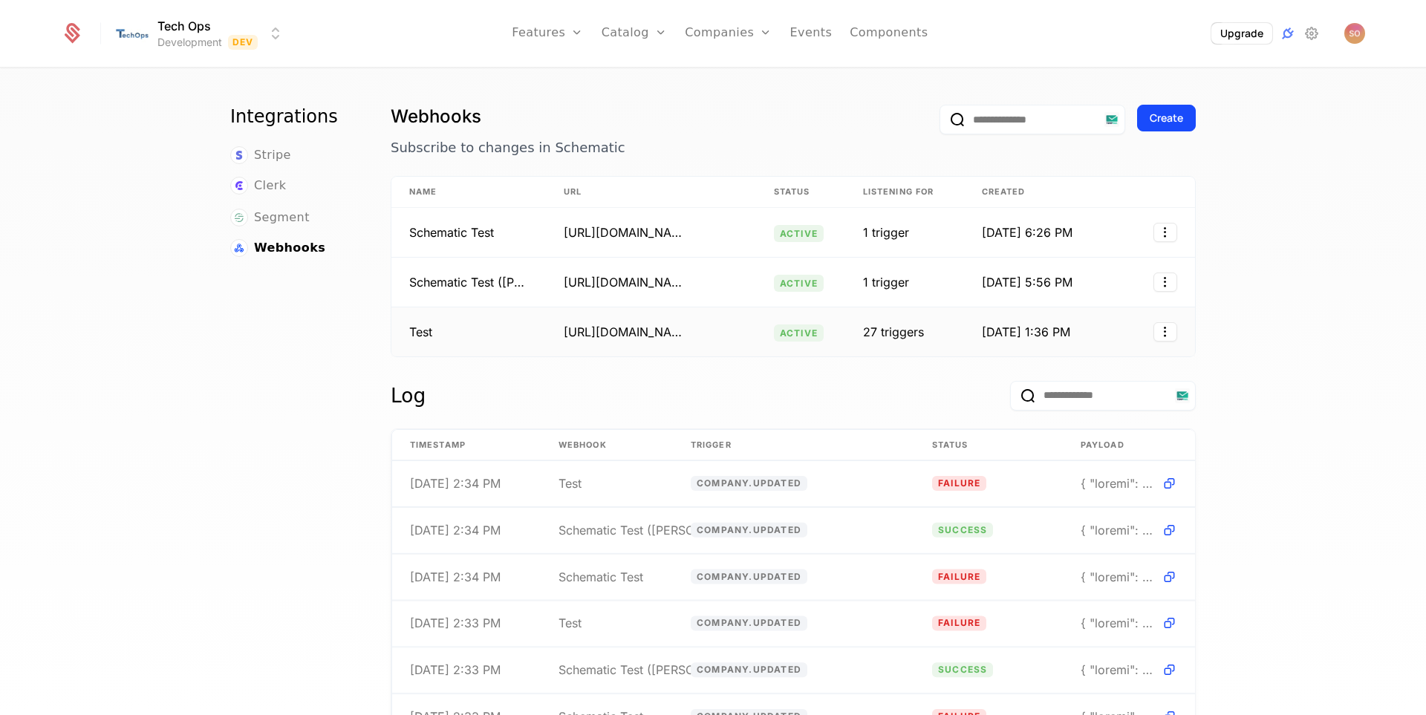
click at [645, 337] on div "[URL][DOMAIN_NAME]" at bounding box center [623, 332] width 119 height 18
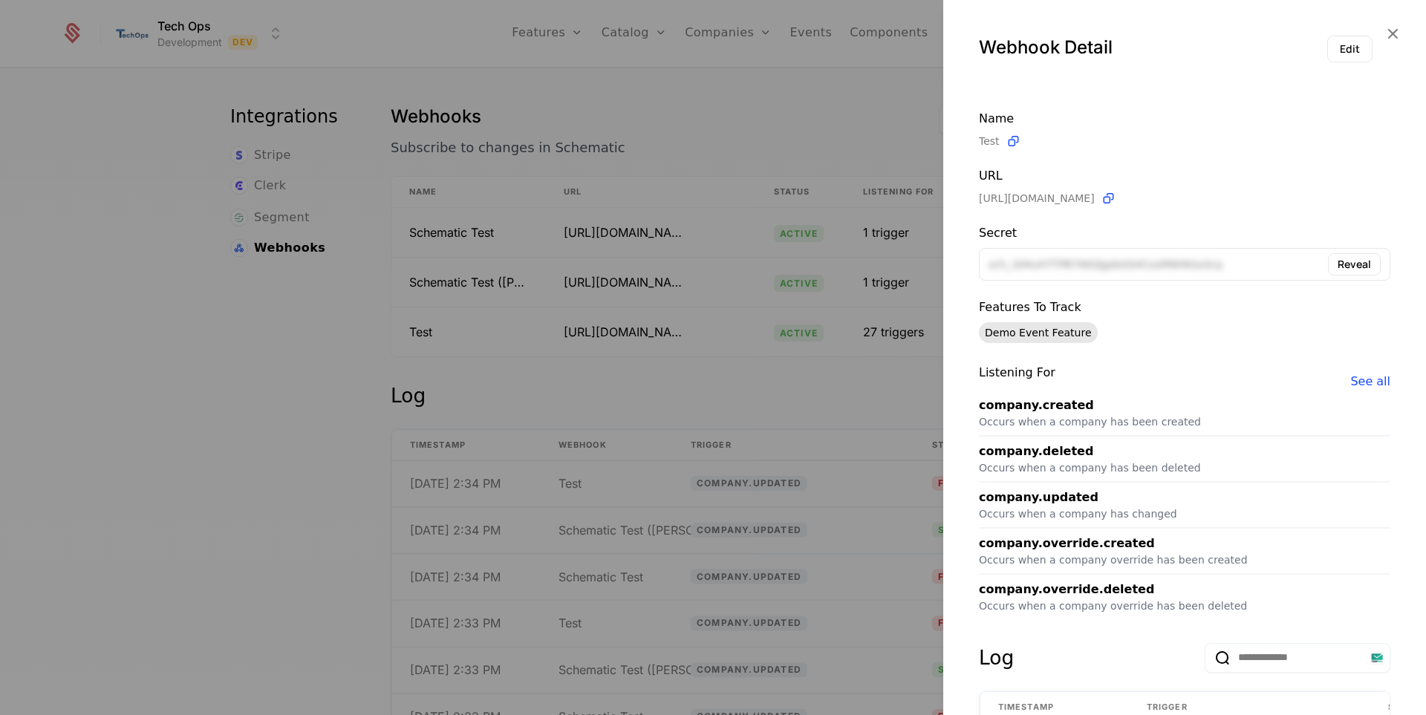
click at [653, 434] on div at bounding box center [713, 357] width 1426 height 715
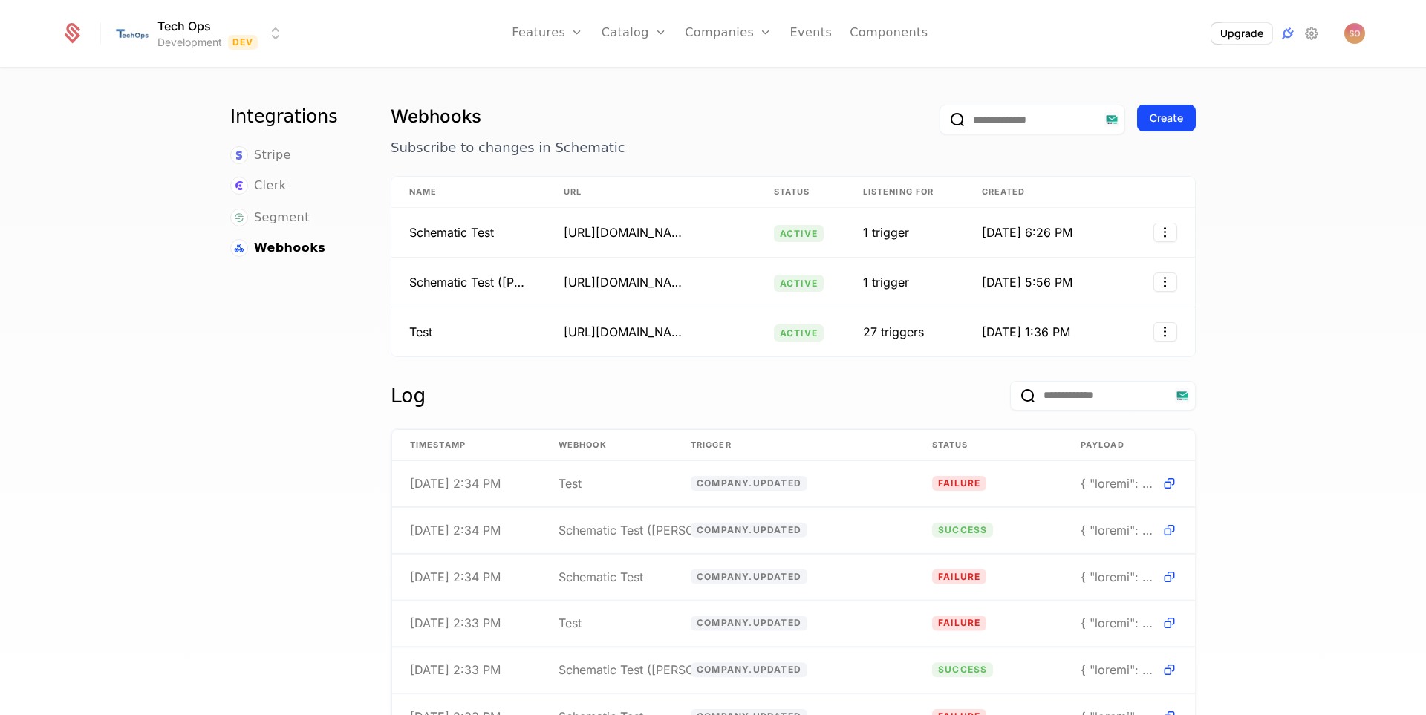
click at [665, 374] on div "Webhooks Subscribe to changes in Schematic Create Name URL Status Listening for…" at bounding box center [793, 496] width 805 height 783
click at [1166, 333] on html "Tech Ops Development Dev Features Features Flags Catalog Plans Add Ons Credits …" at bounding box center [713, 357] width 1426 height 715
click at [1082, 402] on div "Edit" at bounding box center [1097, 402] width 113 height 21
